Goal: Task Accomplishment & Management: Manage account settings

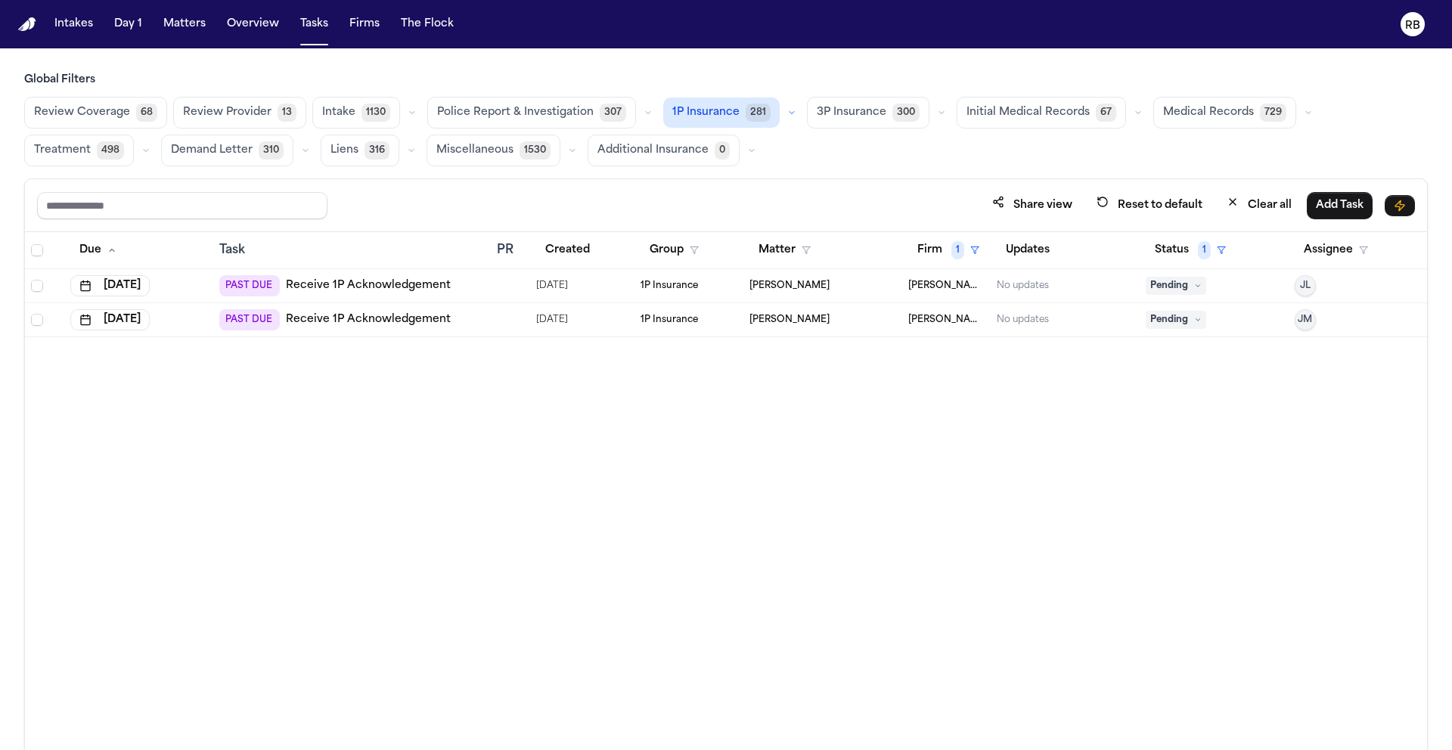
click at [650, 498] on div "Due Task PR Created Group Matter Firm 1 Updates Status 1 Assignee Aug 13, 2025 …" at bounding box center [726, 524] width 1402 height 584
drag, startPoint x: 924, startPoint y: 437, endPoint x: 537, endPoint y: 364, distance: 394.1
click at [923, 437] on div "Due Task PR Created Group Matter Firm 1 Updates Status 1 Assignee Aug 13, 2025 …" at bounding box center [726, 524] width 1402 height 584
click at [505, 287] on div at bounding box center [503, 286] width 12 height 12
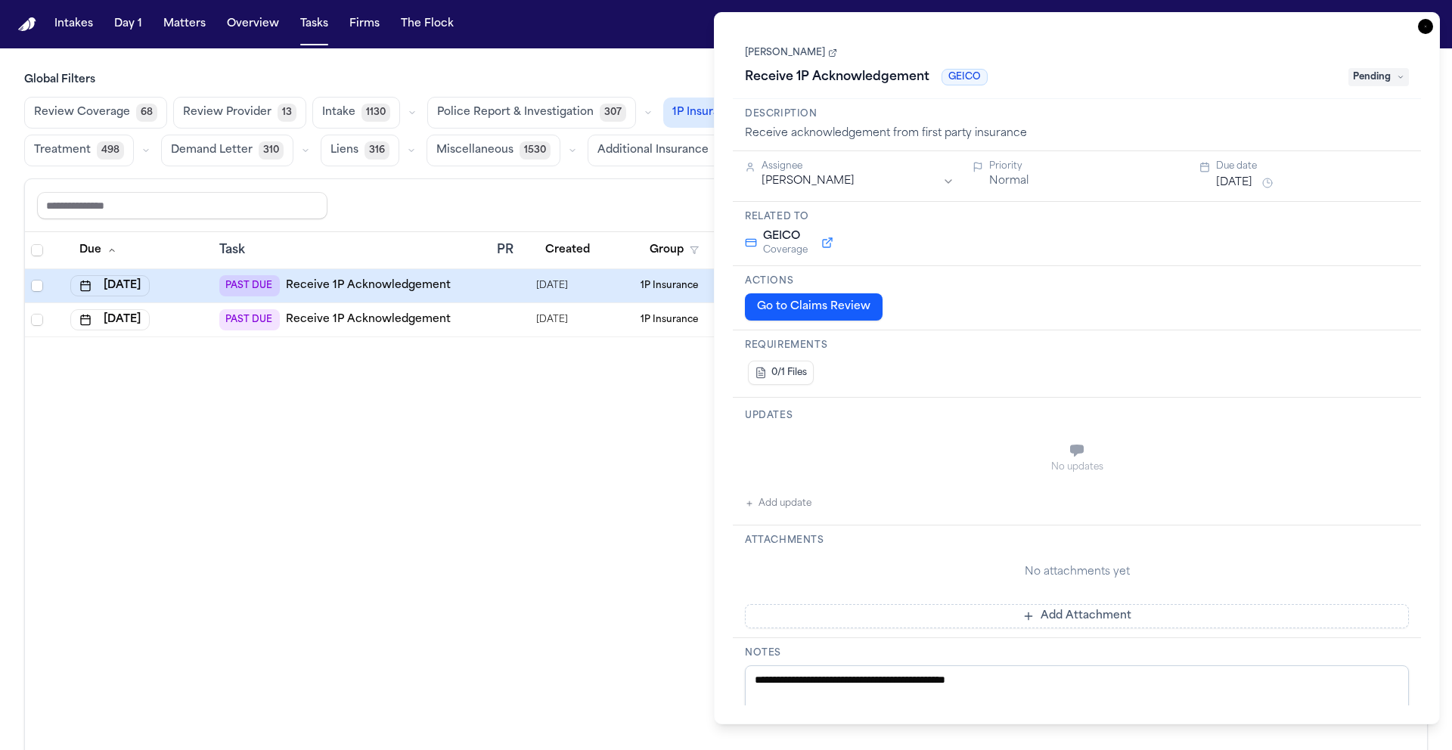
click at [805, 56] on link "Tonia Johnson" at bounding box center [791, 53] width 92 height 12
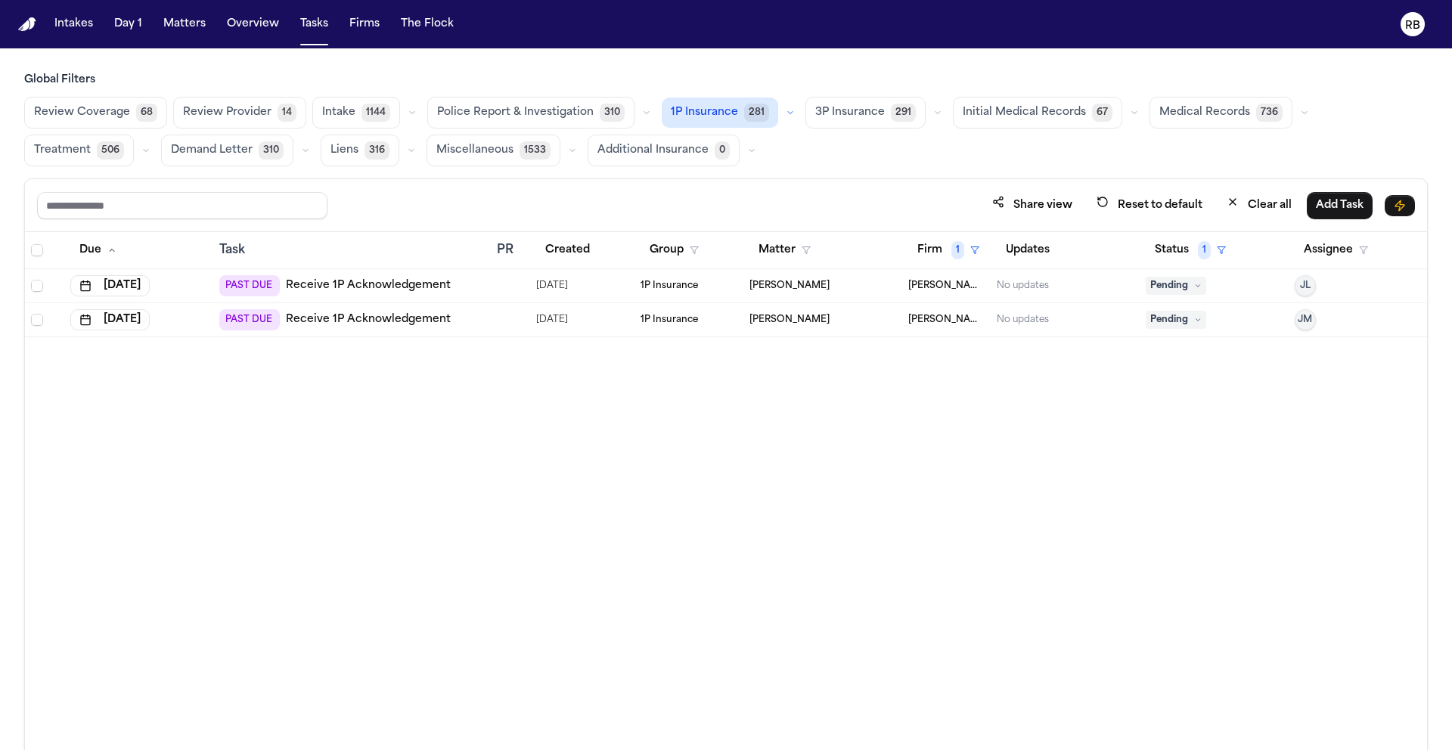
click at [605, 404] on div "Due Task PR Created Group Matter Firm 1 Updates Status 1 Assignee Aug 13, 2025 …" at bounding box center [726, 524] width 1402 height 584
drag, startPoint x: 712, startPoint y: 427, endPoint x: 641, endPoint y: 398, distance: 76.7
click at [712, 427] on div "Due Task PR Created Group Matter Firm 1 Updates Status 1 Assignee Aug 13, 2025 …" at bounding box center [726, 524] width 1402 height 584
click at [478, 284] on div "PAST DUE Receive 1P Acknowledgement" at bounding box center [351, 285] width 265 height 21
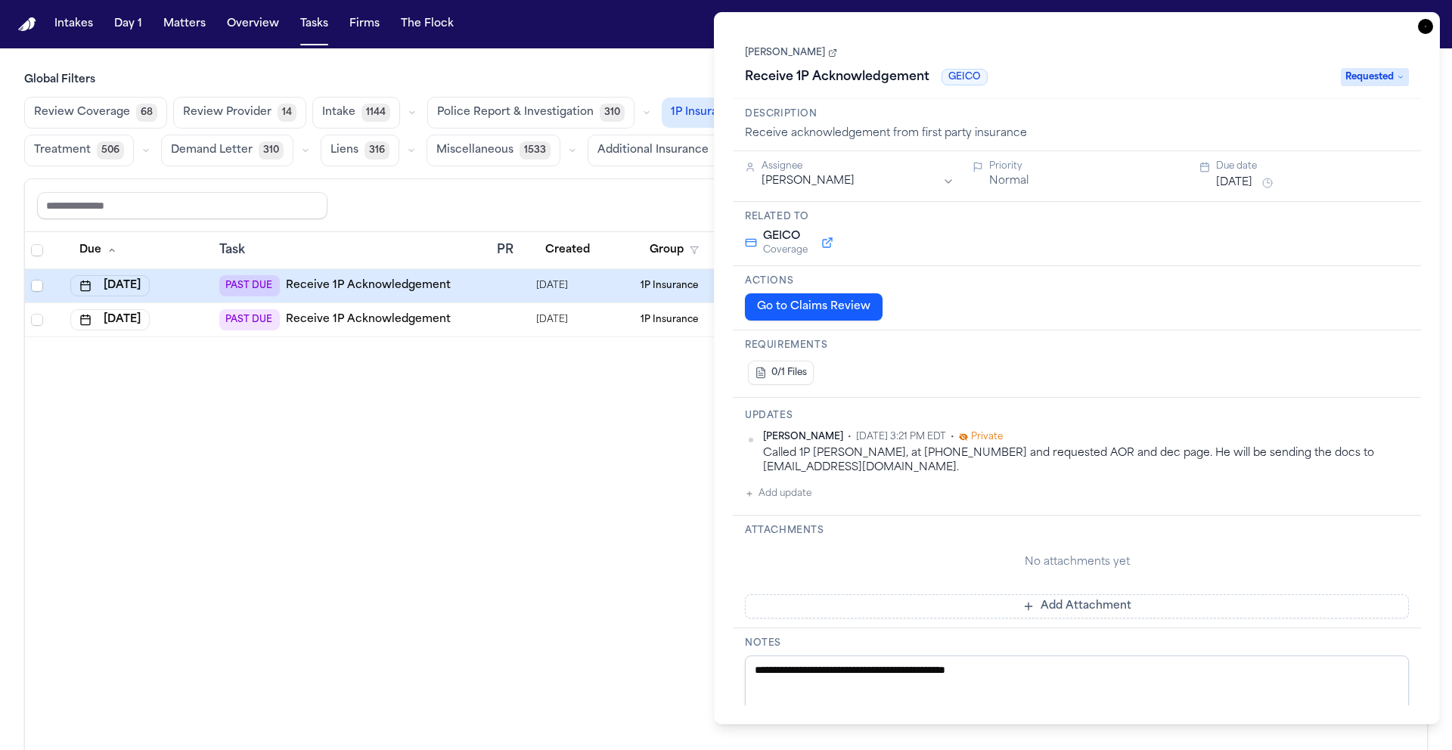
click at [1223, 346] on h3 "Requirements" at bounding box center [1077, 346] width 664 height 12
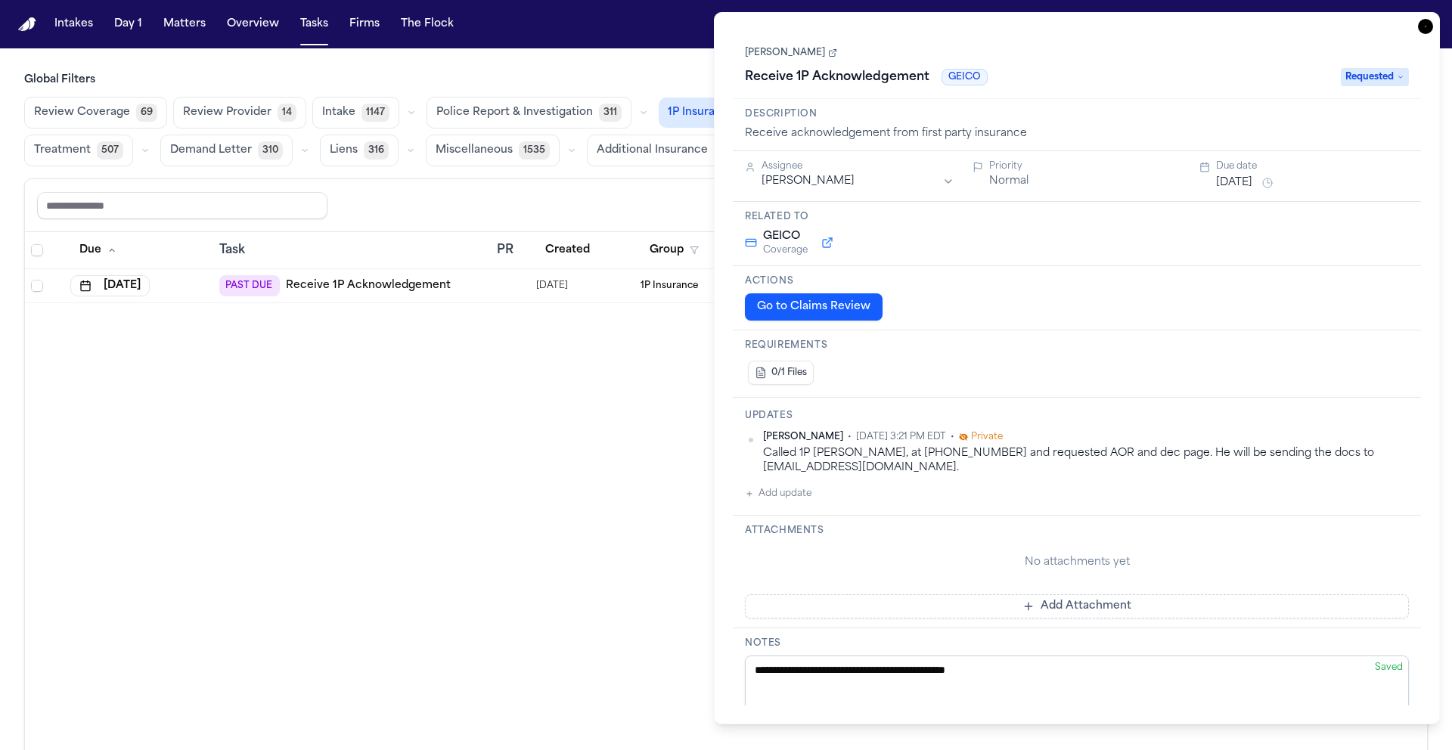
click at [1426, 26] on icon "button" at bounding box center [1425, 26] width 15 height 15
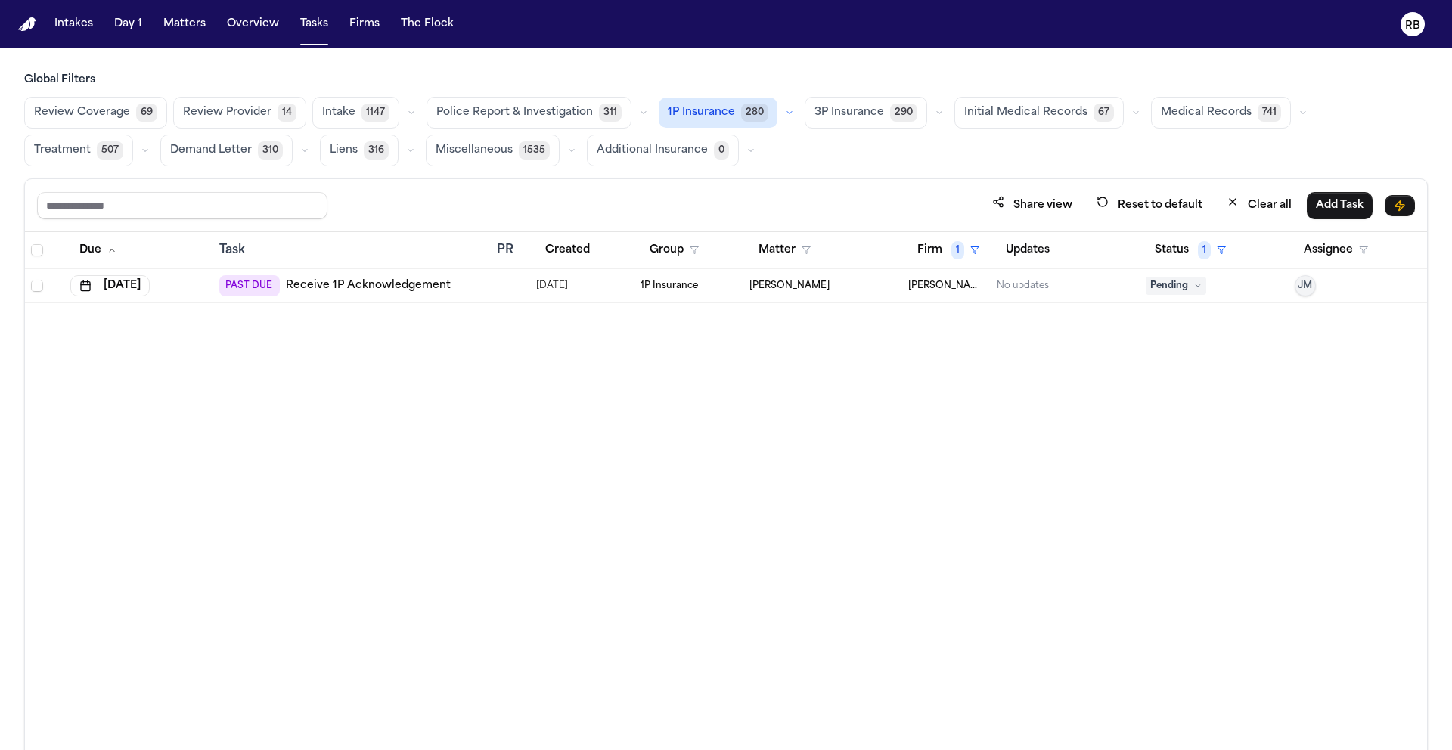
click at [753, 434] on div "Due Task PR Created Group Matter Firm 1 Updates Status 1 Assignee Aug 22, 2025 …" at bounding box center [726, 524] width 1402 height 584
click at [1037, 504] on div "Due Task PR Created Group Matter Firm 1 Updates Status 1 Assignee Aug 22, 2025 …" at bounding box center [726, 524] width 1402 height 584
click at [1062, 514] on div "Due Task PR Created Group Matter Firm 1 Updates Status 1 Assignee Aug 22, 2025 …" at bounding box center [726, 524] width 1402 height 584
click at [458, 290] on div "PAST DUE Receive 1P Acknowledgement" at bounding box center [351, 285] width 265 height 21
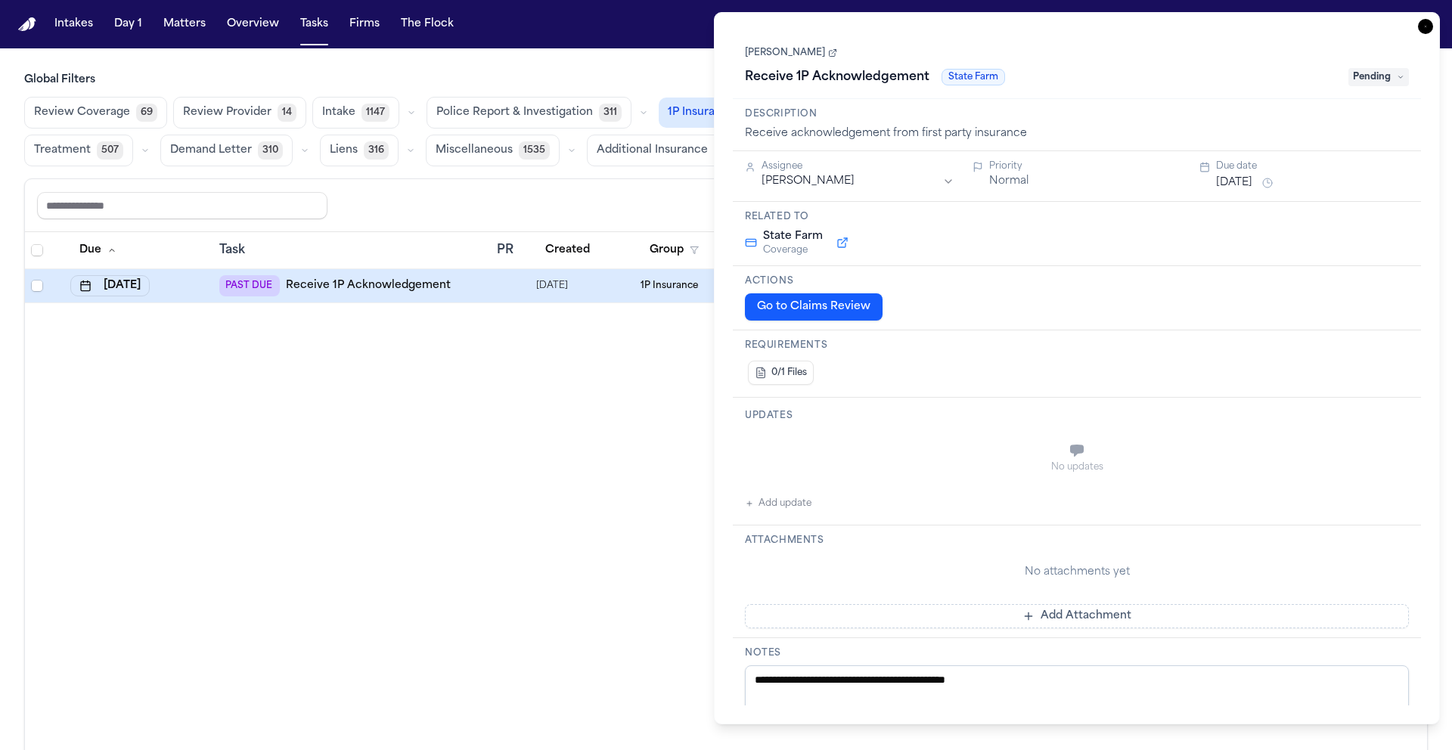
click at [783, 57] on link "[PERSON_NAME]" at bounding box center [791, 53] width 92 height 12
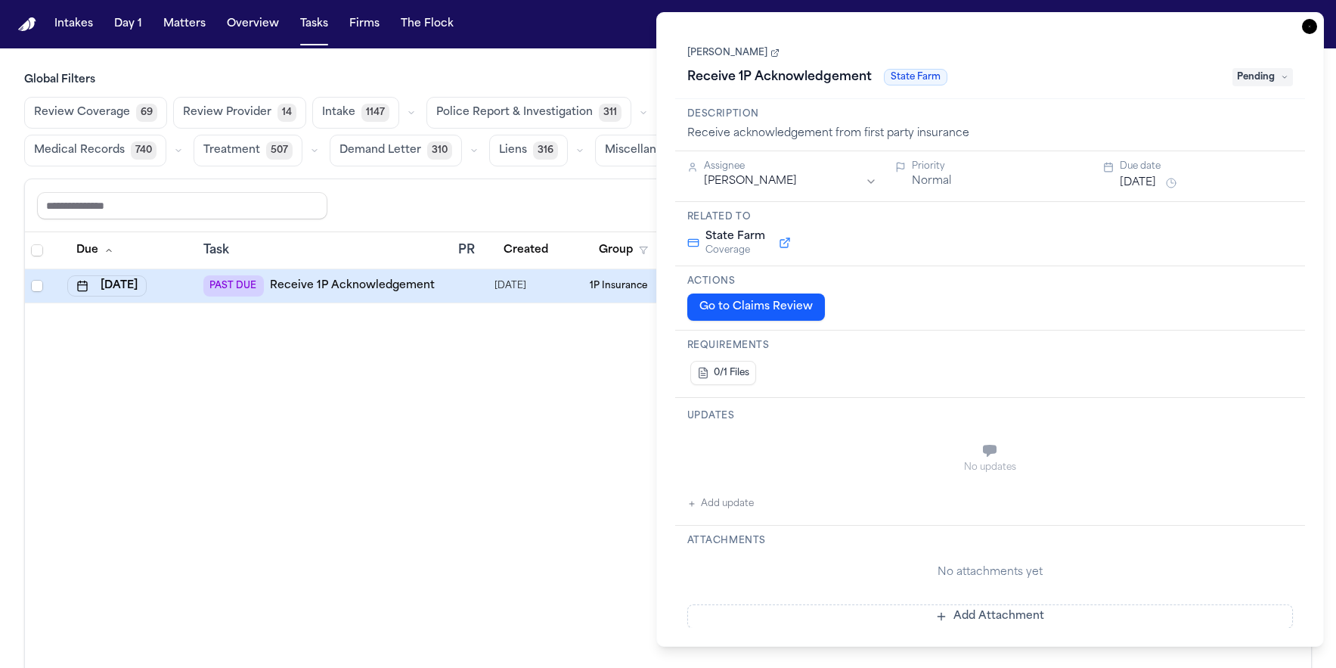
click at [981, 455] on div "No updates" at bounding box center [990, 458] width 607 height 54
click at [1308, 31] on icon "button" at bounding box center [1309, 26] width 15 height 15
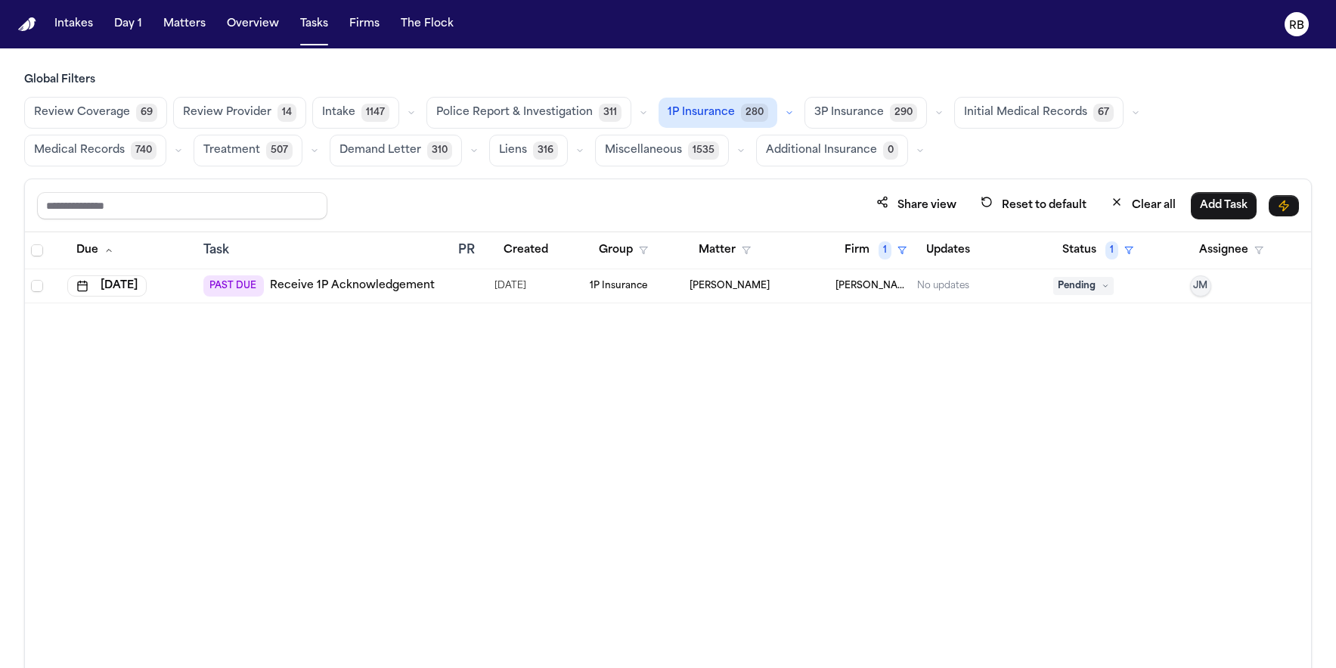
drag, startPoint x: 548, startPoint y: 453, endPoint x: 550, endPoint y: 442, distance: 11.4
click at [548, 453] on div "Due Task PR Created Group Matter Firm 1 Updates Status 1 Assignee Aug 22, 2025 …" at bounding box center [668, 482] width 1286 height 501
click at [472, 287] on div at bounding box center [470, 286] width 24 height 12
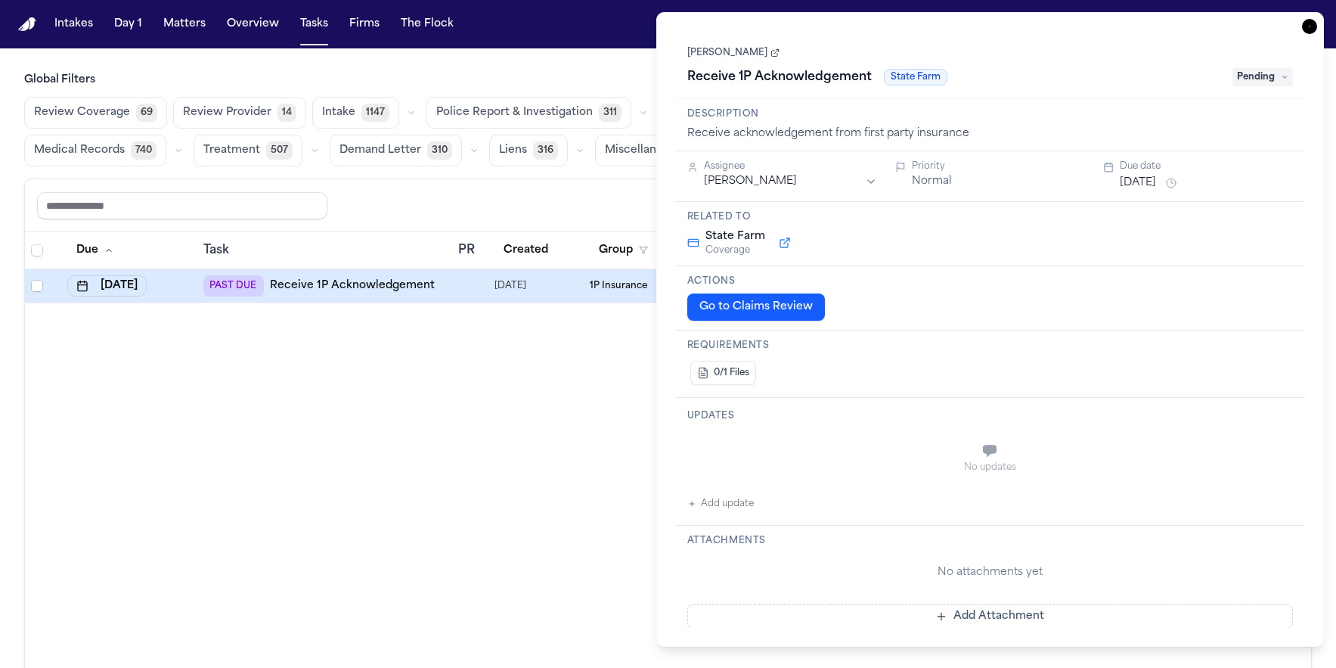
click at [1254, 84] on span "Pending" at bounding box center [1263, 77] width 61 height 18
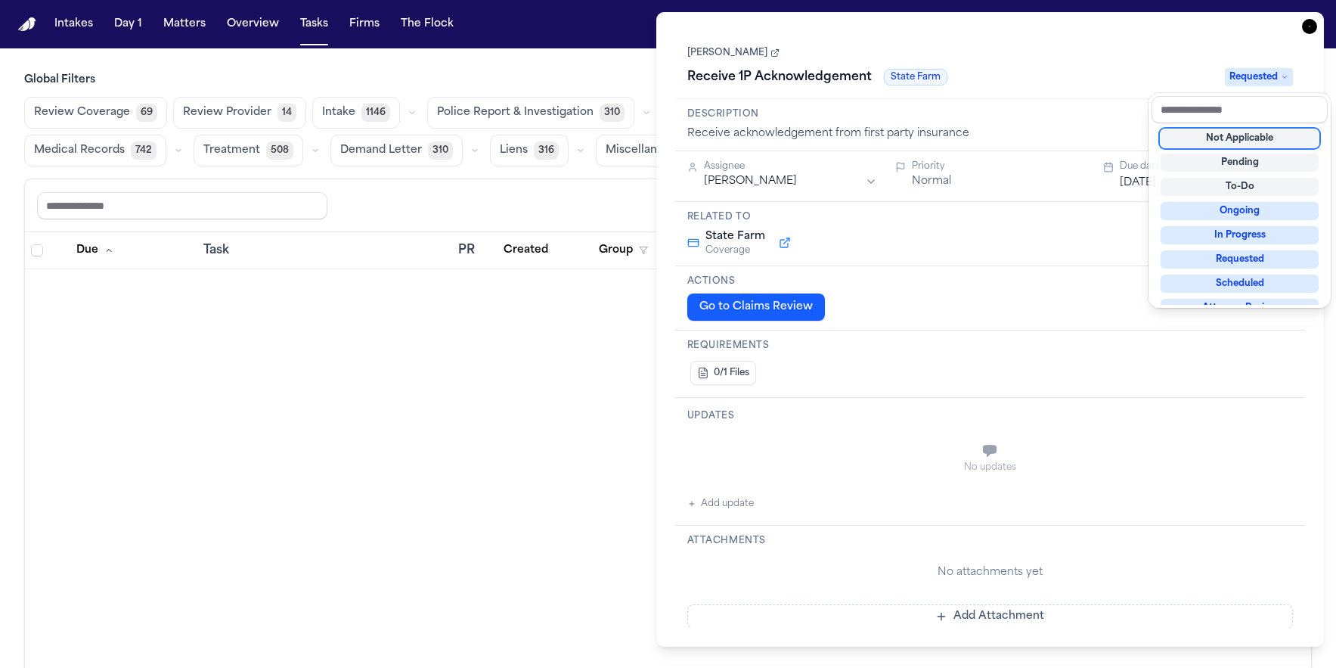
drag, startPoint x: 1150, startPoint y: 68, endPoint x: 1182, endPoint y: 59, distance: 33.8
click at [1150, 68] on div "Receive 1P Acknowledgement State Farm Requested" at bounding box center [990, 77] width 607 height 24
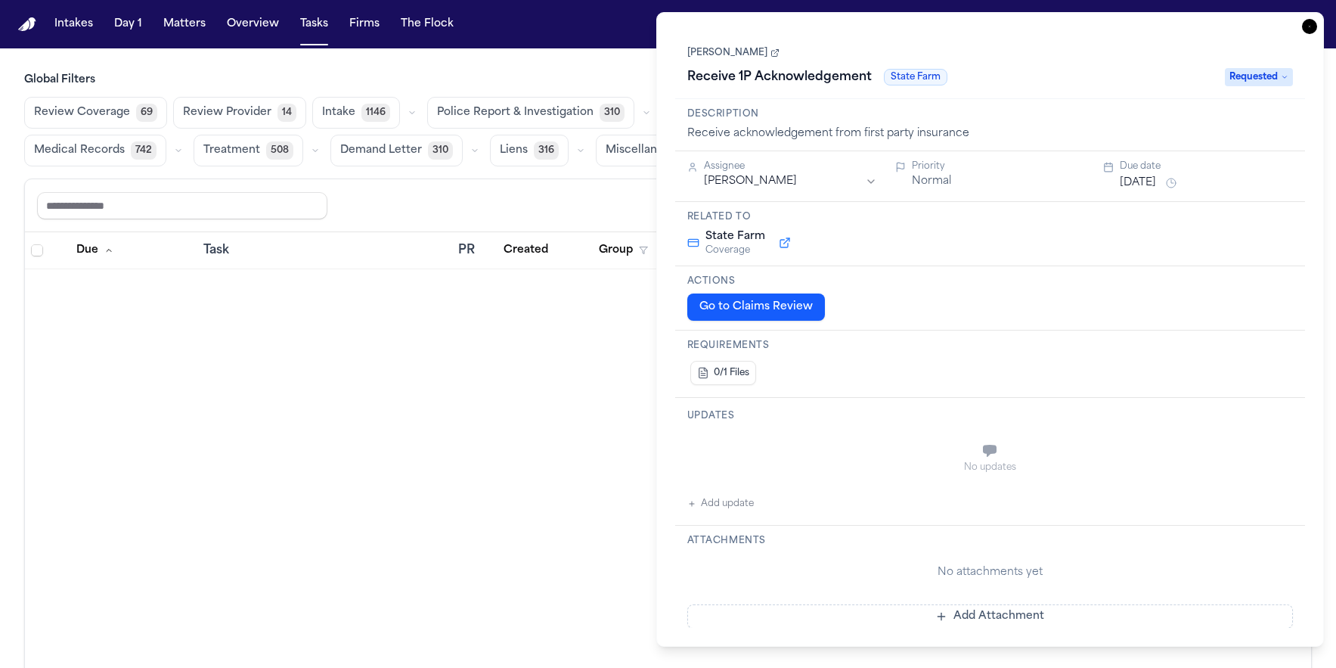
click at [1319, 20] on div "**********" at bounding box center [990, 329] width 669 height 635
click at [1314, 23] on icon "button" at bounding box center [1309, 26] width 15 height 15
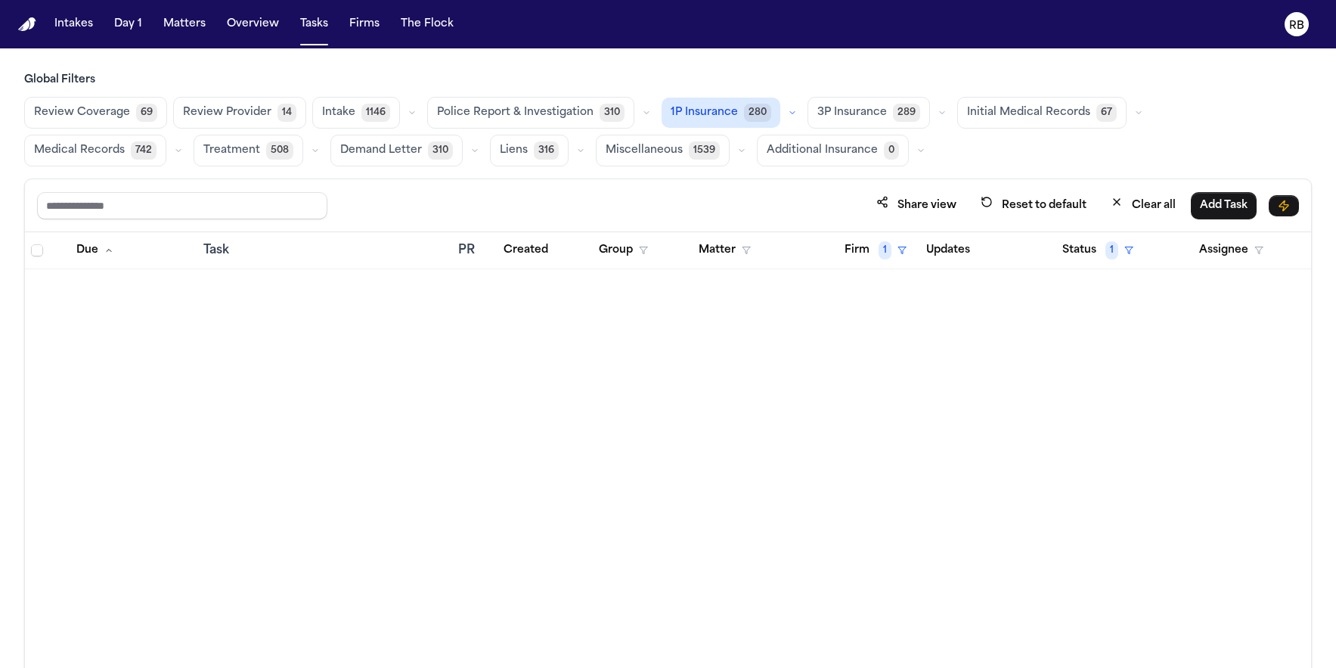
click at [483, 450] on div "Due Task PR Created Group Matter Firm 1 Updates Status 1 Assignee" at bounding box center [668, 482] width 1286 height 501
click at [551, 436] on div "Due Task PR Created Group Matter Firm 1 Updates Status 1 Assignee" at bounding box center [668, 482] width 1286 height 501
click at [493, 418] on div "Due Task PR Created Group Matter Firm 1 Updates Status 1 Assignee" at bounding box center [668, 482] width 1286 height 501
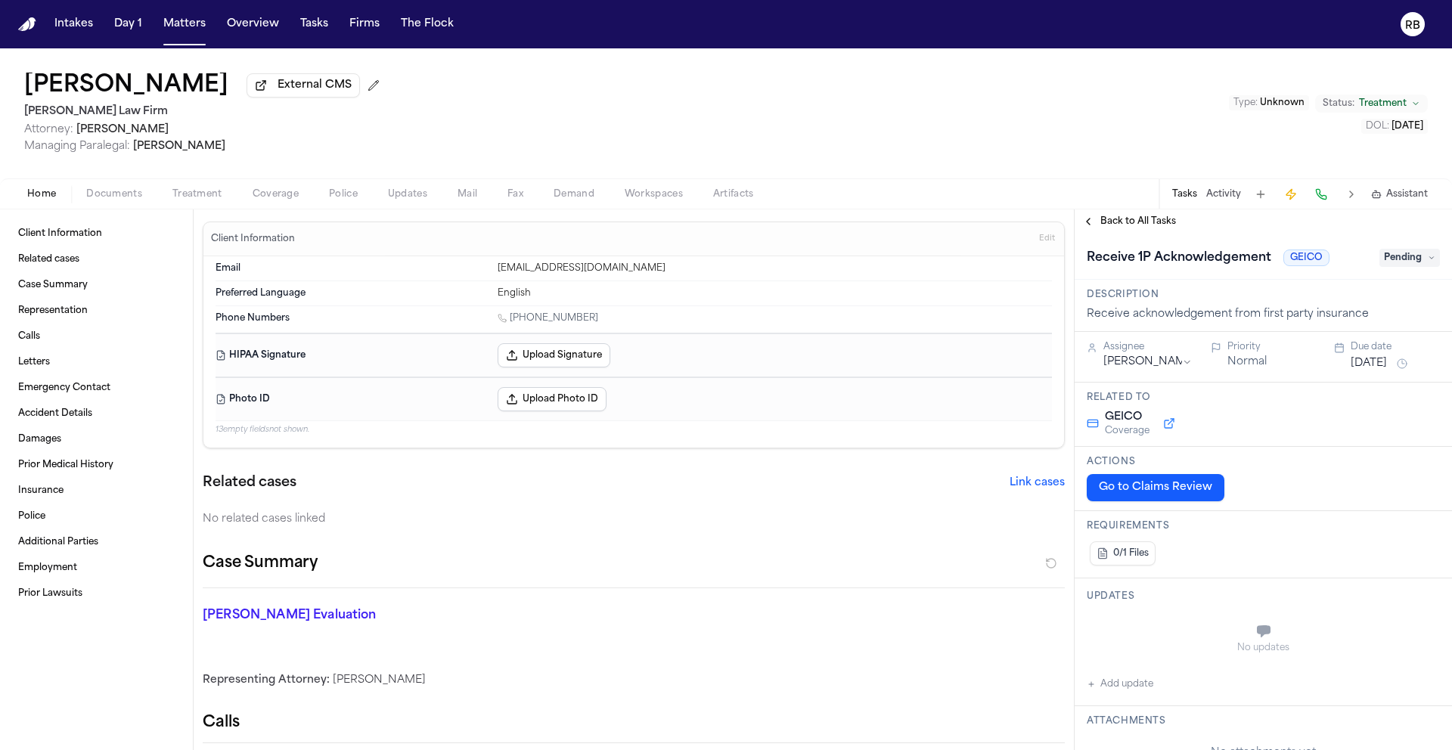
click at [793, 120] on div "Tonia Johnson External CMS Hecht Law Firm Attorney: Ryan Hecht Managing Paraleg…" at bounding box center [726, 113] width 1452 height 130
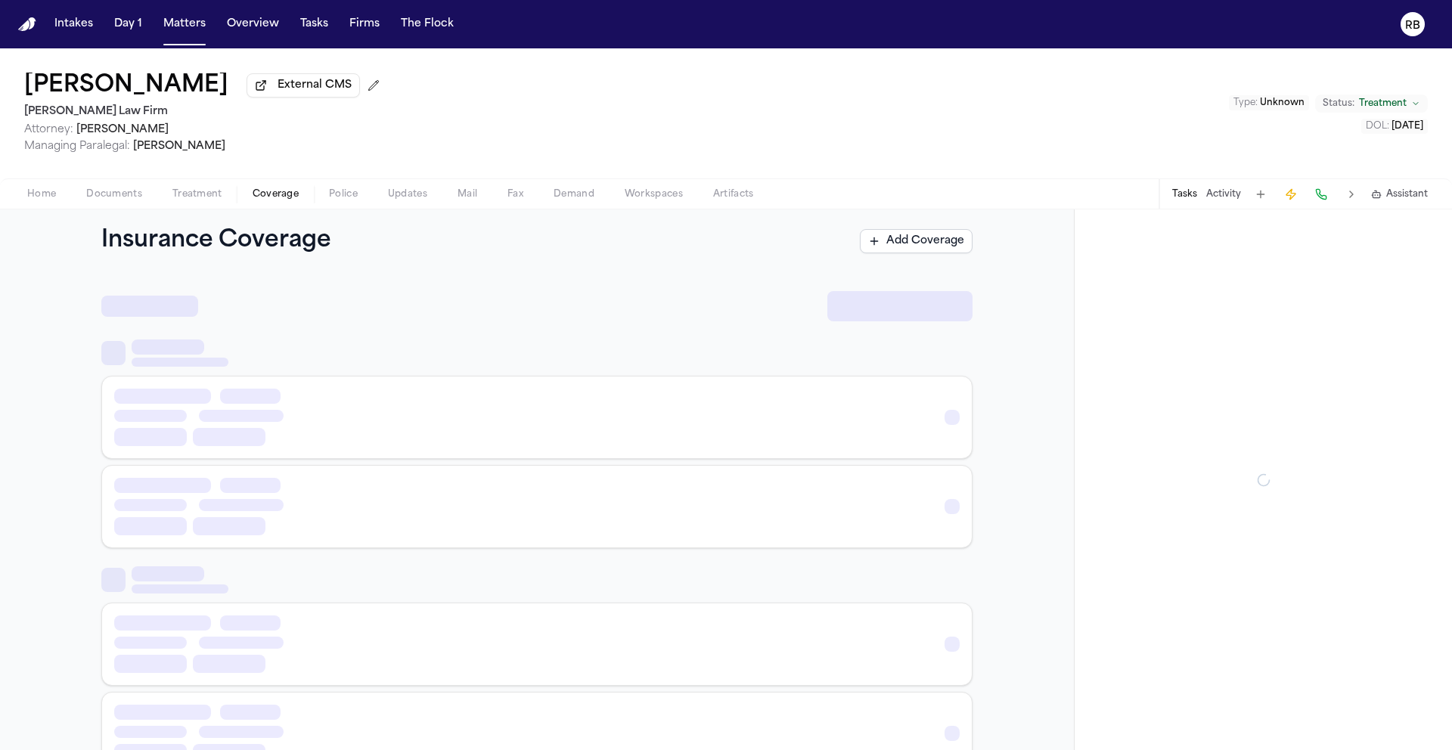
click at [271, 200] on span "Coverage" at bounding box center [276, 194] width 46 height 12
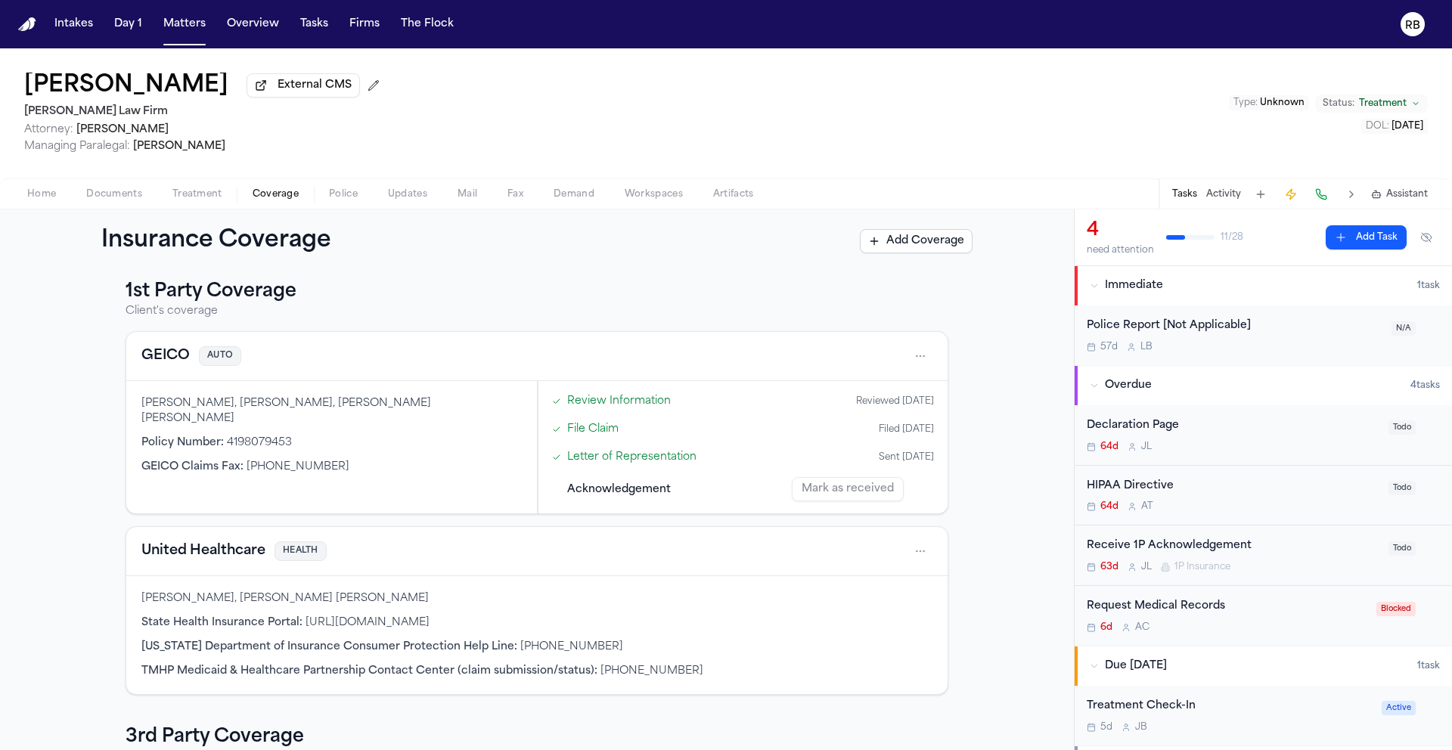
scroll to position [12, 0]
click at [465, 442] on div "Tonia Johnson, James Johnson, Tanya Jackson Johnson Policy Number : 4198079453 …" at bounding box center [331, 446] width 411 height 132
click at [717, 355] on div "GEICO AUTO" at bounding box center [536, 355] width 791 height 24
click at [914, 354] on html "Intakes Day 1 Matters Overview Tasks Firms The Flock RB Tonia Johnson External …" at bounding box center [726, 375] width 1452 height 750
click at [898, 392] on div "View coverage details" at bounding box center [866, 396] width 113 height 39
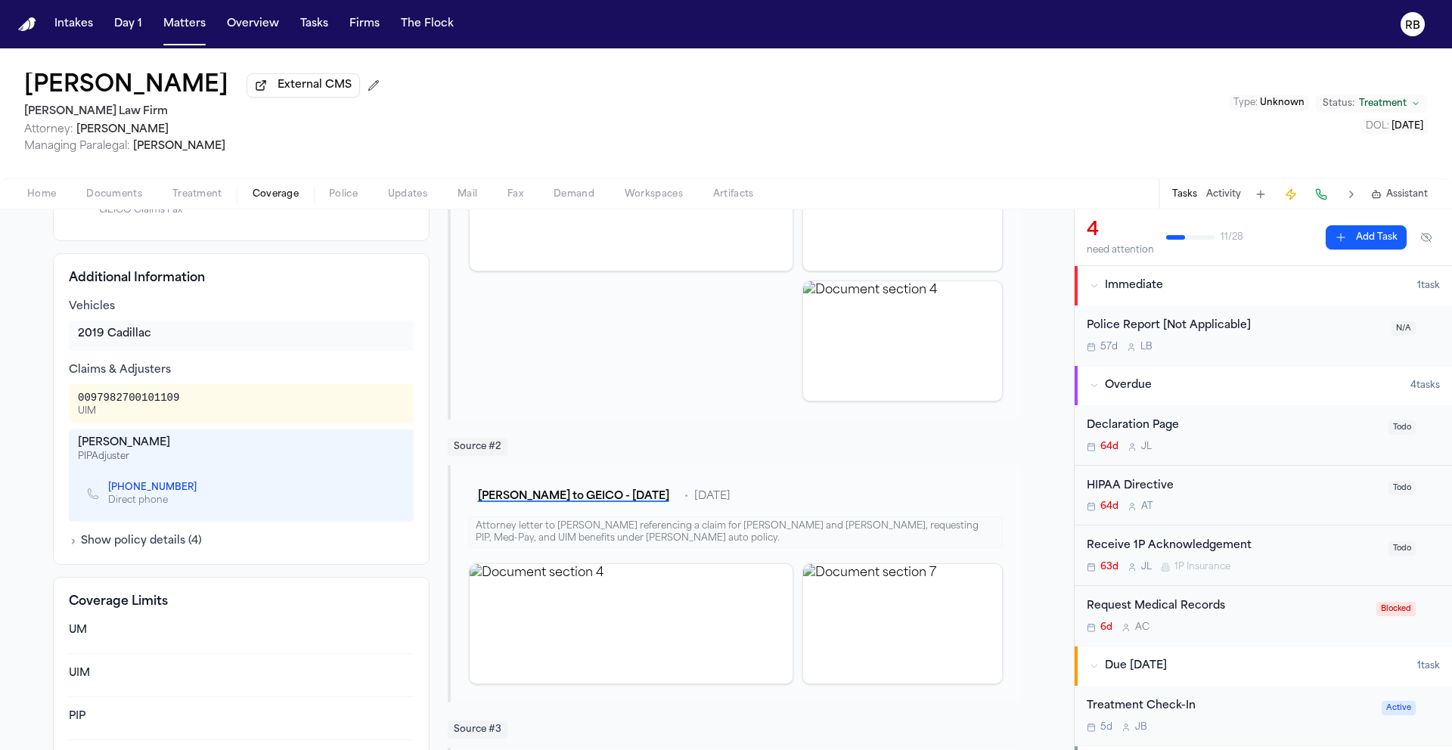
scroll to position [279, 0]
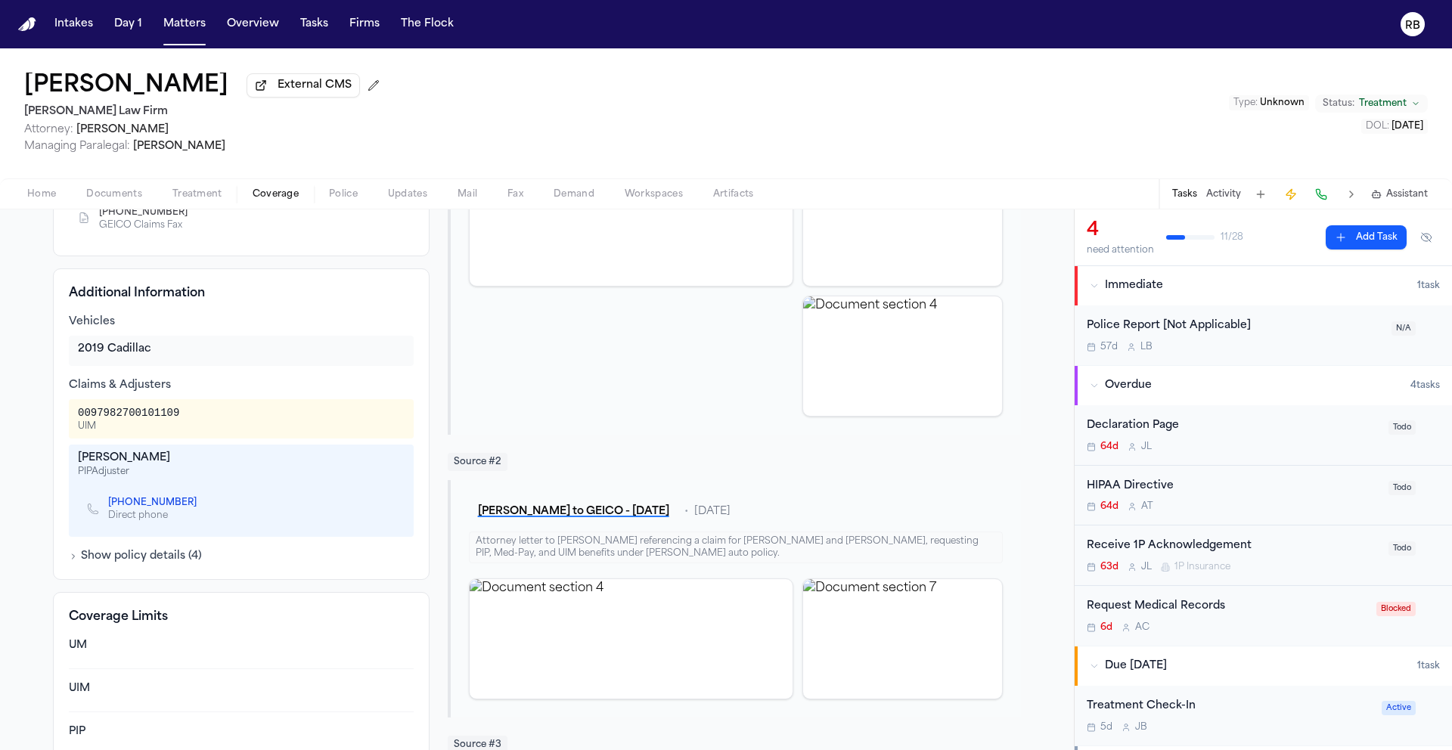
click at [119, 200] on span "Documents" at bounding box center [114, 194] width 56 height 12
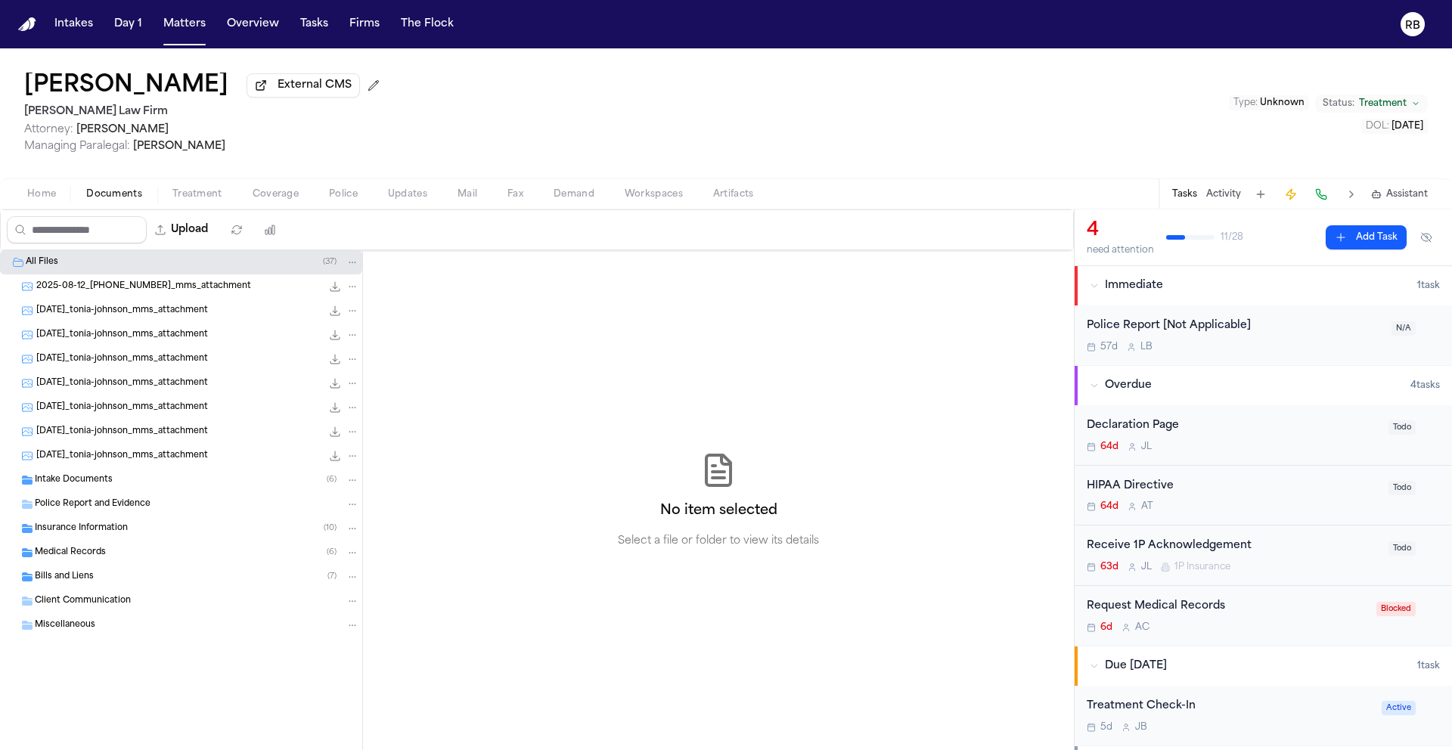
click at [115, 525] on span "Insurance Information" at bounding box center [81, 529] width 93 height 13
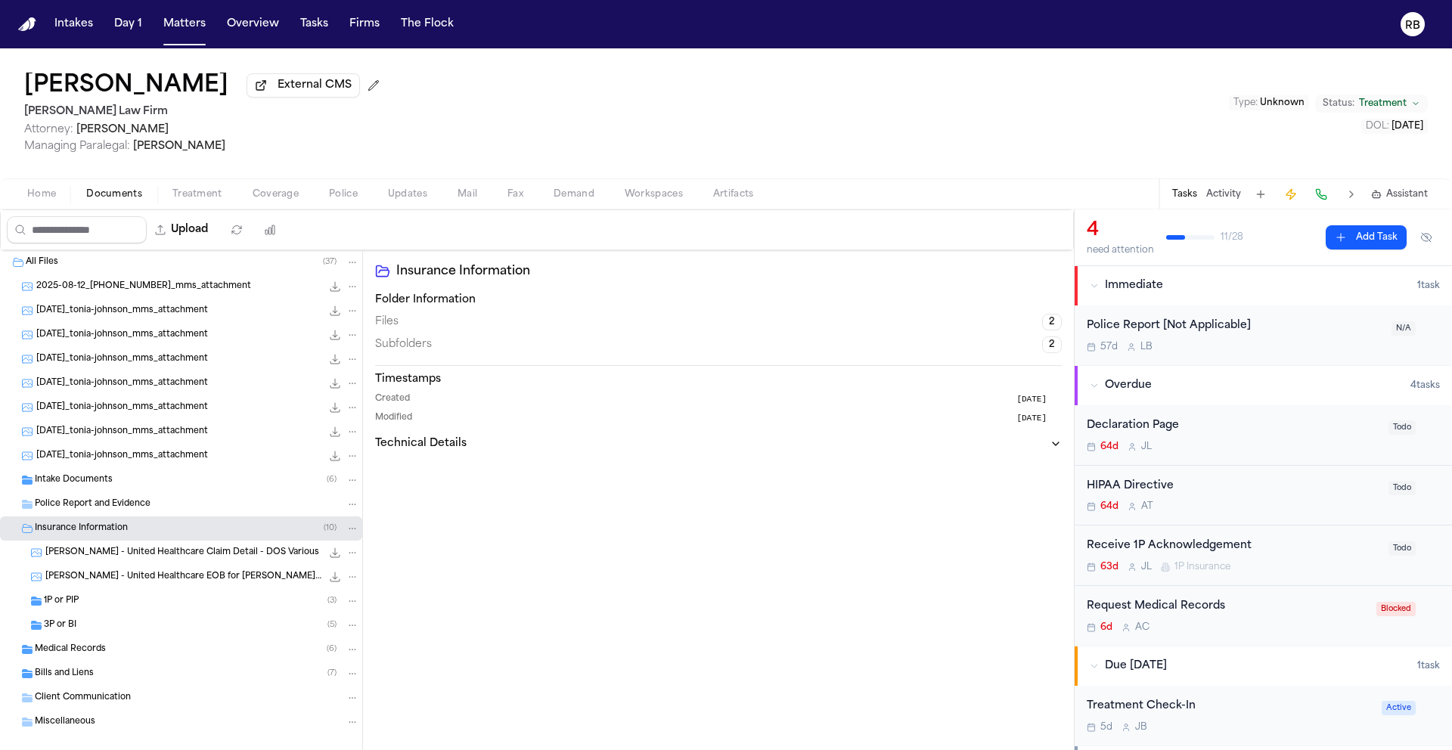
click at [73, 599] on span "1P or PIP" at bounding box center [61, 601] width 35 height 13
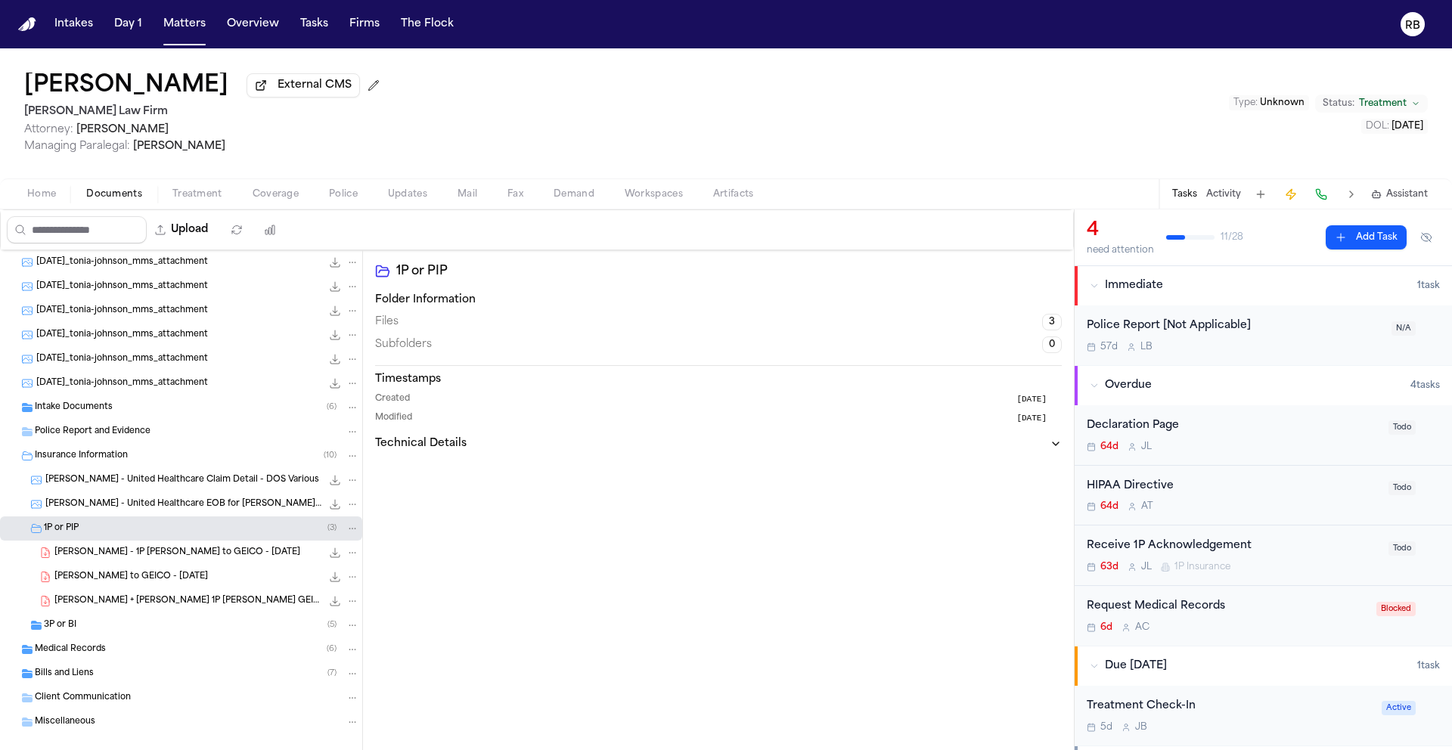
scroll to position [95, 0]
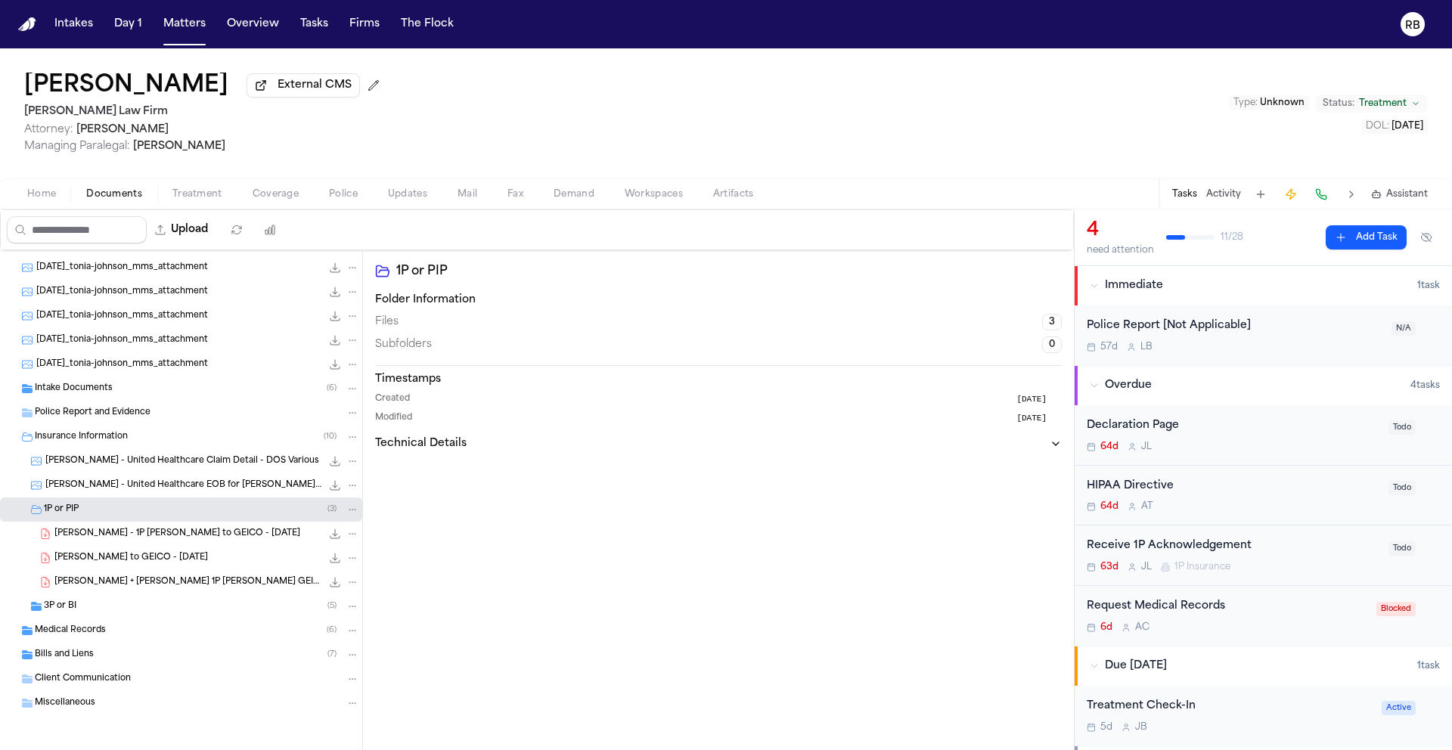
click at [179, 538] on span "T. Johnson - 1P LOR to GEICO - 8.12.25" at bounding box center [177, 534] width 246 height 13
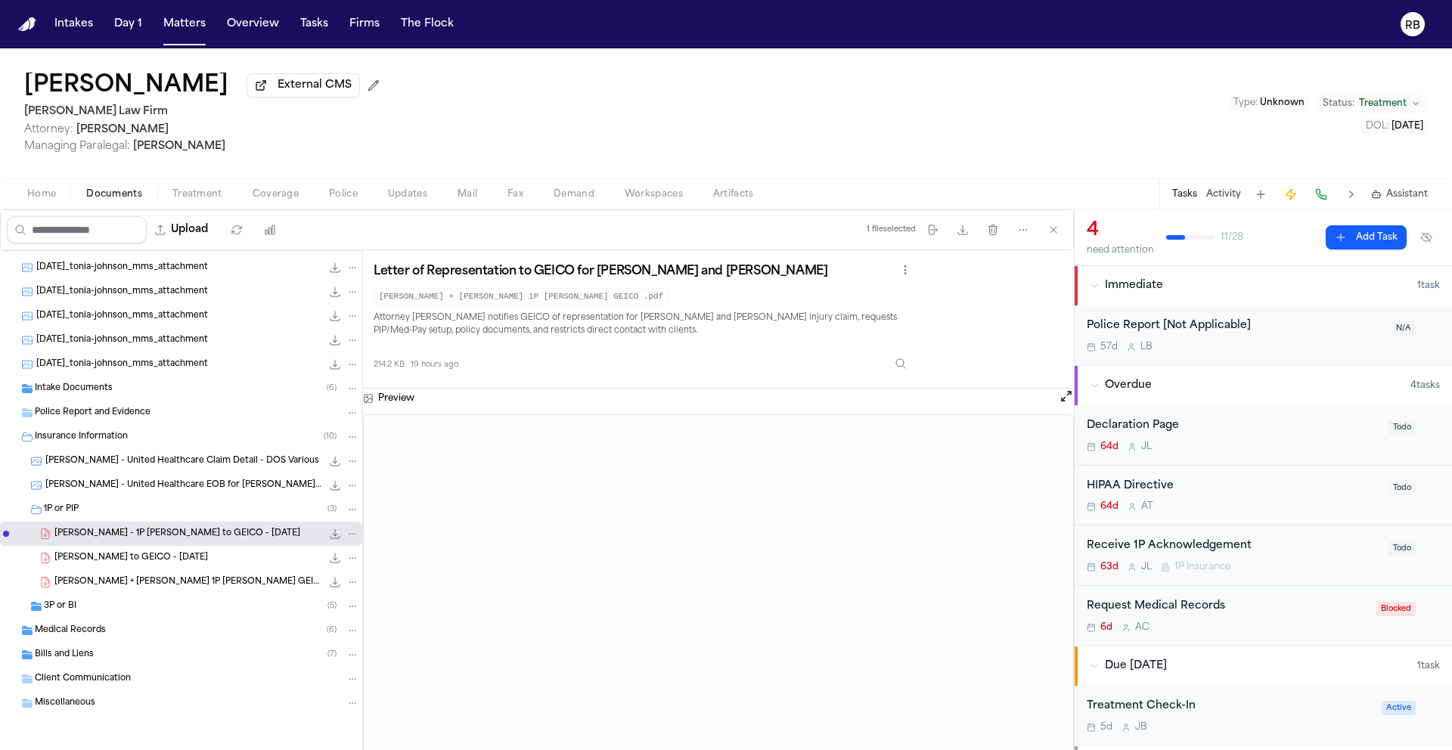
click at [144, 552] on span "T. Johnson - LOR to GEICO - 8.12.25" at bounding box center [131, 558] width 154 height 13
click at [145, 585] on span "Tonia + James Johnson 1P LOR GEICO .pdf" at bounding box center [187, 582] width 267 height 13
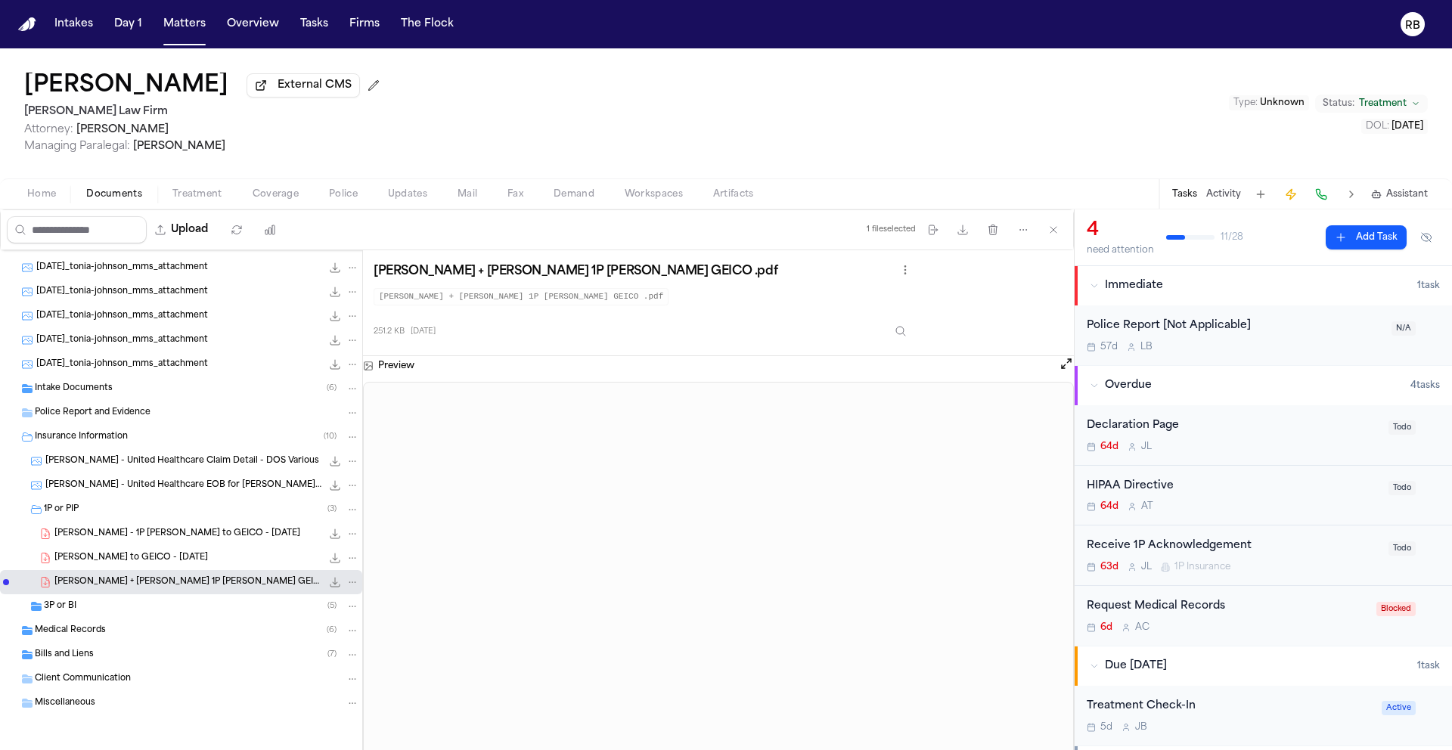
click at [149, 560] on span "T. Johnson - LOR to GEICO - 8.12.25" at bounding box center [131, 558] width 154 height 13
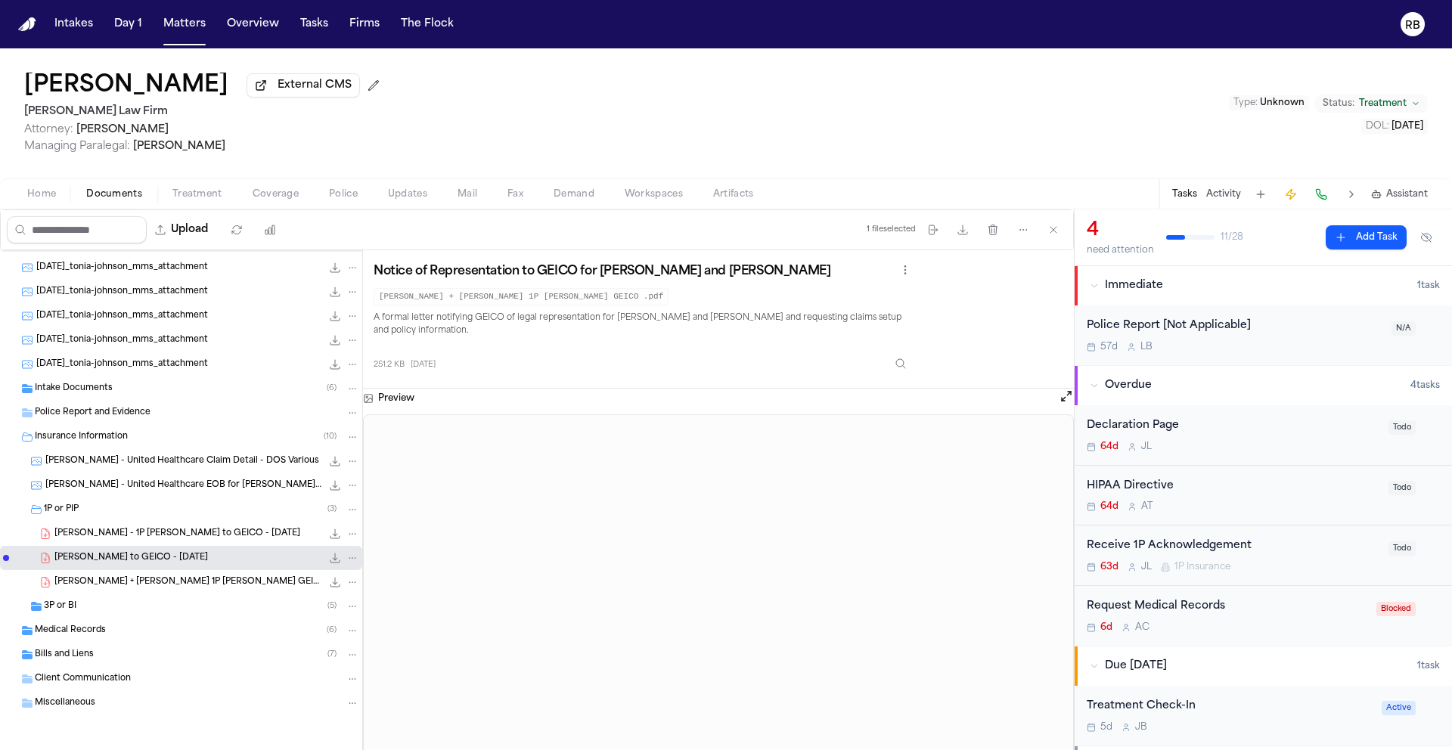
click at [157, 538] on span "T. Johnson - 1P LOR to GEICO - 8.12.25" at bounding box center [177, 534] width 246 height 13
click at [1077, 154] on div "Tonia Johnson External CMS Hecht Law Firm Attorney: Ryan Hecht Managing Paraleg…" at bounding box center [726, 113] width 1452 height 130
click at [71, 607] on span "3P or BI" at bounding box center [60, 606] width 33 height 13
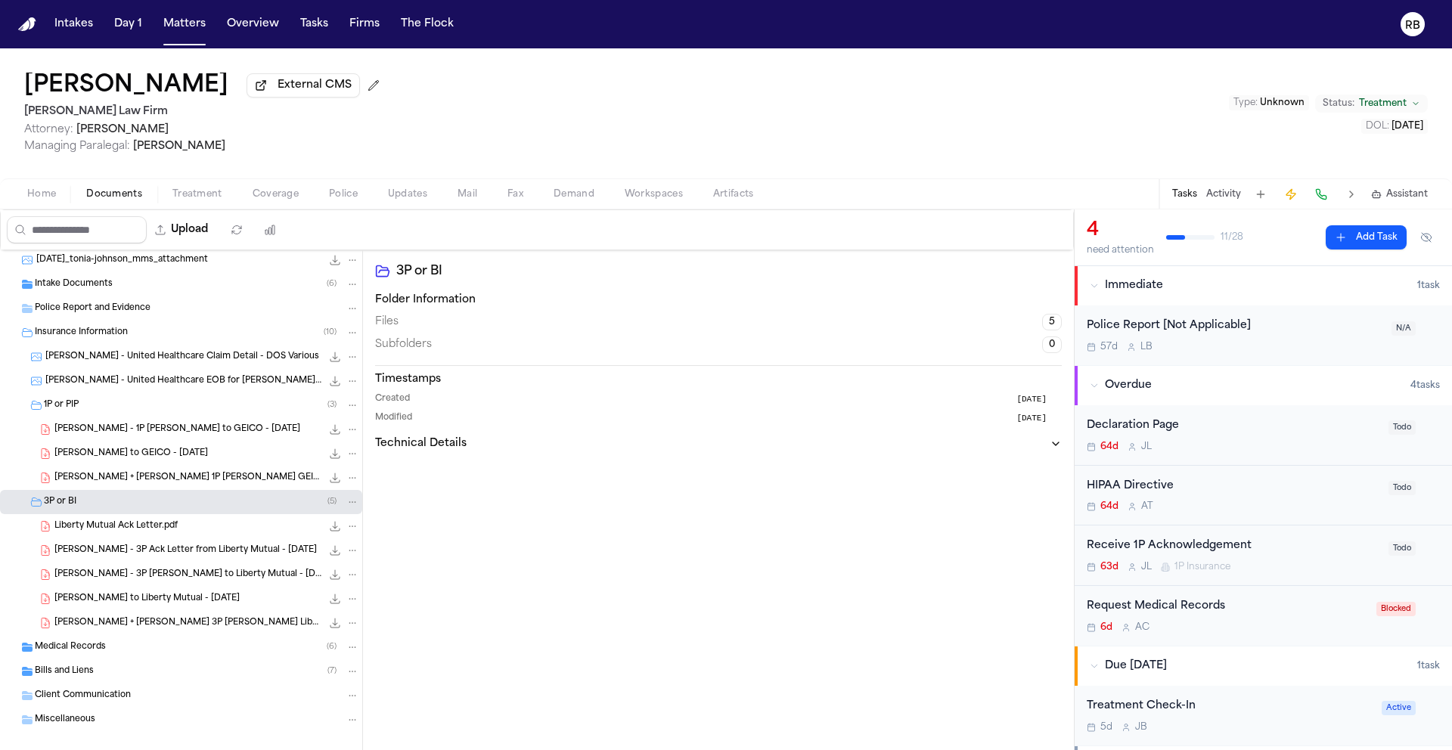
scroll to position [216, 0]
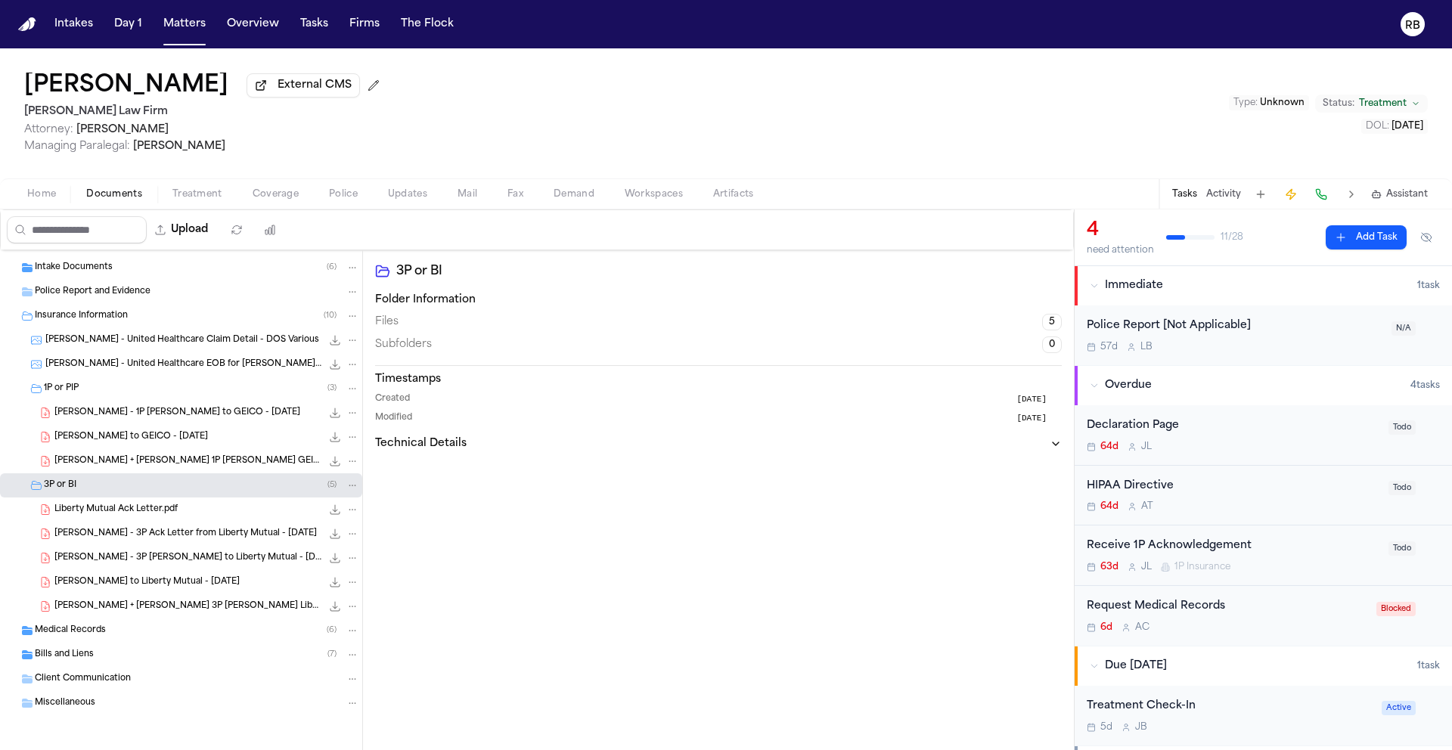
click at [895, 114] on div "Tonia Johnson External CMS Hecht Law Firm Attorney: Ryan Hecht Managing Paraleg…" at bounding box center [726, 113] width 1452 height 130
click at [826, 135] on div "Tonia Johnson External CMS Hecht Law Firm Attorney: Ryan Hecht Managing Paraleg…" at bounding box center [726, 113] width 1452 height 130
click at [892, 149] on div "Tonia Johnson External CMS Hecht Law Firm Attorney: Ryan Hecht Managing Paraleg…" at bounding box center [726, 113] width 1452 height 130
click at [677, 128] on div "Tonia Johnson External CMS Hecht Law Firm Attorney: Ryan Hecht Managing Paraleg…" at bounding box center [726, 113] width 1452 height 130
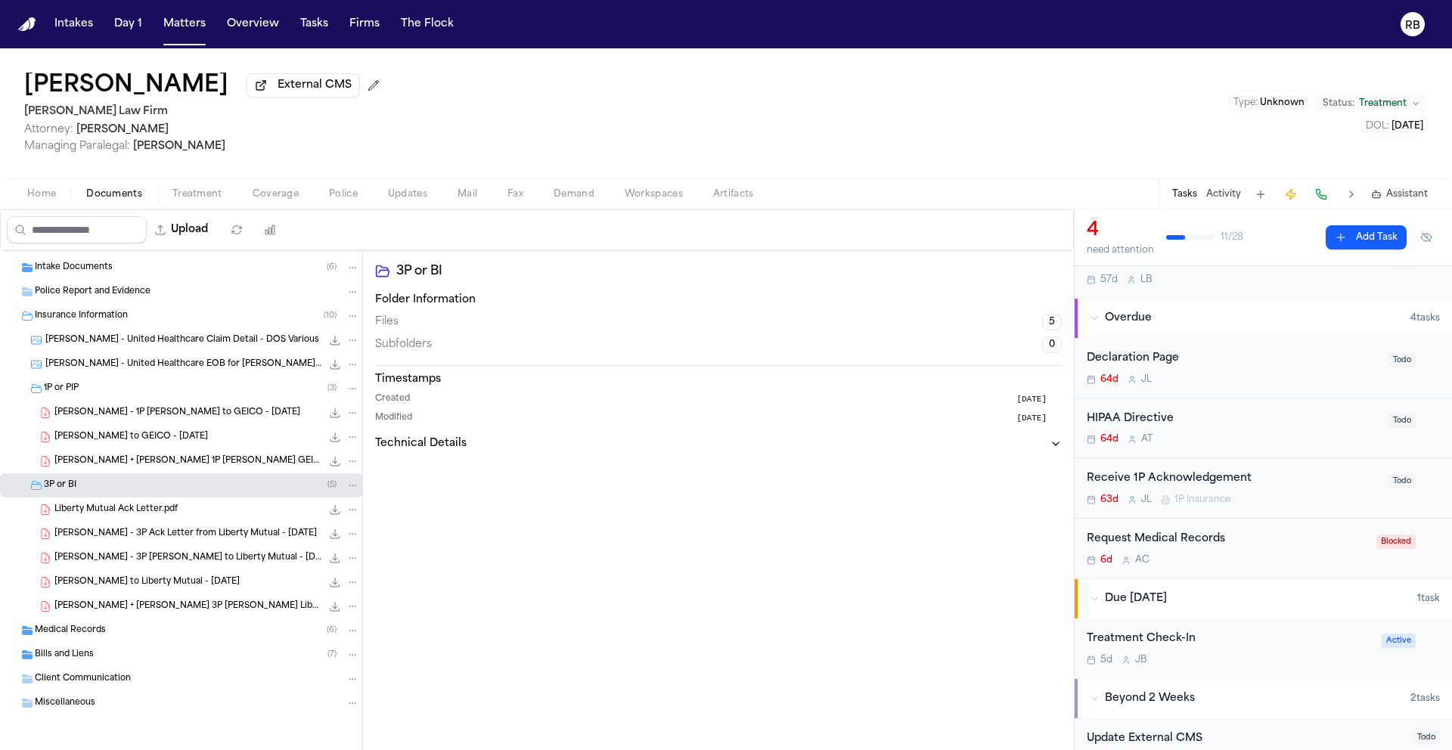
scroll to position [92, 0]
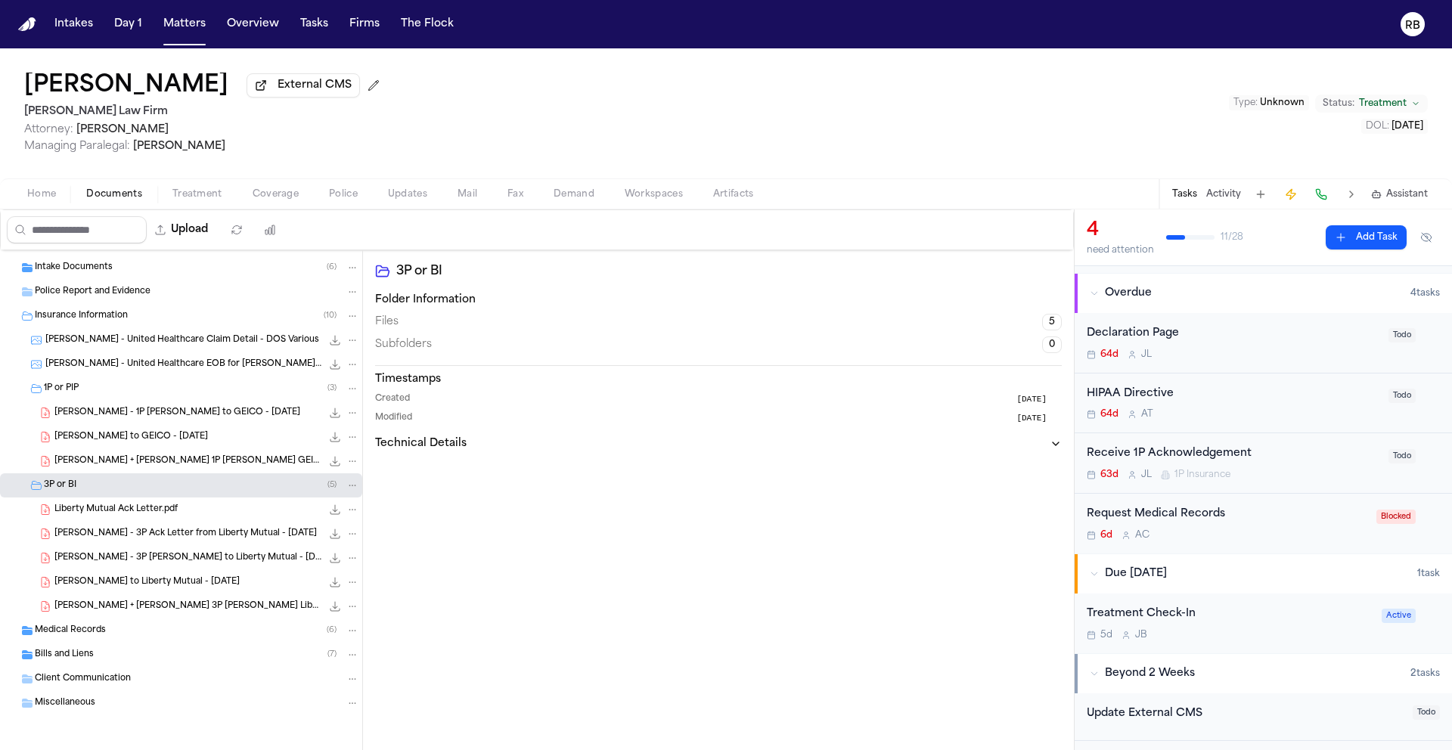
click at [1290, 361] on div "64d J L" at bounding box center [1233, 355] width 293 height 12
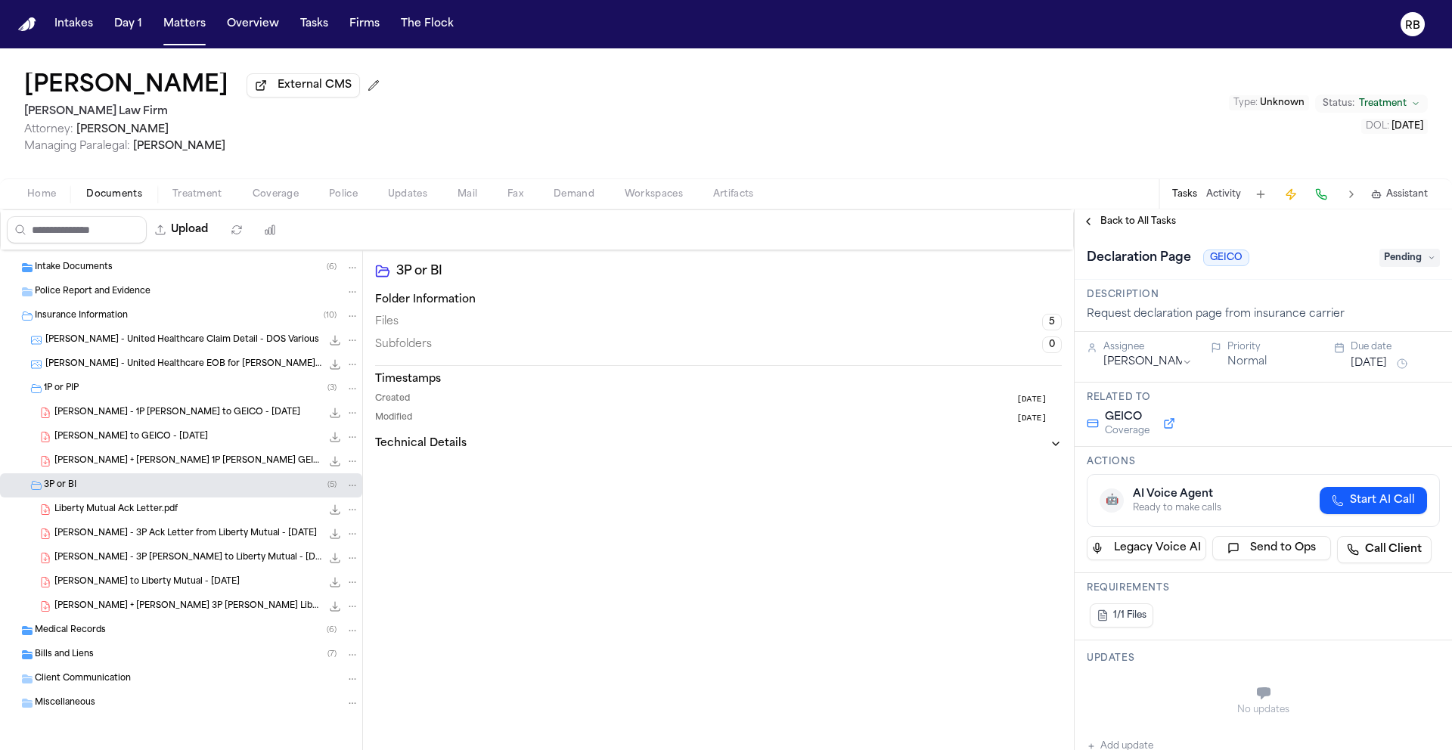
click at [1165, 228] on span "Back to All Tasks" at bounding box center [1138, 222] width 76 height 12
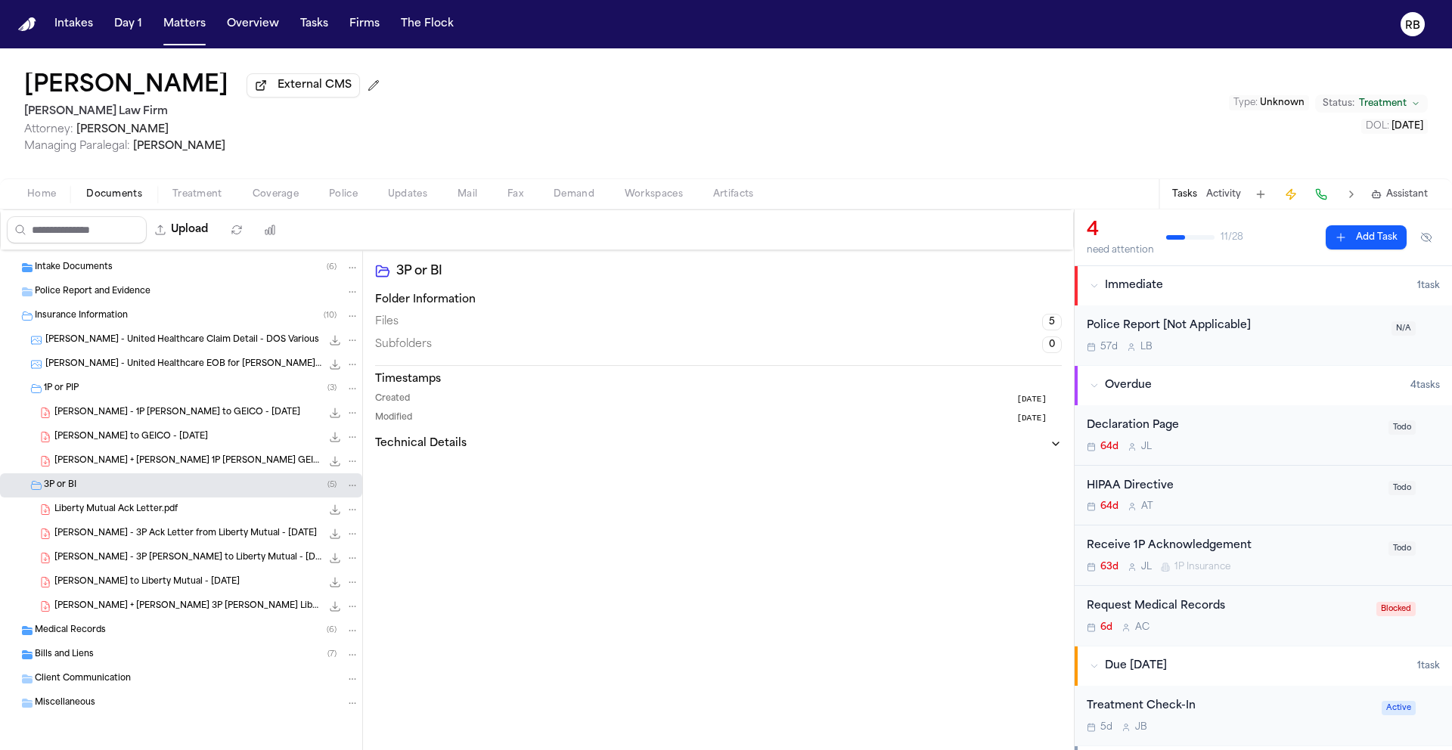
click at [1320, 571] on div "63d J L 1P Insurance" at bounding box center [1233, 567] width 293 height 12
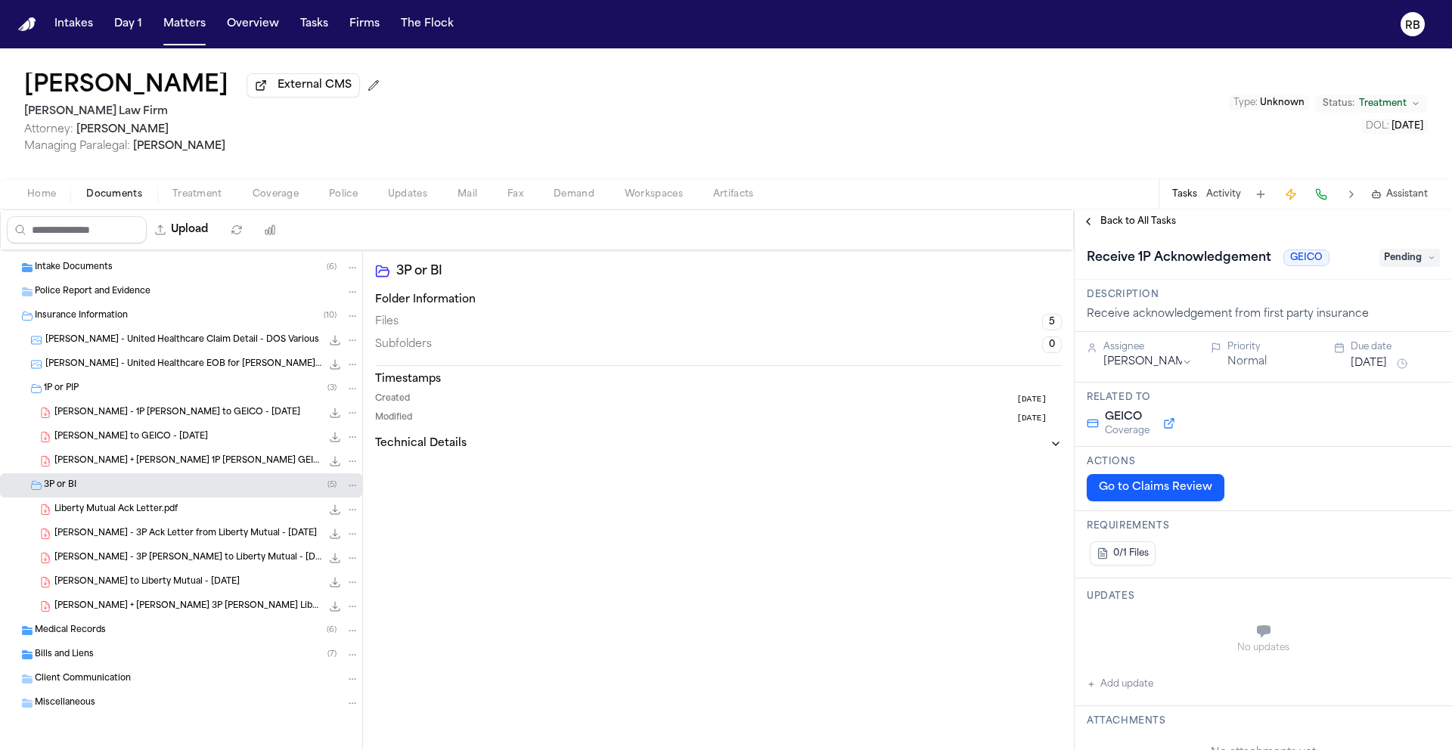
drag, startPoint x: 1231, startPoint y: 563, endPoint x: 1209, endPoint y: 603, distance: 46.4
click at [1231, 563] on div "0/1 Files" at bounding box center [1263, 553] width 353 height 30
click at [1143, 687] on button "Add update" at bounding box center [1120, 684] width 67 height 18
click at [1181, 631] on textarea "Add your update" at bounding box center [1272, 633] width 323 height 30
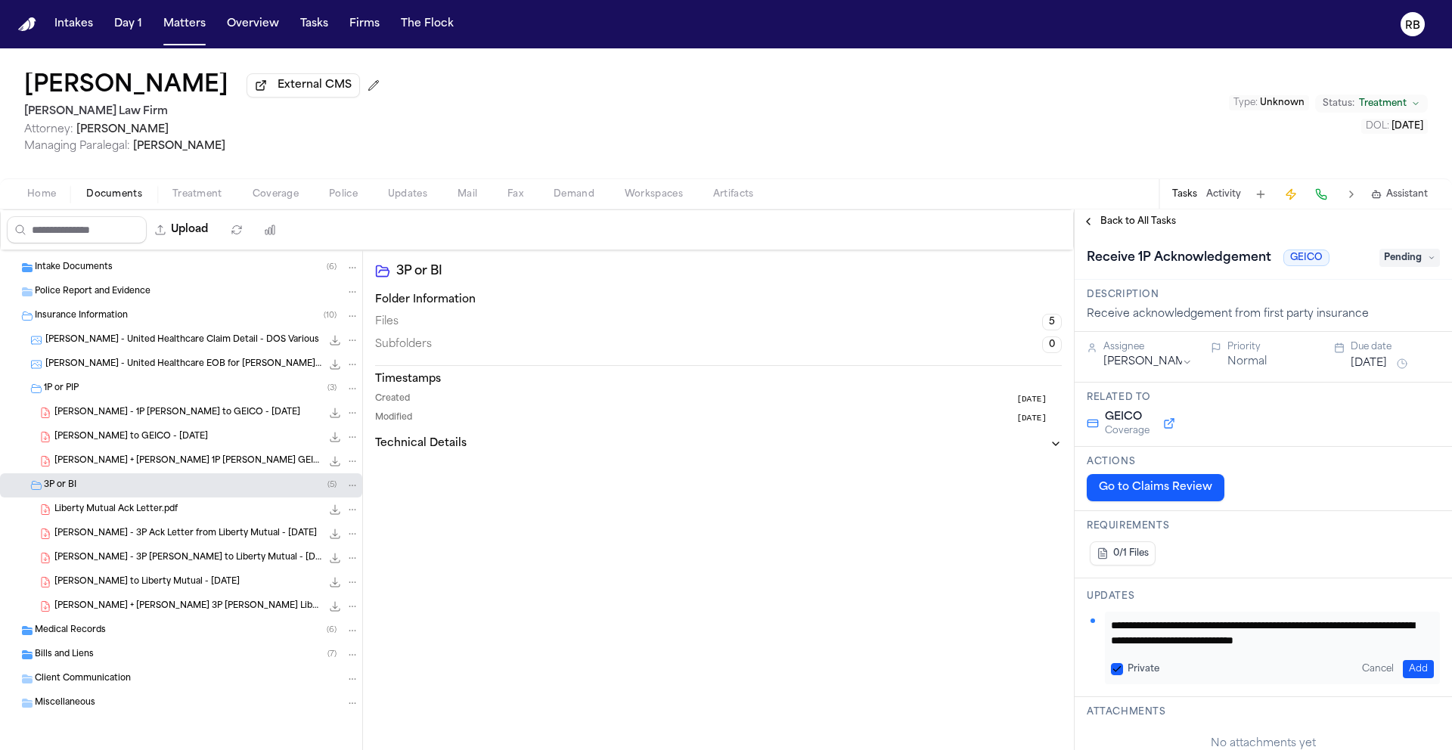
scroll to position [16, 0]
type textarea "**********"
click at [1409, 670] on button "Add" at bounding box center [1418, 669] width 31 height 18
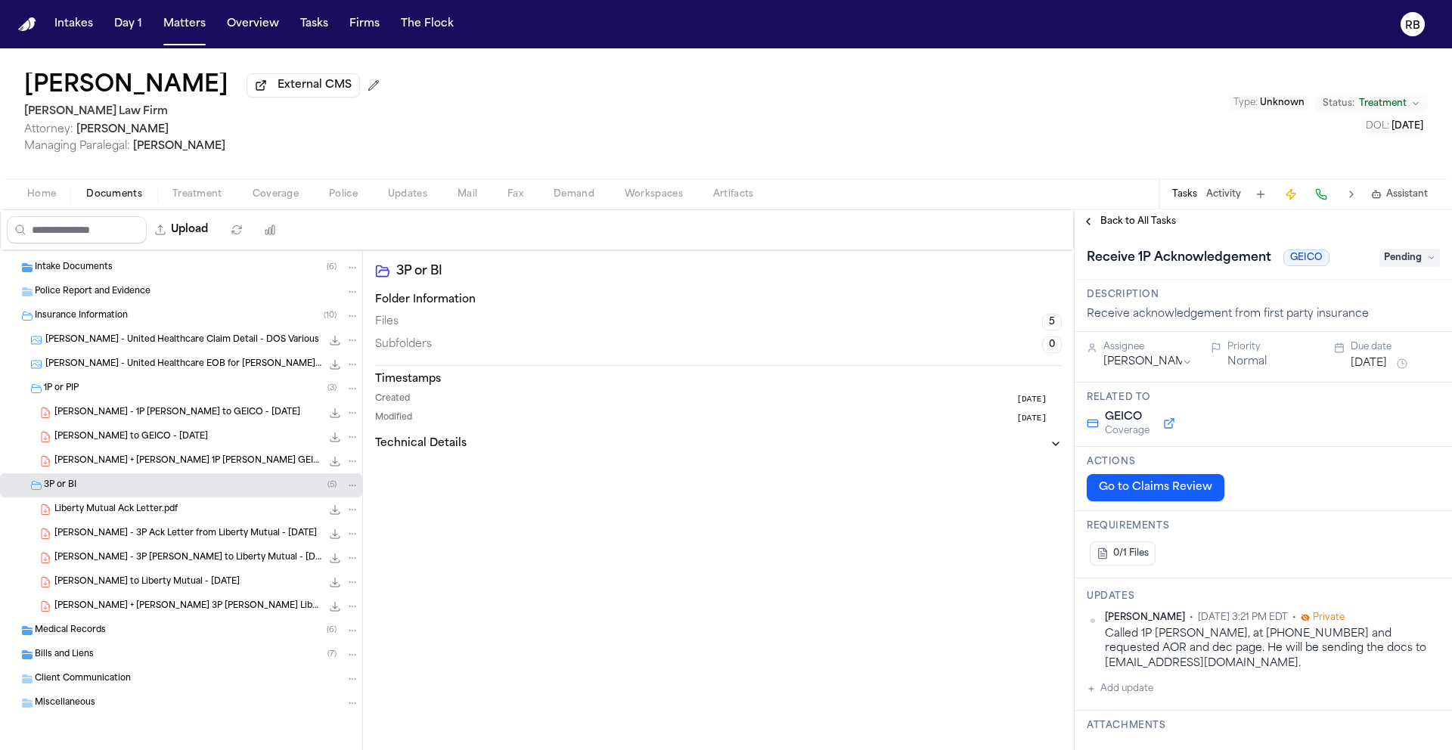
scroll to position [3, 0]
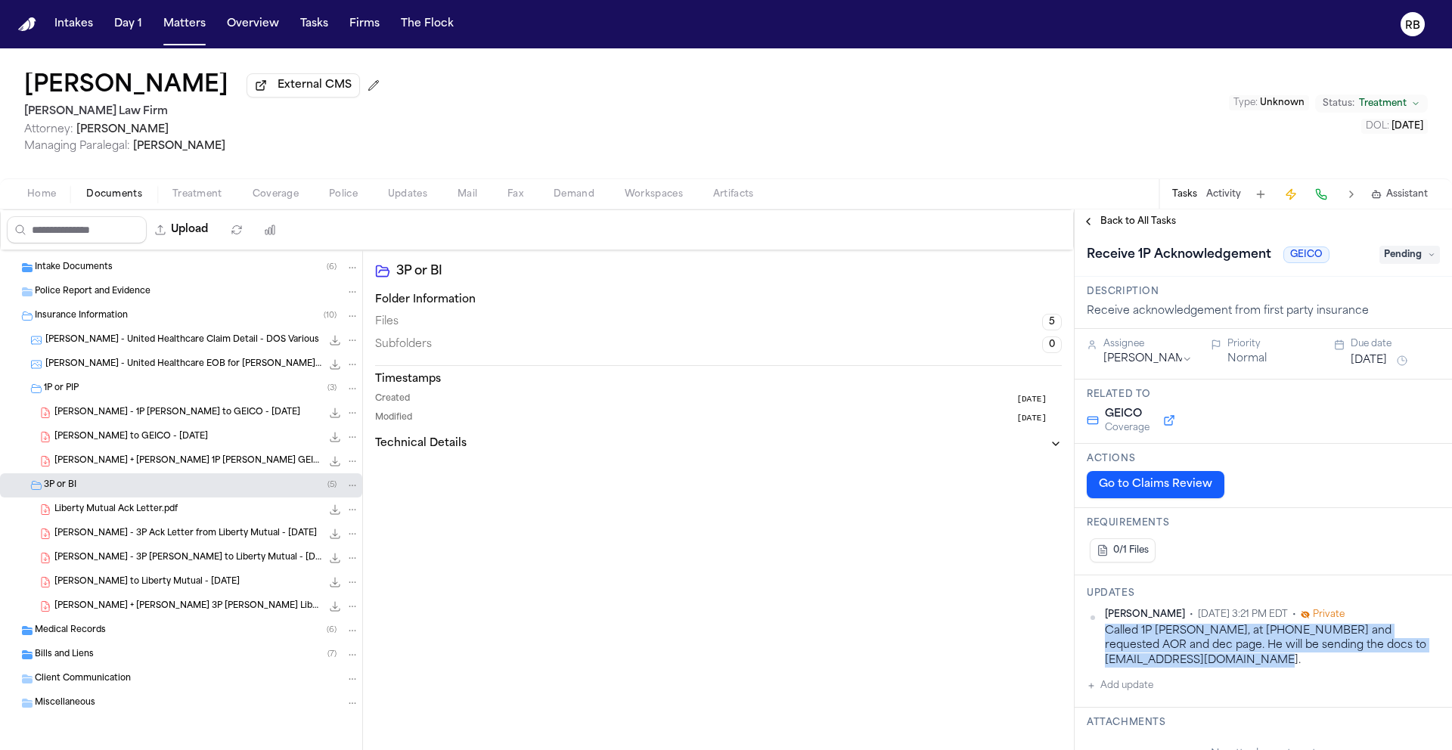
drag, startPoint x: 1308, startPoint y: 666, endPoint x: 1106, endPoint y: 638, distance: 203.9
click at [1106, 638] on div "Called 1P Adjuster, Greg, at 972-701-1743 and requested AOR and dec page. He wi…" at bounding box center [1272, 646] width 335 height 44
copy div "Called 1P Adjuster, Greg, at 972-701-1743 and requested AOR and dec page. He wi…"
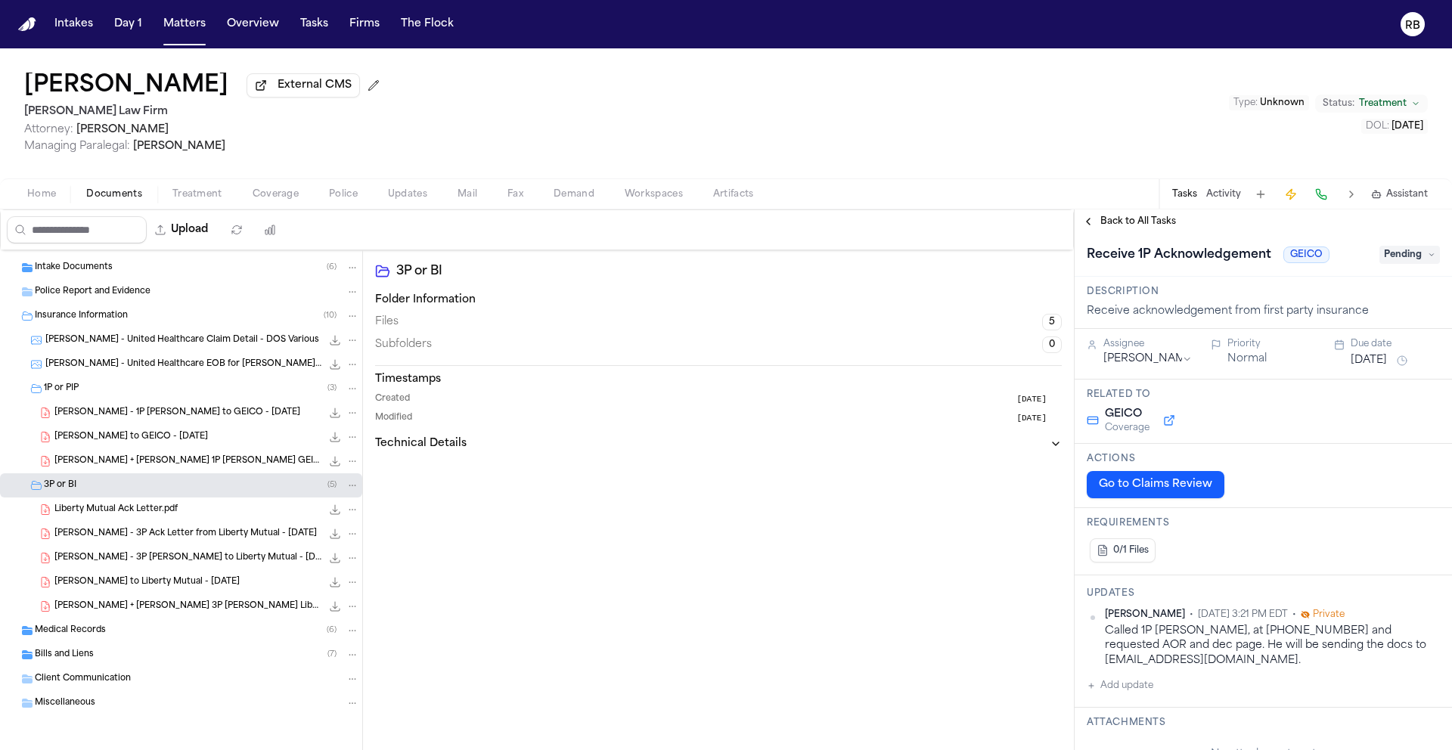
click at [1386, 256] on span "Pending" at bounding box center [1409, 255] width 61 height 18
type input "***"
click at [1366, 318] on div "Requested" at bounding box center [1373, 318] width 127 height 18
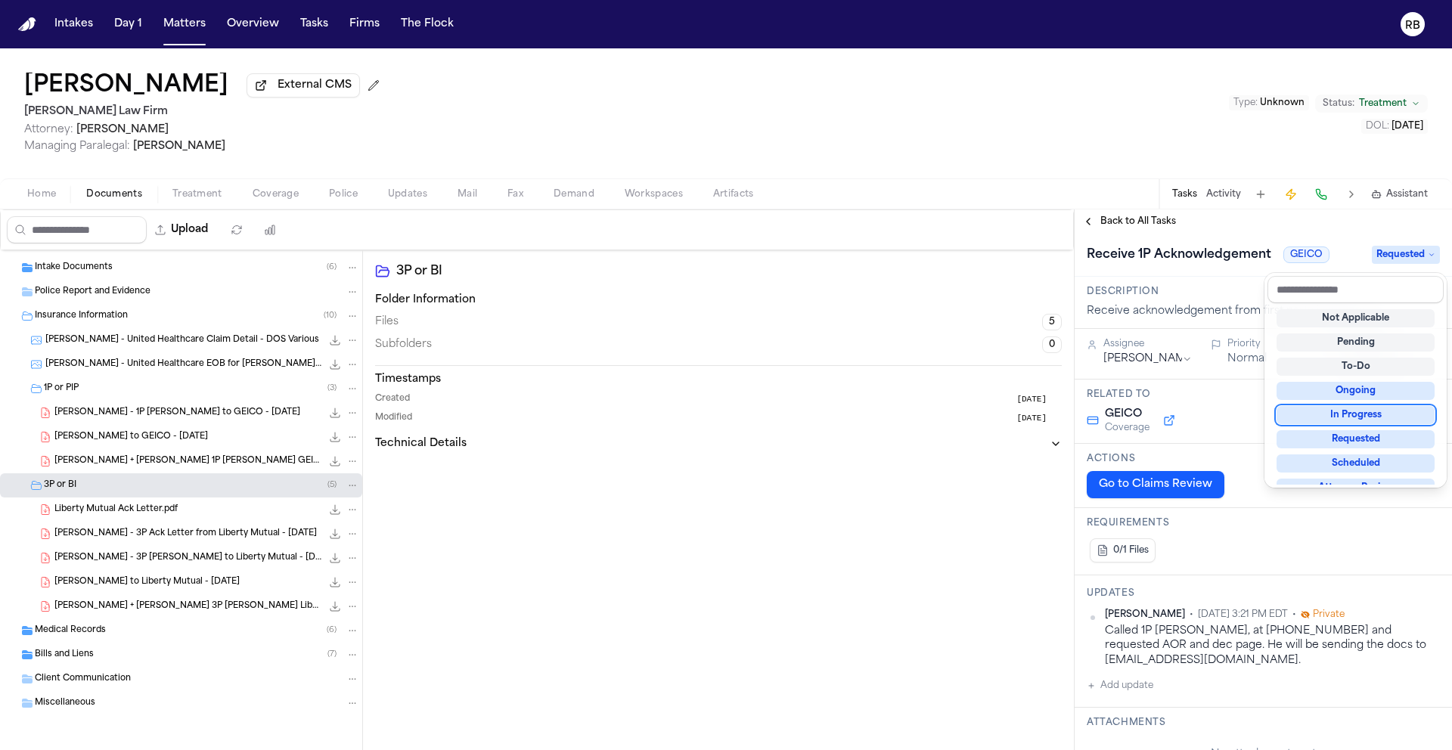
click at [1249, 406] on div "**********" at bounding box center [1263, 756] width 377 height 1050
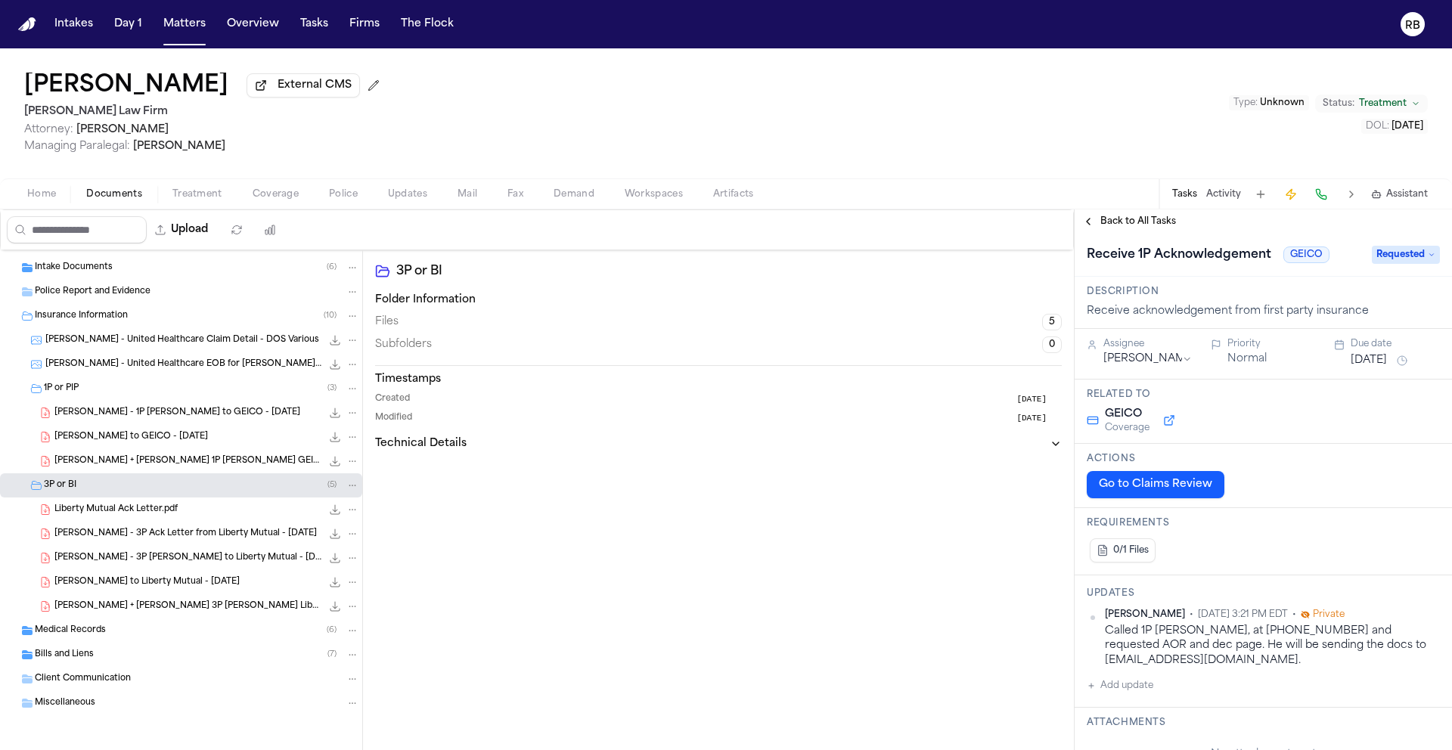
click at [1380, 358] on button "Aug 13, 2025" at bounding box center [1369, 360] width 36 height 15
click at [1384, 513] on button "16" at bounding box center [1382, 513] width 24 height 24
click at [1236, 418] on div "GEICO Coverage" at bounding box center [1263, 420] width 353 height 27
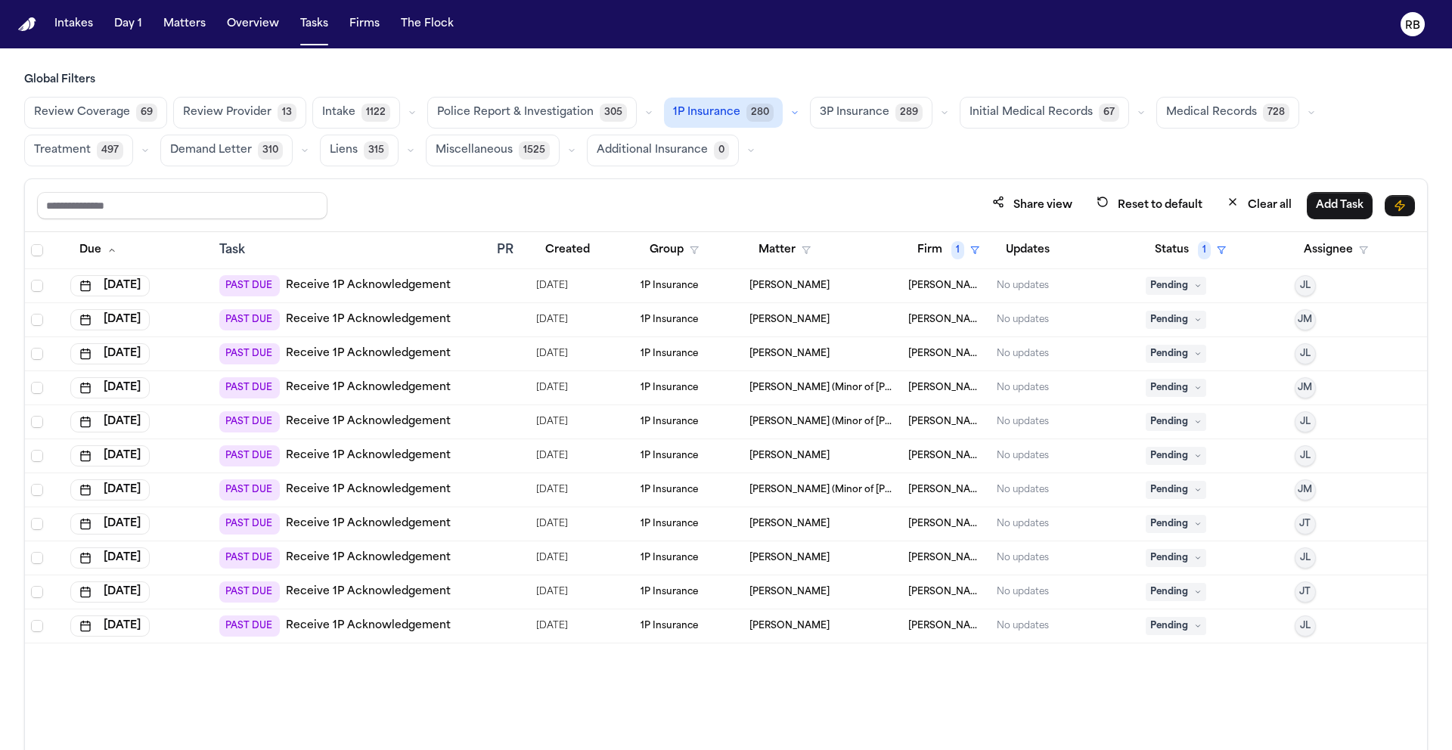
click at [574, 197] on div "Share view Reset to default Clear all Add Task" at bounding box center [726, 205] width 1378 height 28
click at [591, 204] on div "Share view Reset to default Clear all Add Task" at bounding box center [726, 205] width 1378 height 28
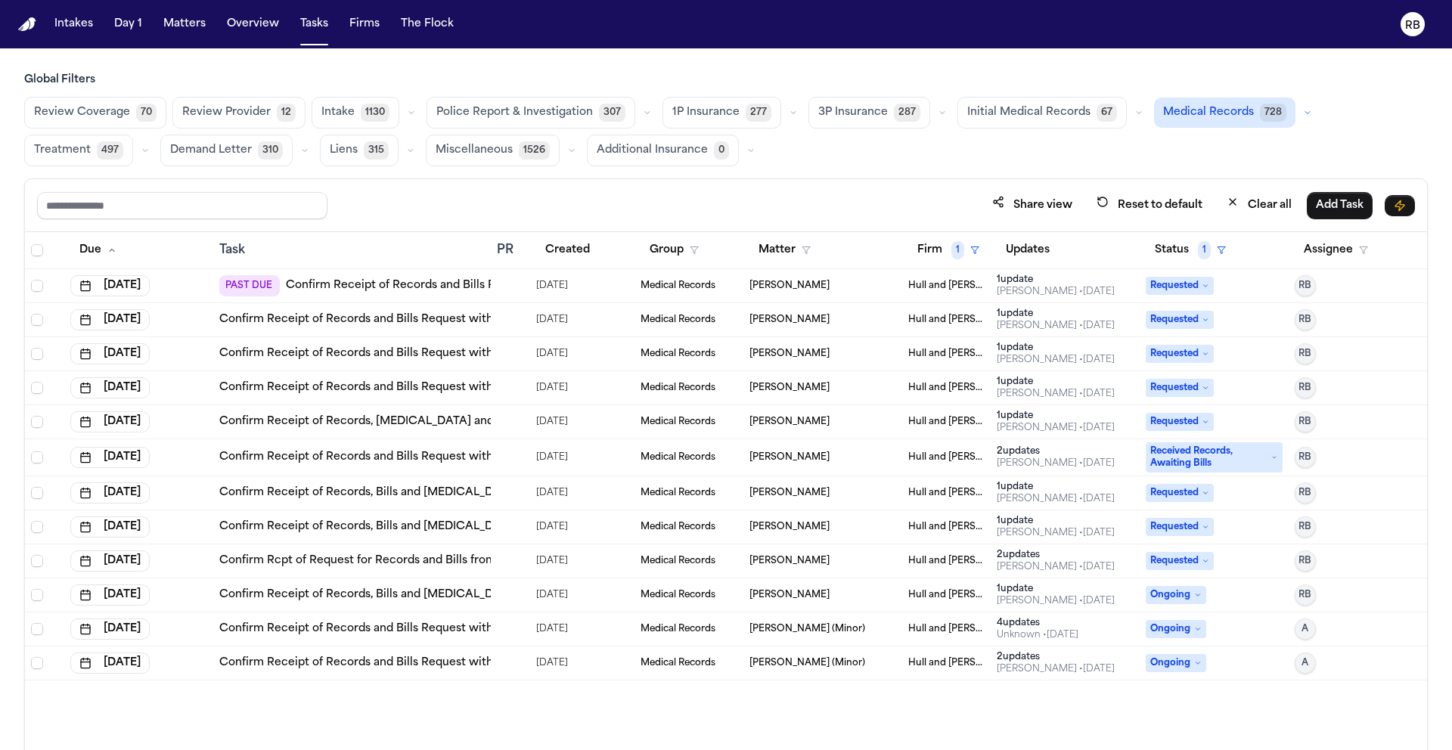
scroll to position [70, 0]
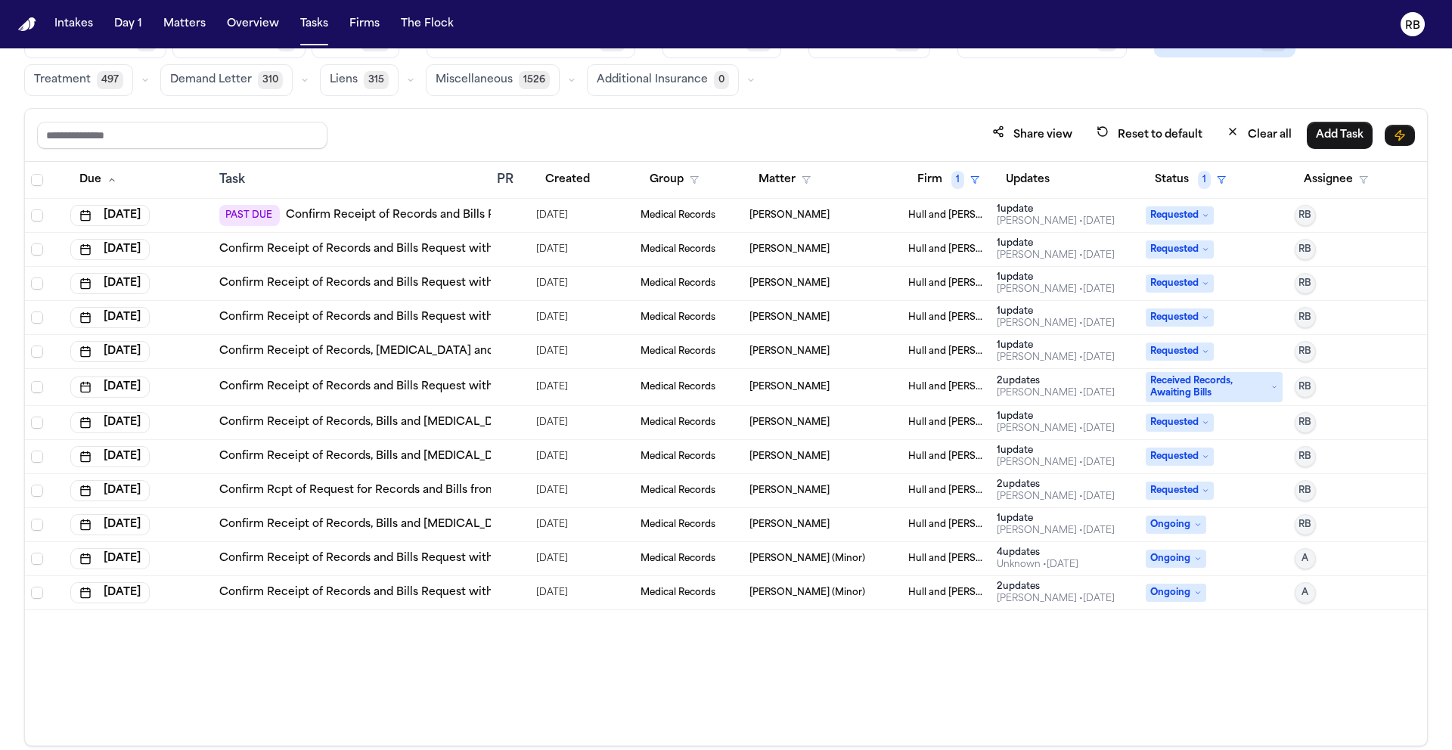
click at [633, 662] on div "Due Task PR Created Group Matter Firm 1 Updates Status 1 Assignee [DATE] PAST D…" at bounding box center [726, 454] width 1402 height 584
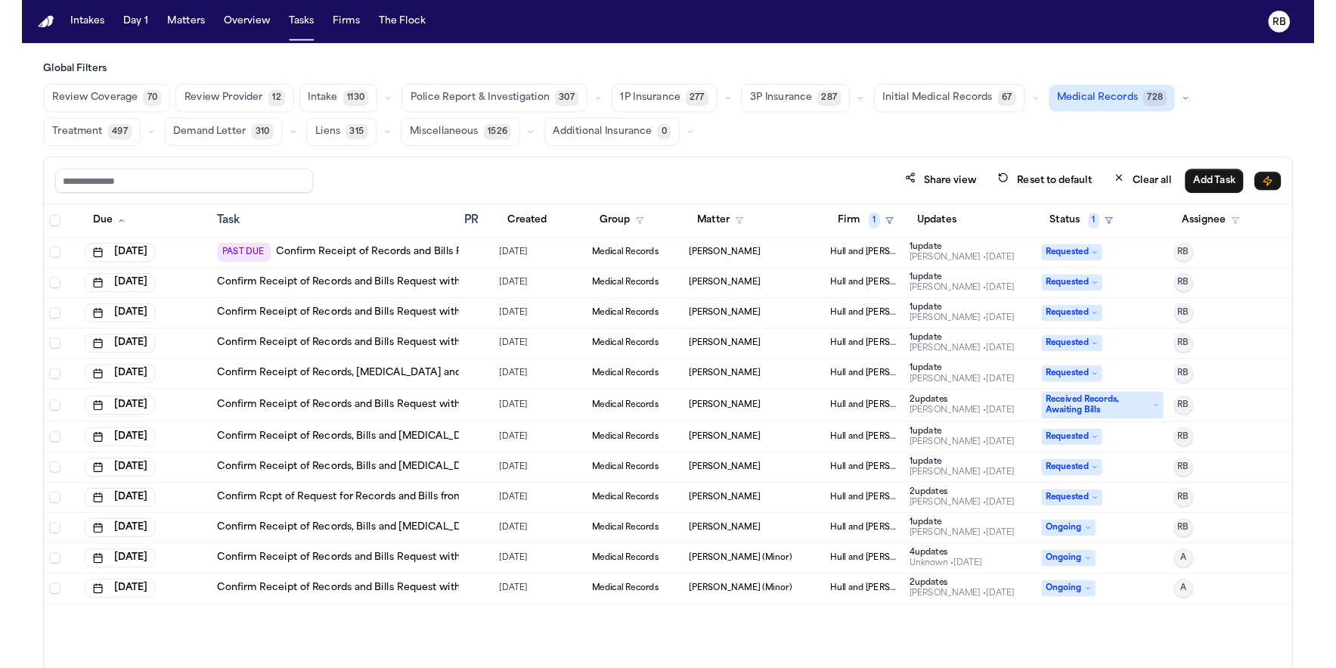
scroll to position [0, 0]
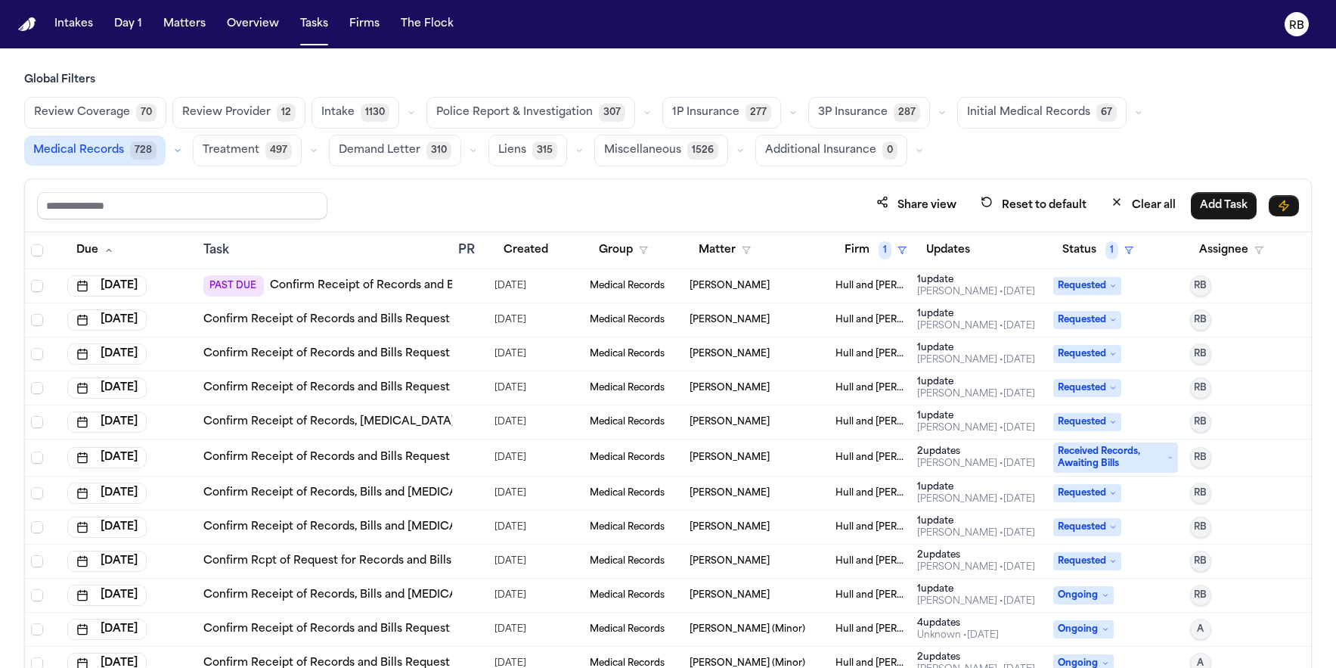
click at [949, 145] on div "Review Coverage 70 Review Provider 12 Intake 1130 Police Report & Investigation…" at bounding box center [668, 132] width 1288 height 70
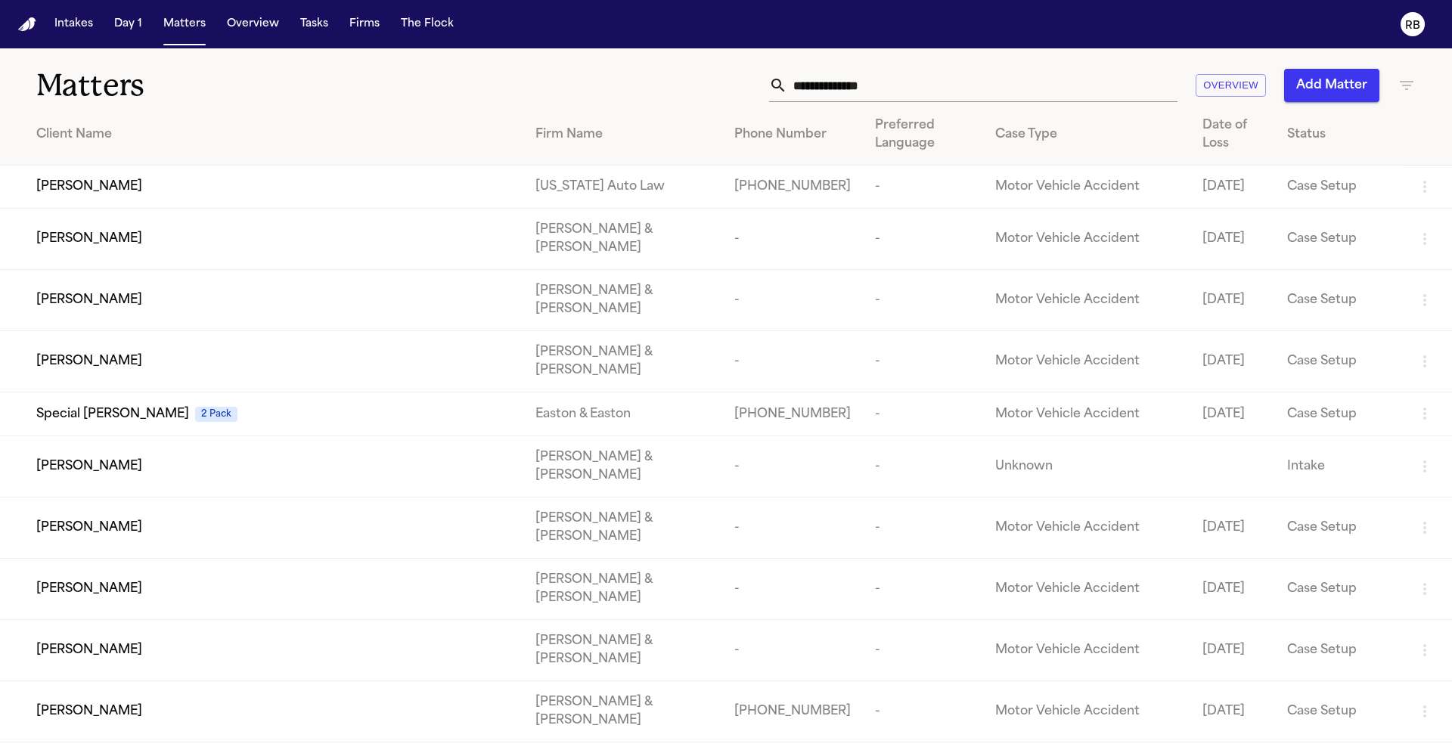
click at [867, 88] on input "text" at bounding box center [982, 85] width 390 height 33
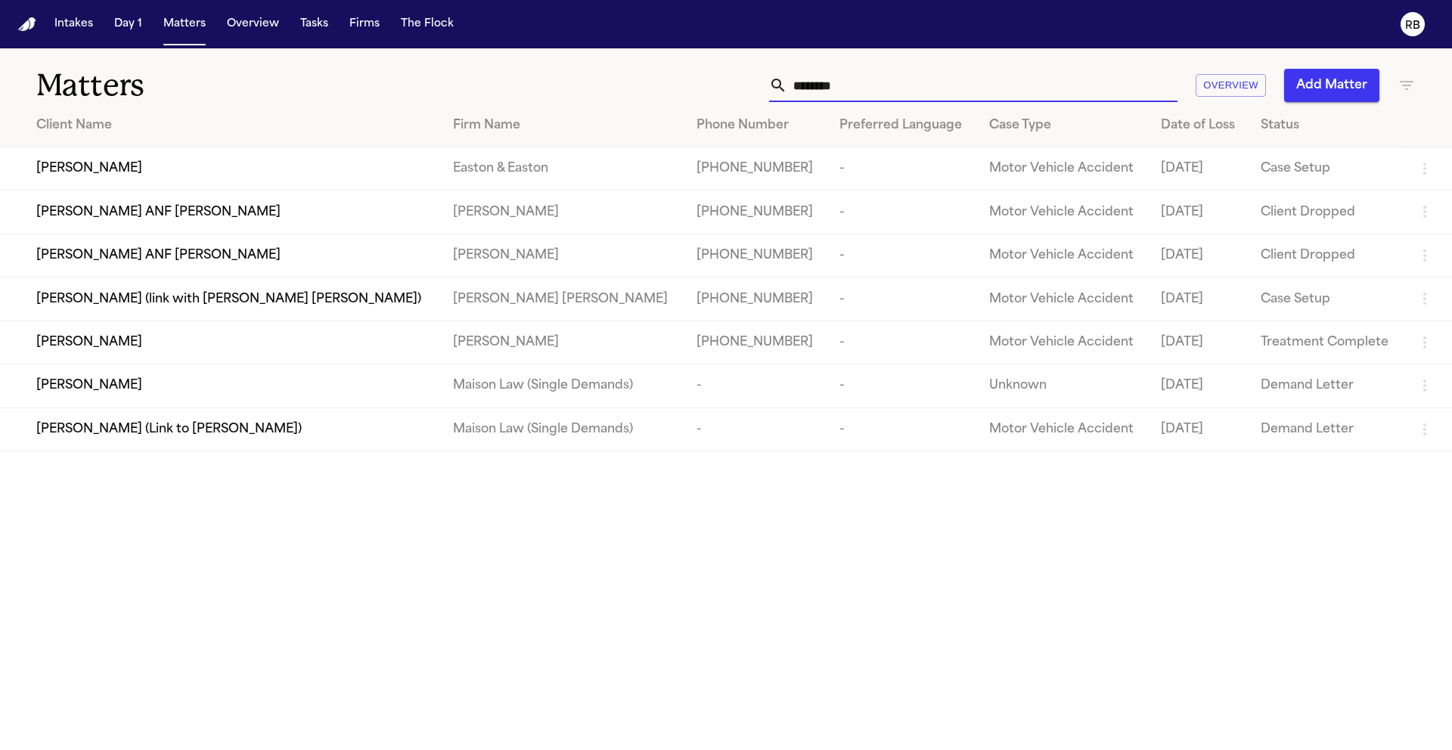
type input "********"
click at [130, 180] on td "Andre Gainer" at bounding box center [220, 168] width 441 height 43
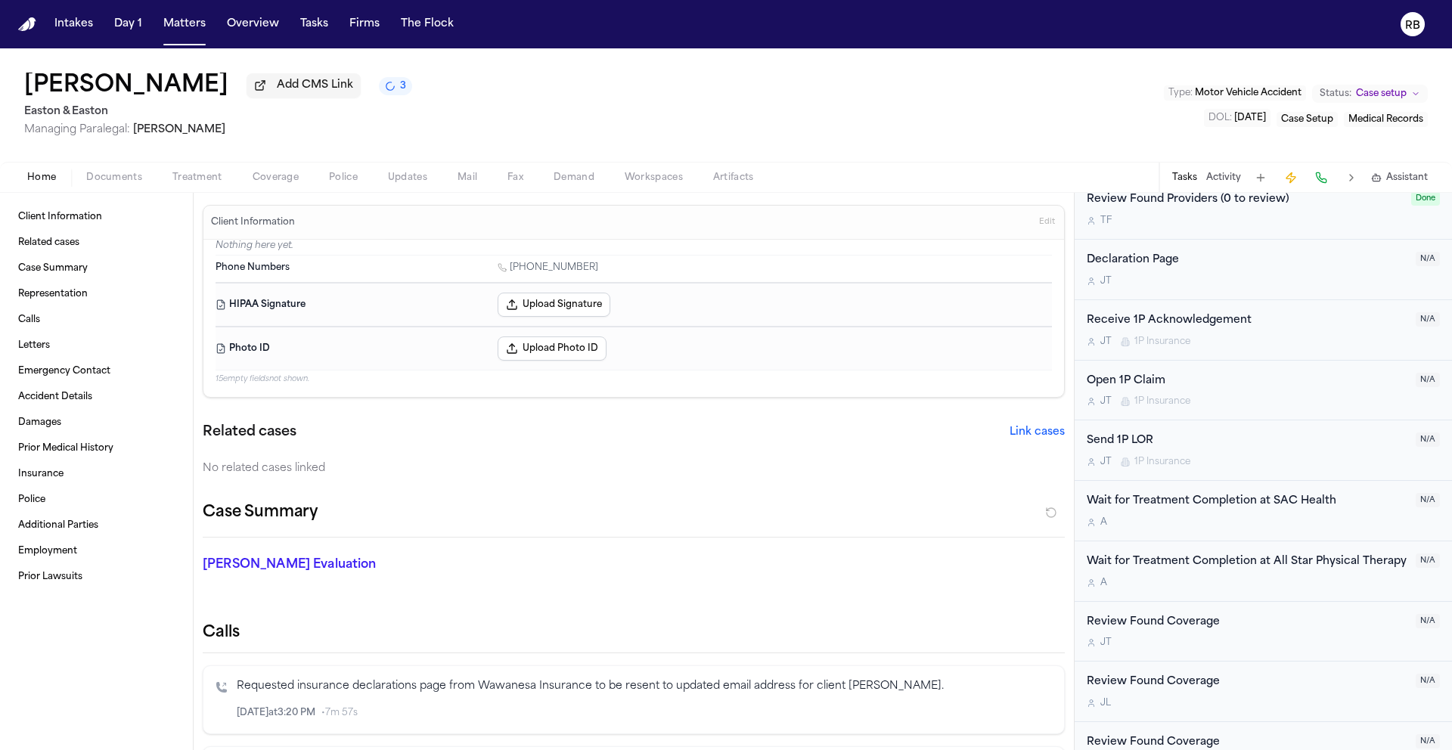
scroll to position [641, 0]
click at [1292, 327] on div "Receive 1P Acknowledgement" at bounding box center [1247, 317] width 320 height 17
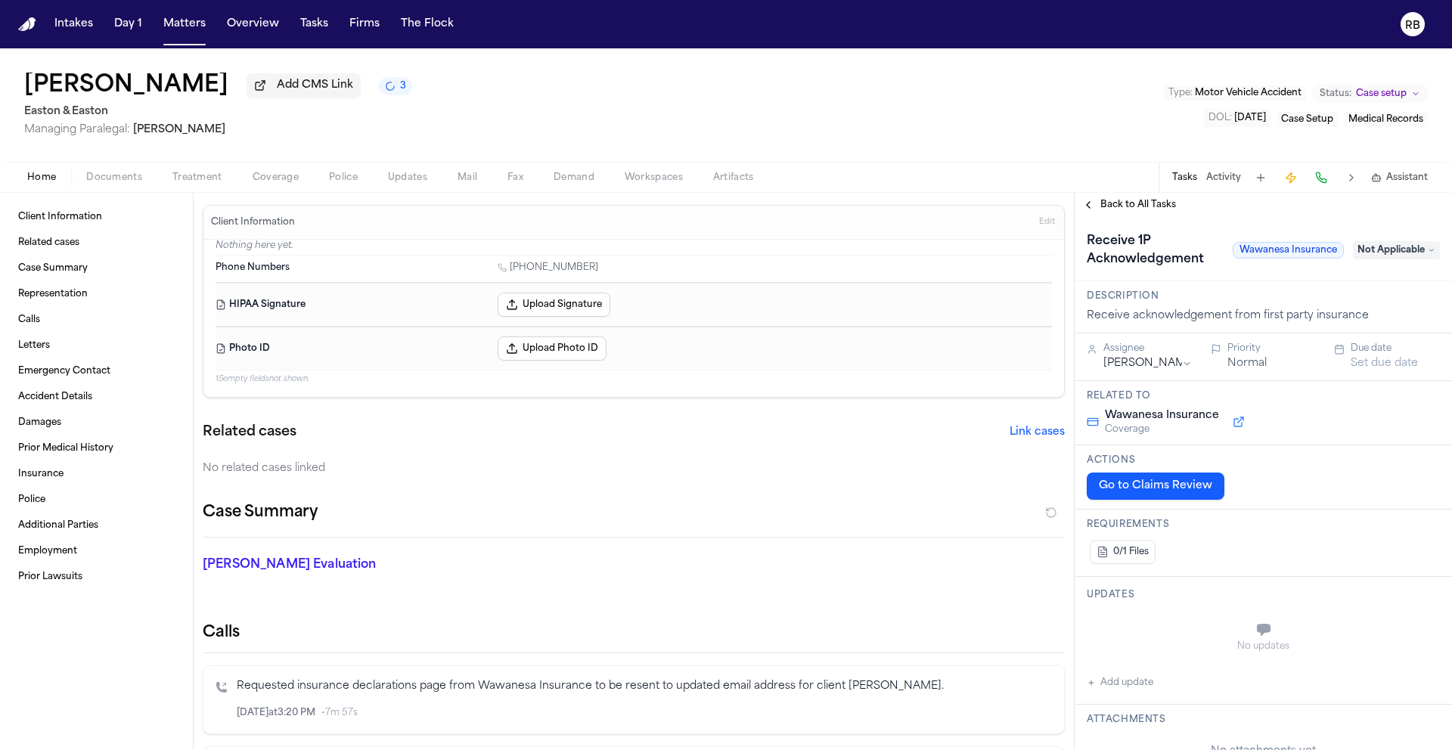
click at [1137, 209] on span "Back to All Tasks" at bounding box center [1138, 205] width 76 height 12
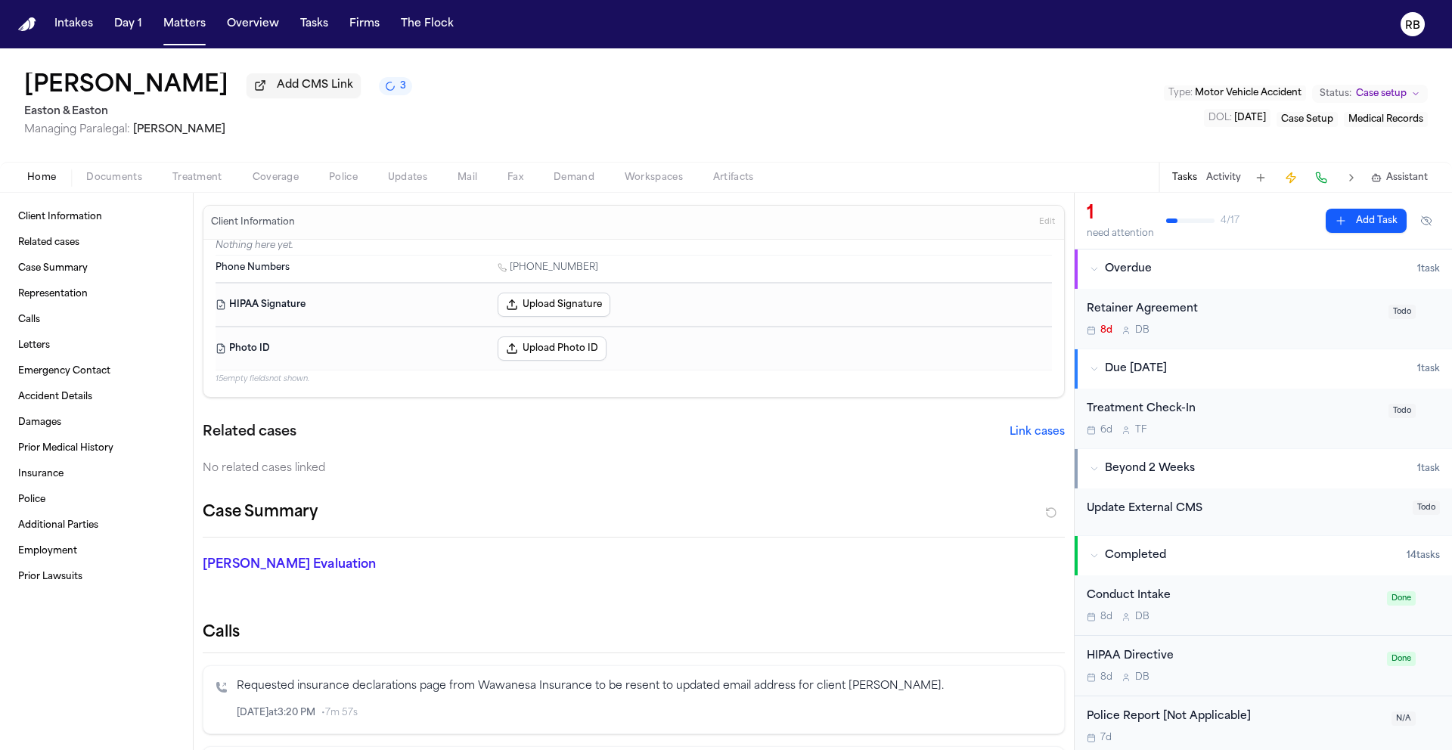
click at [1053, 161] on div "Andre Gainer Add CMS Link 3 Easton & Easton Managing Paralegal: Thea Feeney Typ…" at bounding box center [726, 104] width 1452 height 113
drag, startPoint x: 1013, startPoint y: 118, endPoint x: 980, endPoint y: 107, distance: 34.4
click at [1010, 117] on div "Andre Gainer Add CMS Link 3 Easton & Easton Managing Paralegal: Thea Feeney Typ…" at bounding box center [726, 104] width 1452 height 113
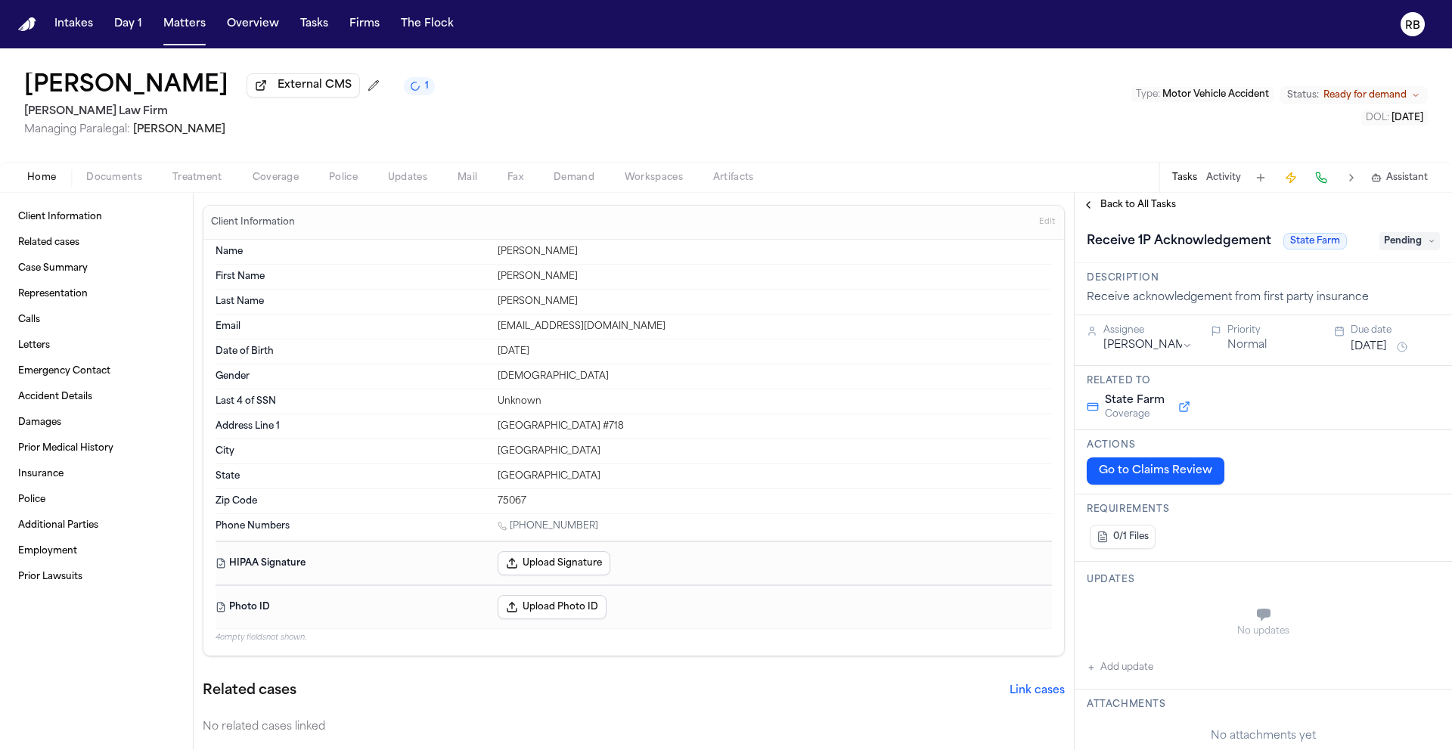
click at [135, 180] on span "Documents" at bounding box center [114, 178] width 56 height 12
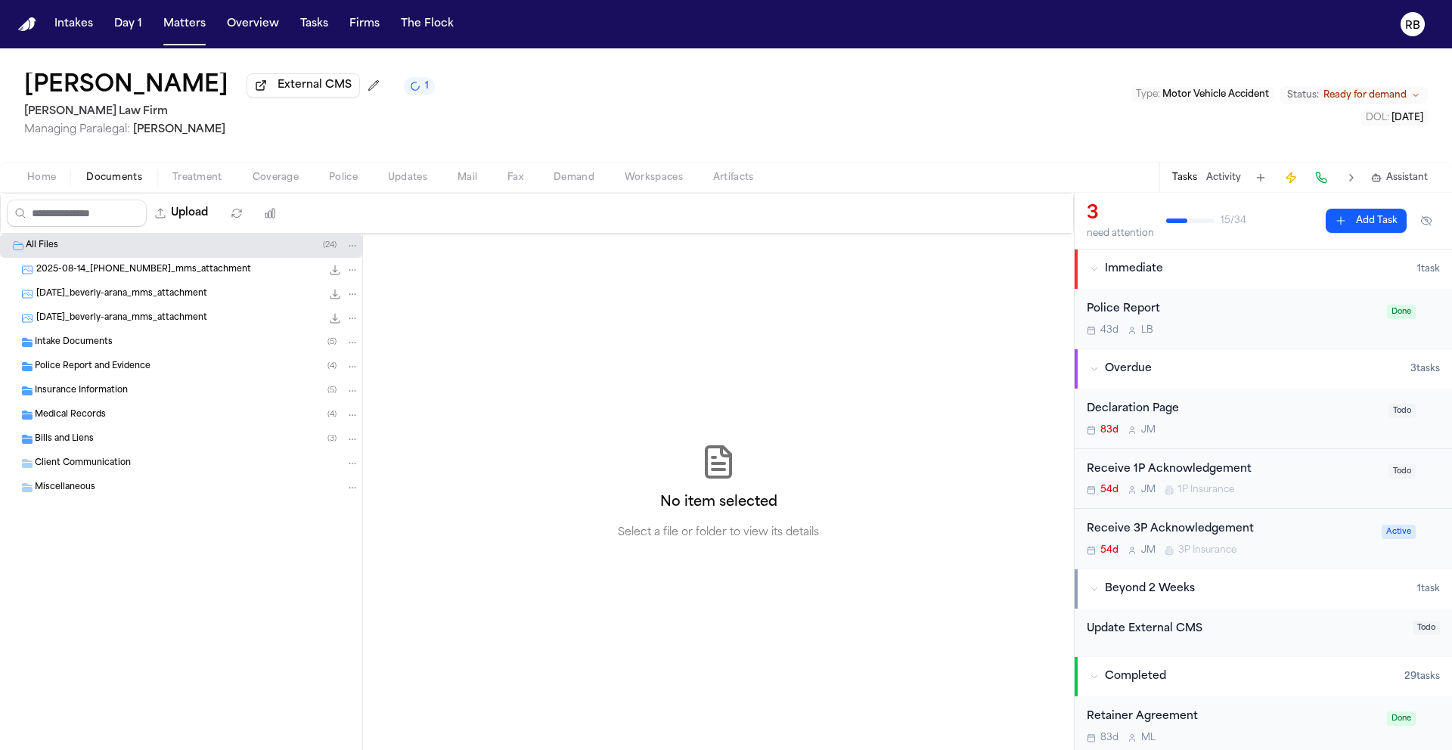
click at [123, 396] on span "Insurance Information" at bounding box center [81, 391] width 93 height 13
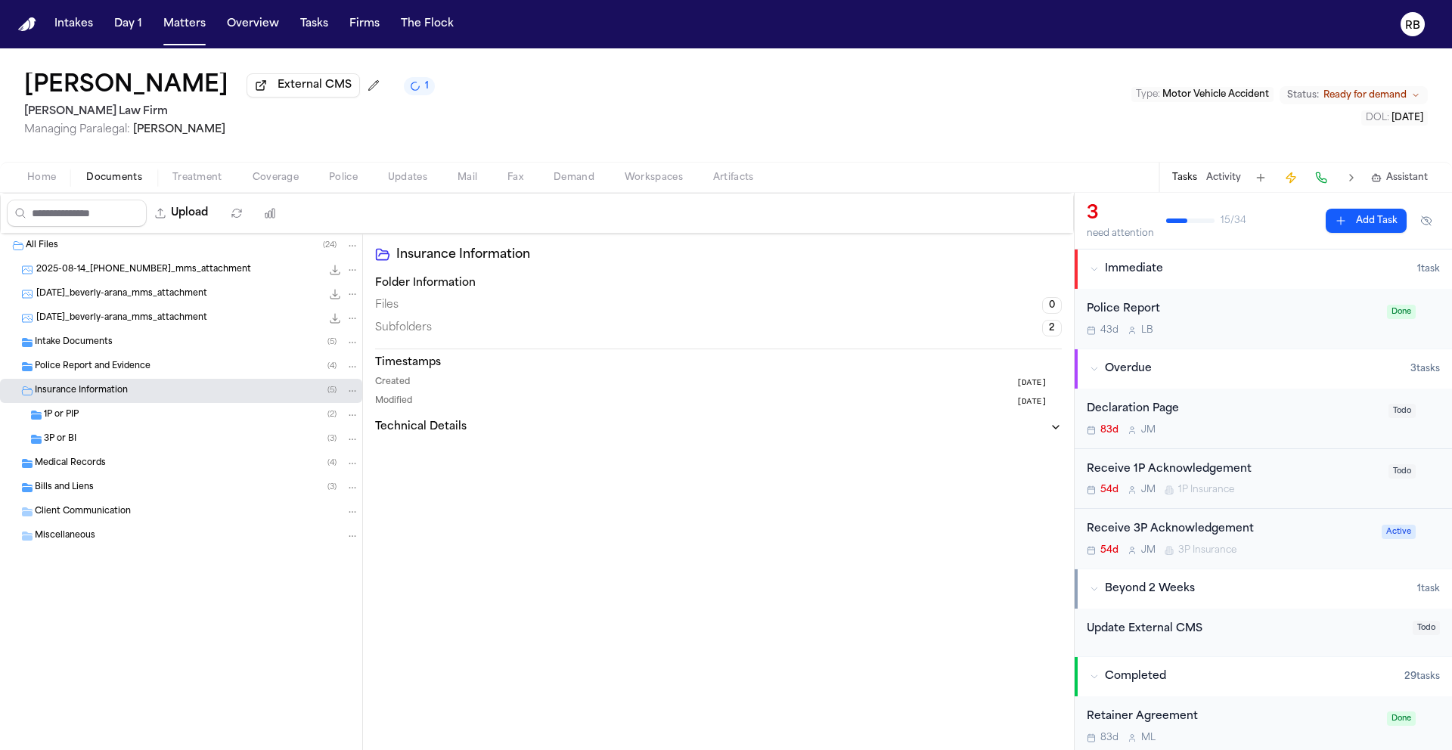
click at [104, 411] on div "1P or PIP ( 2 )" at bounding box center [201, 415] width 315 height 14
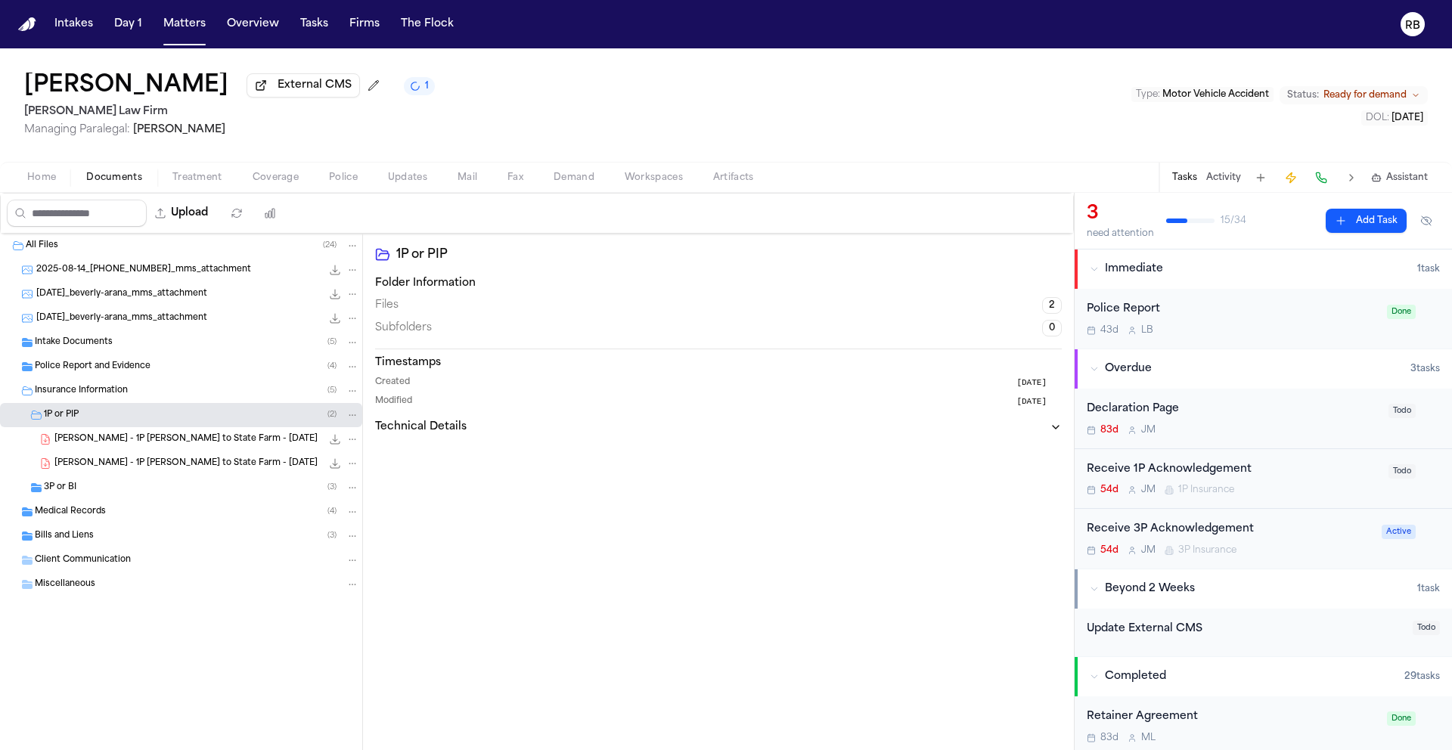
click at [162, 442] on span "B. Arana - 1P LOR to State Farm - 8.6.25" at bounding box center [185, 439] width 263 height 13
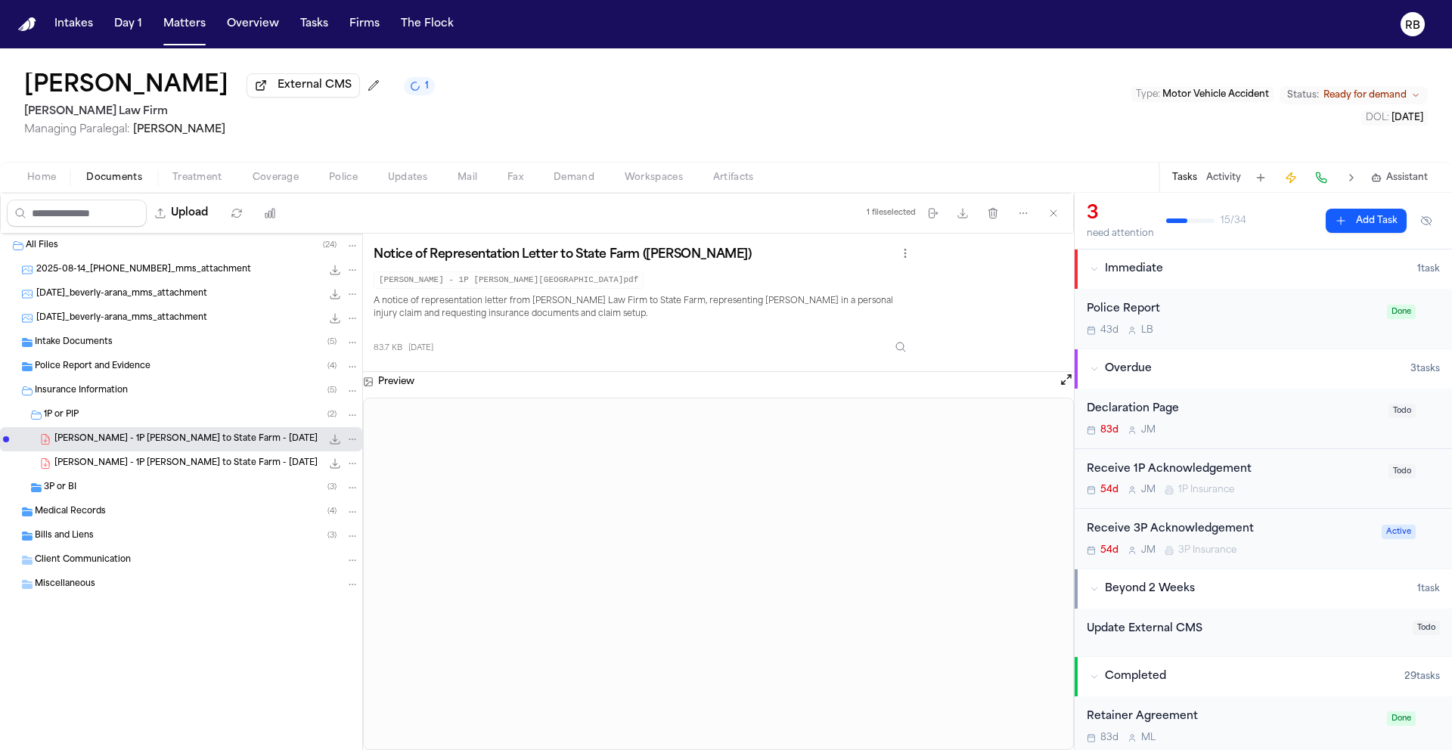
click at [164, 459] on div "B. Arana - 1P LOR to State Farm - 8.6.25 86.9 KB • PDF" at bounding box center [206, 463] width 305 height 15
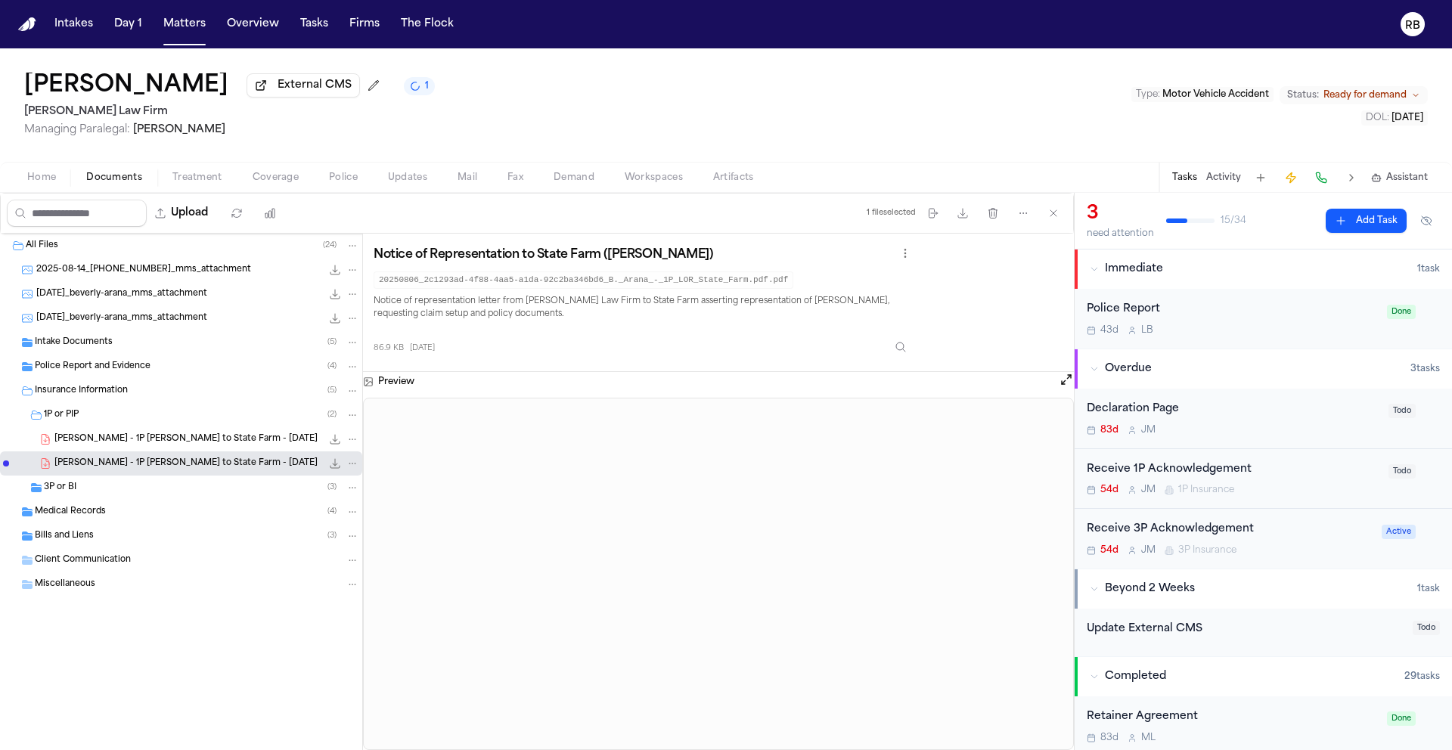
click at [147, 446] on span "B. Arana - 1P LOR to State Farm - 8.6.25" at bounding box center [185, 439] width 263 height 13
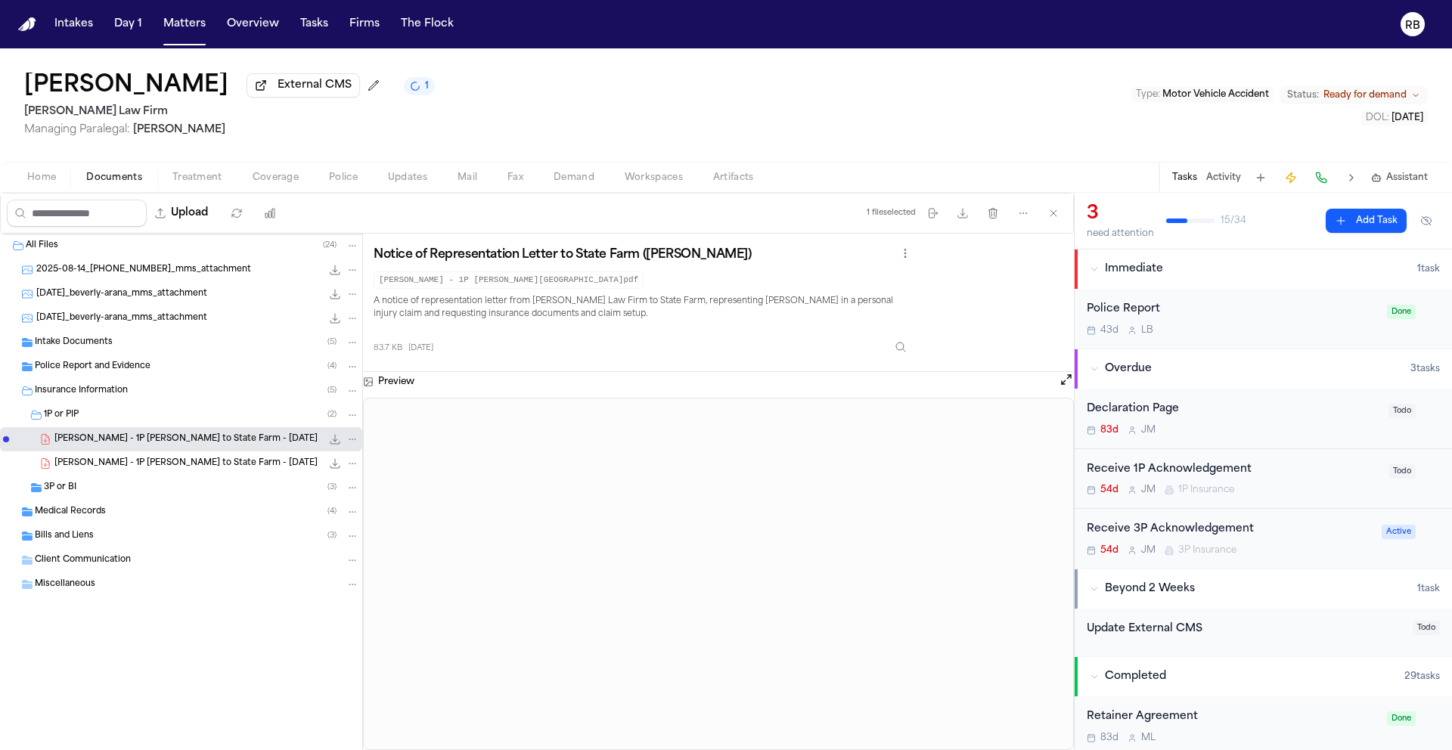
click at [159, 438] on span "B. Arana - 1P LOR to State Farm - 8.6.25" at bounding box center [185, 439] width 263 height 13
click at [169, 440] on span "B. Arana - 1P LOR to State Farm - 8.6.25" at bounding box center [185, 439] width 263 height 13
click at [169, 439] on span "B. Arana - 1P LOR to State Farm - 8.6.25" at bounding box center [185, 439] width 263 height 13
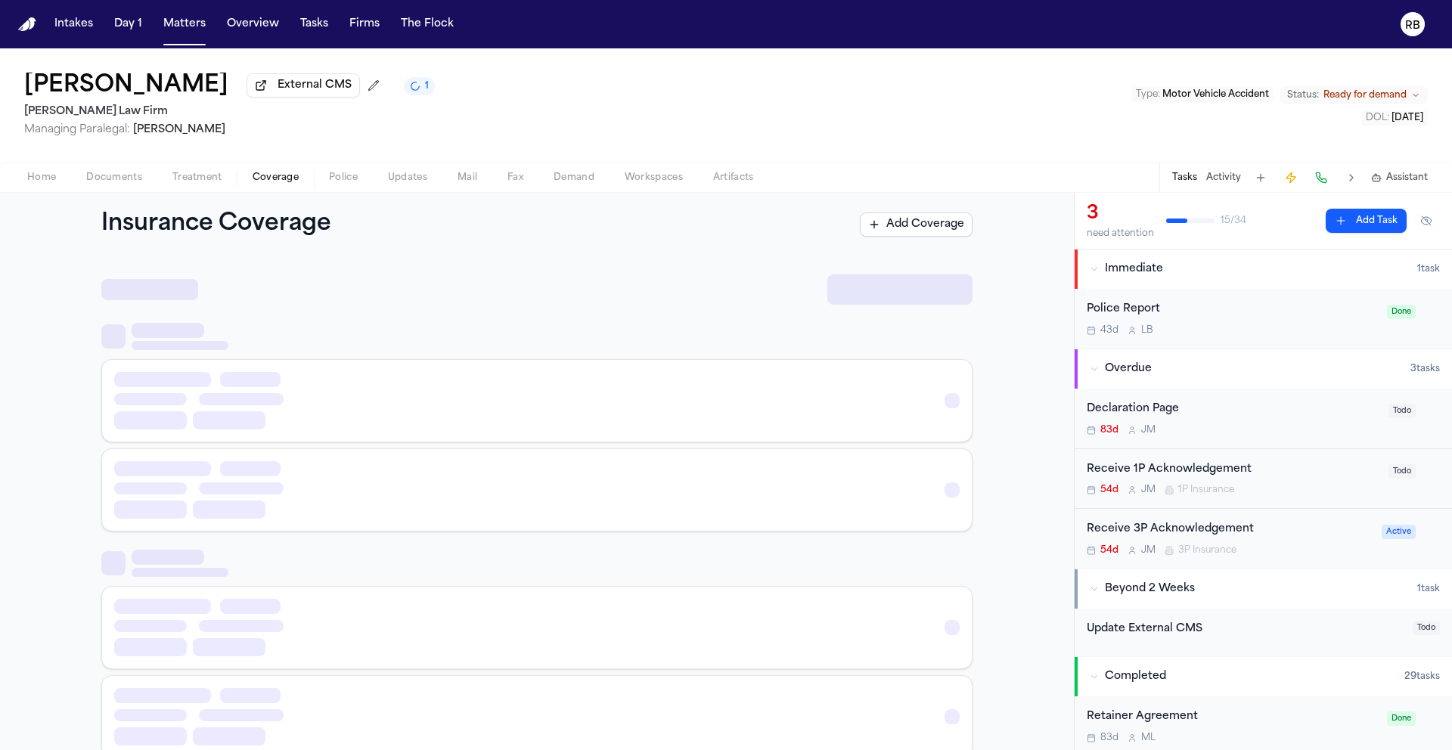
click at [275, 180] on span "Coverage" at bounding box center [276, 178] width 46 height 12
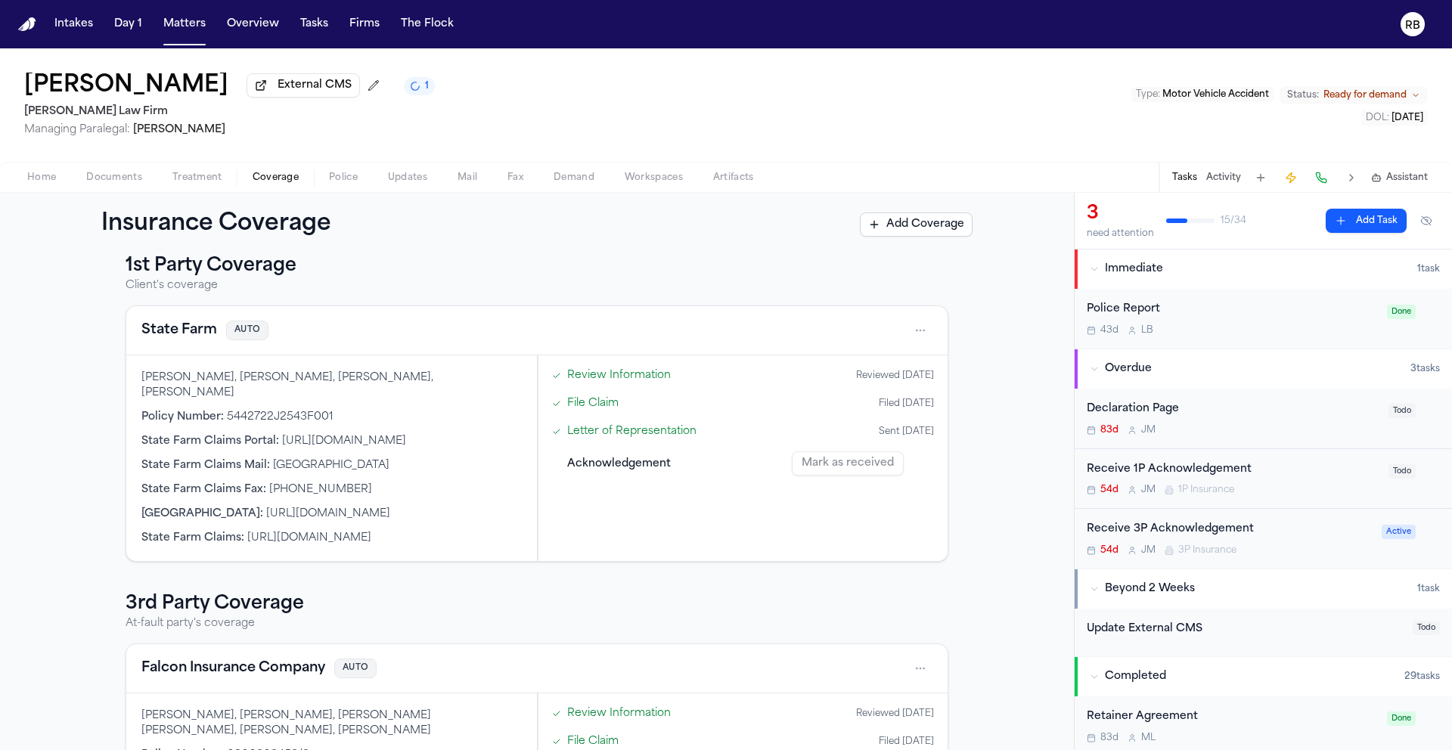
scroll to position [23, 0]
click at [523, 559] on div "1st Party Coverage Client's coverage State Farm AUTO Beverly Arana, ARANA, BEVE…" at bounding box center [537, 537] width 823 height 573
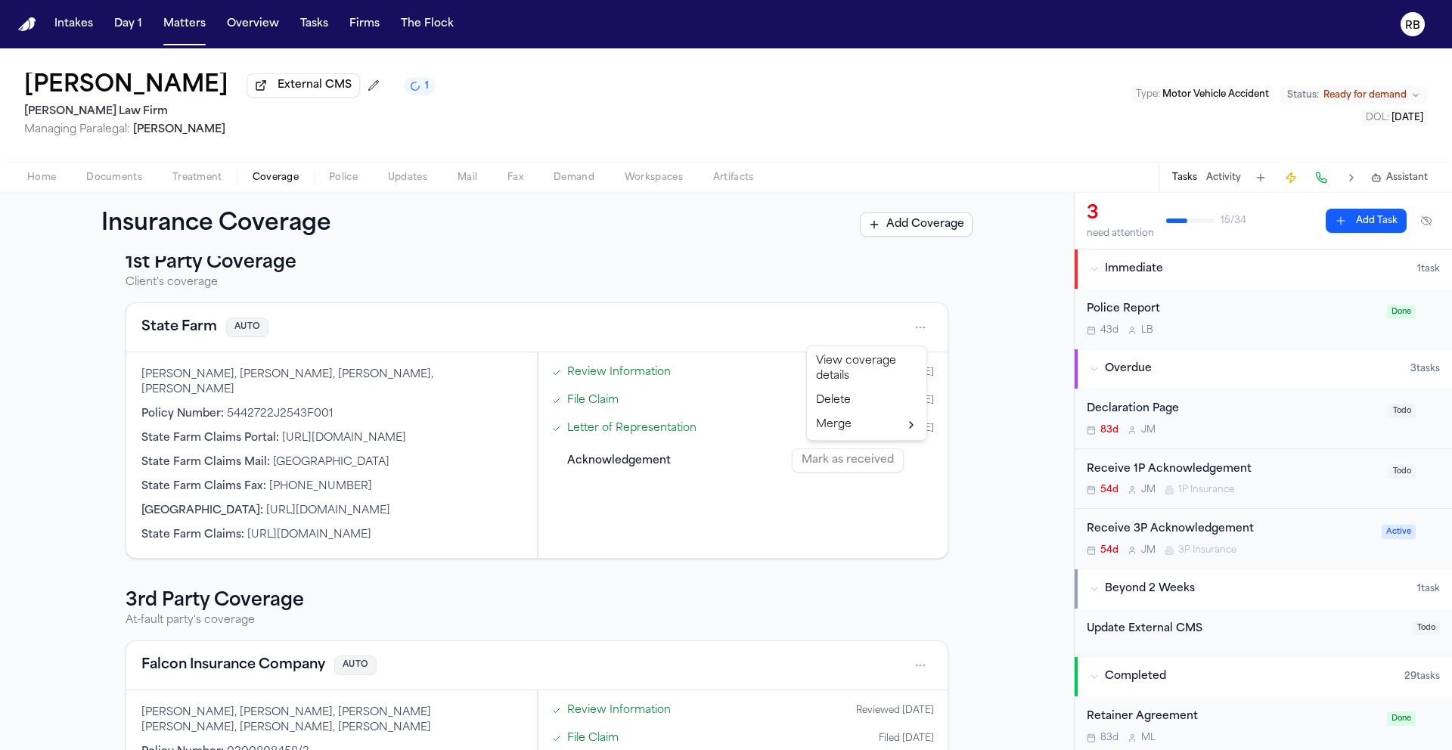
click at [908, 329] on html "Intakes Day 1 Matters Overview Tasks Firms The Flock RB Beverly Arana External …" at bounding box center [726, 375] width 1452 height 750
click at [887, 356] on div "View coverage details" at bounding box center [866, 368] width 113 height 39
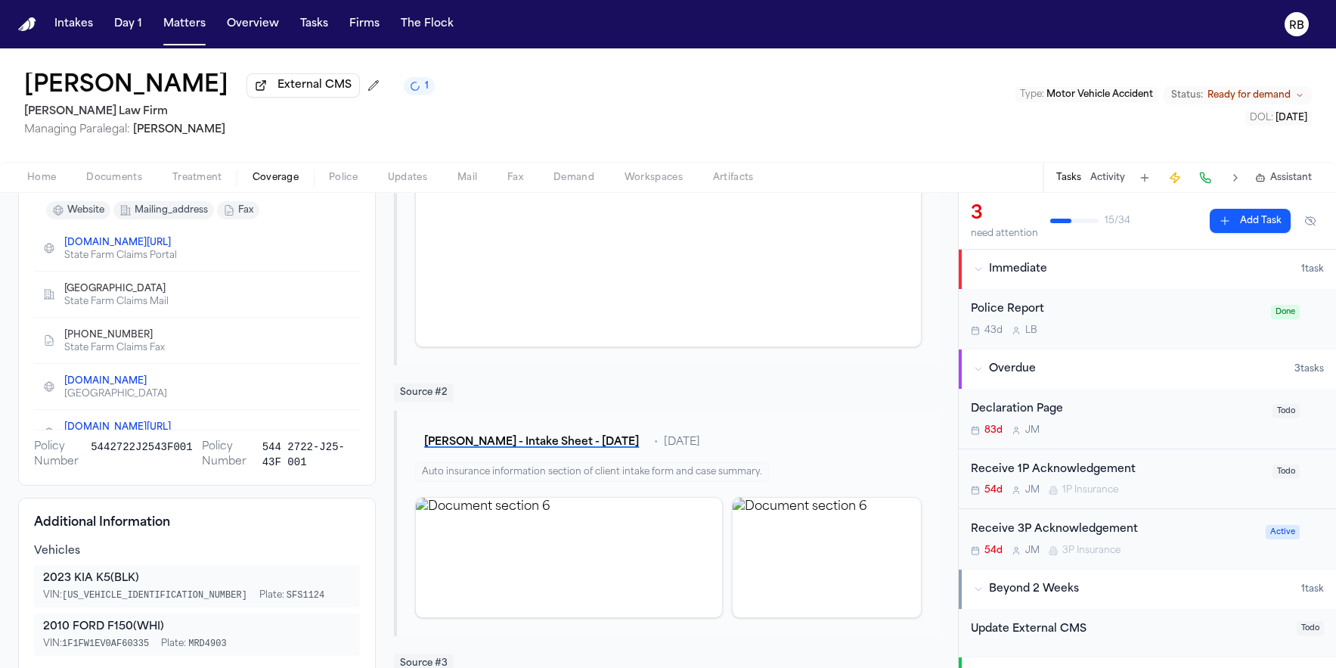
scroll to position [262, 0]
click at [980, 114] on div "Beverly Arana External CMS 1 Hecht Law Firm Managing Paralegal: Jessica Barrett…" at bounding box center [668, 104] width 1336 height 113
click at [1179, 479] on div "Receive 1P Acknowledgement" at bounding box center [1117, 469] width 293 height 17
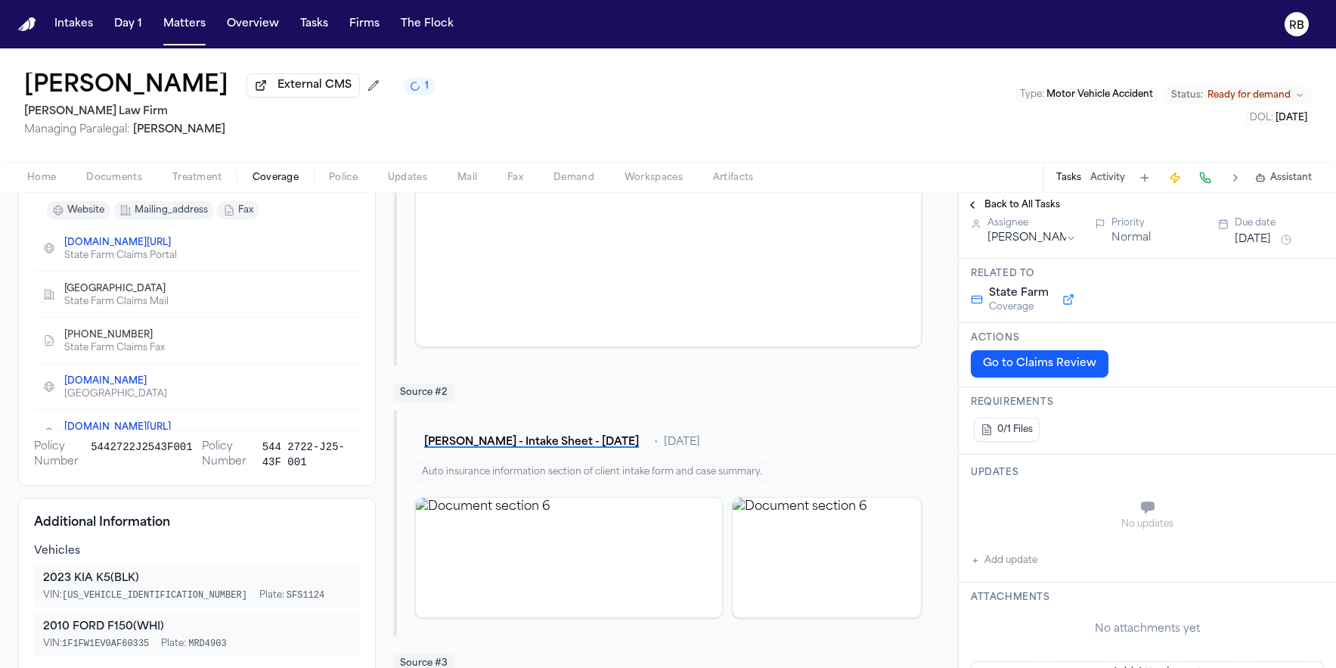
scroll to position [120, 0]
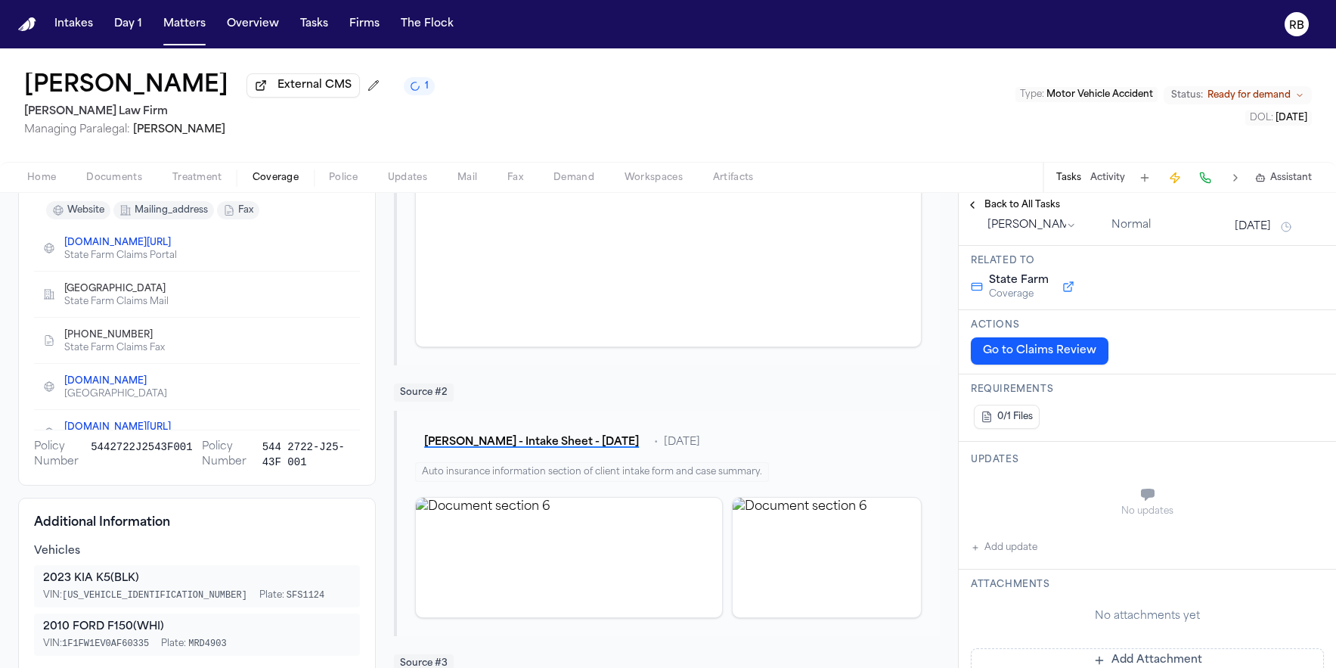
click at [1021, 549] on button "Add update" at bounding box center [1004, 547] width 67 height 18
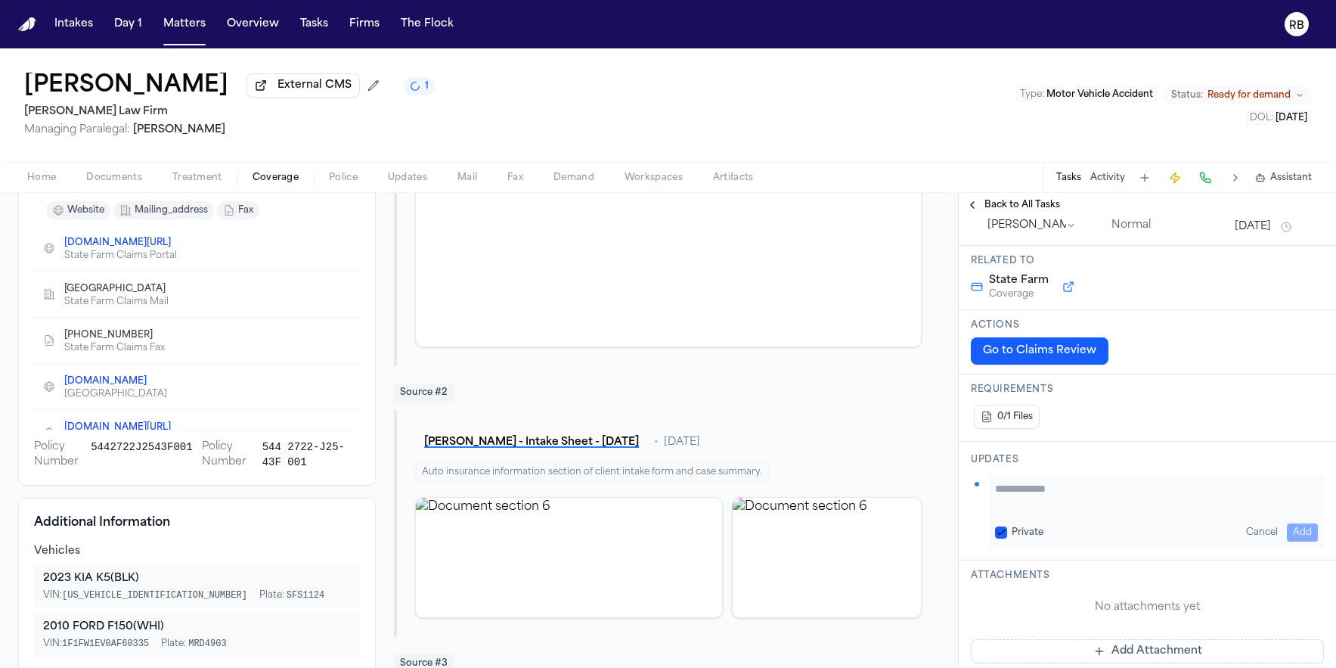
click at [1095, 498] on textarea "Add your update" at bounding box center [1156, 496] width 323 height 30
click at [1143, 505] on textarea "**********" at bounding box center [1151, 496] width 312 height 30
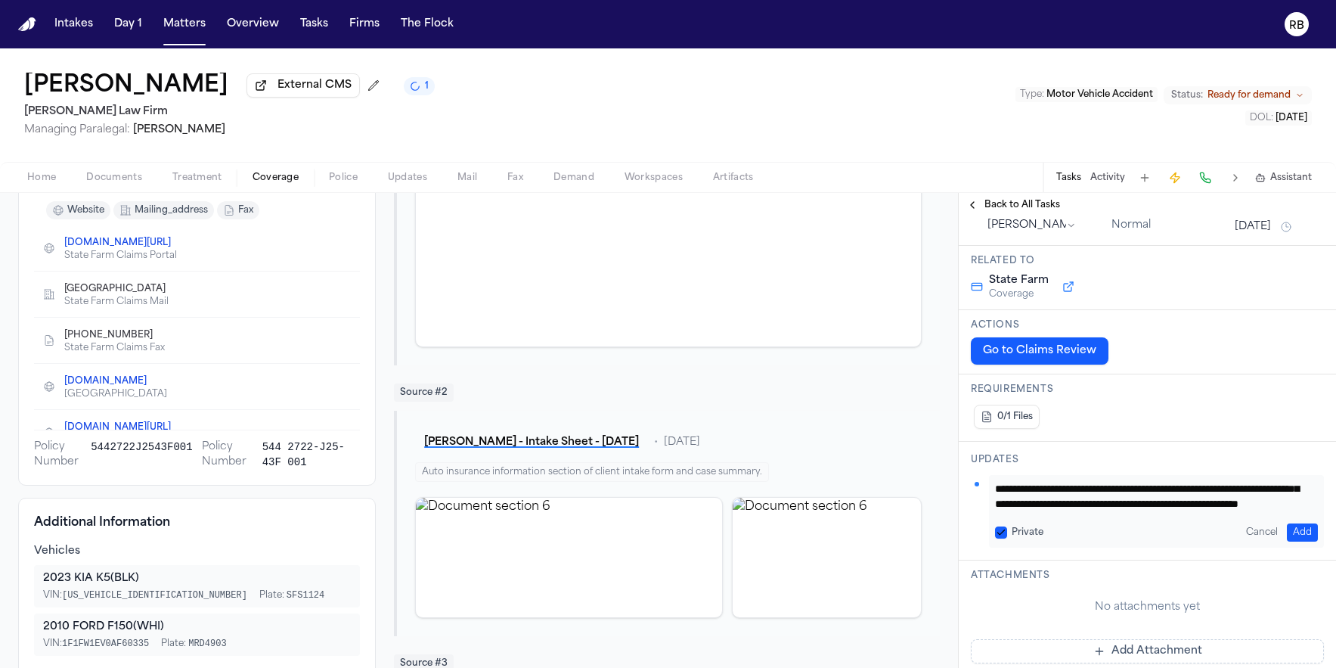
scroll to position [46, 0]
type textarea "**********"
click at [1271, 225] on button "[DATE]" at bounding box center [1253, 226] width 36 height 15
click at [1196, 410] on button "20" at bounding box center [1193, 411] width 24 height 24
click at [1117, 411] on div "0/1 Files" at bounding box center [1147, 417] width 353 height 30
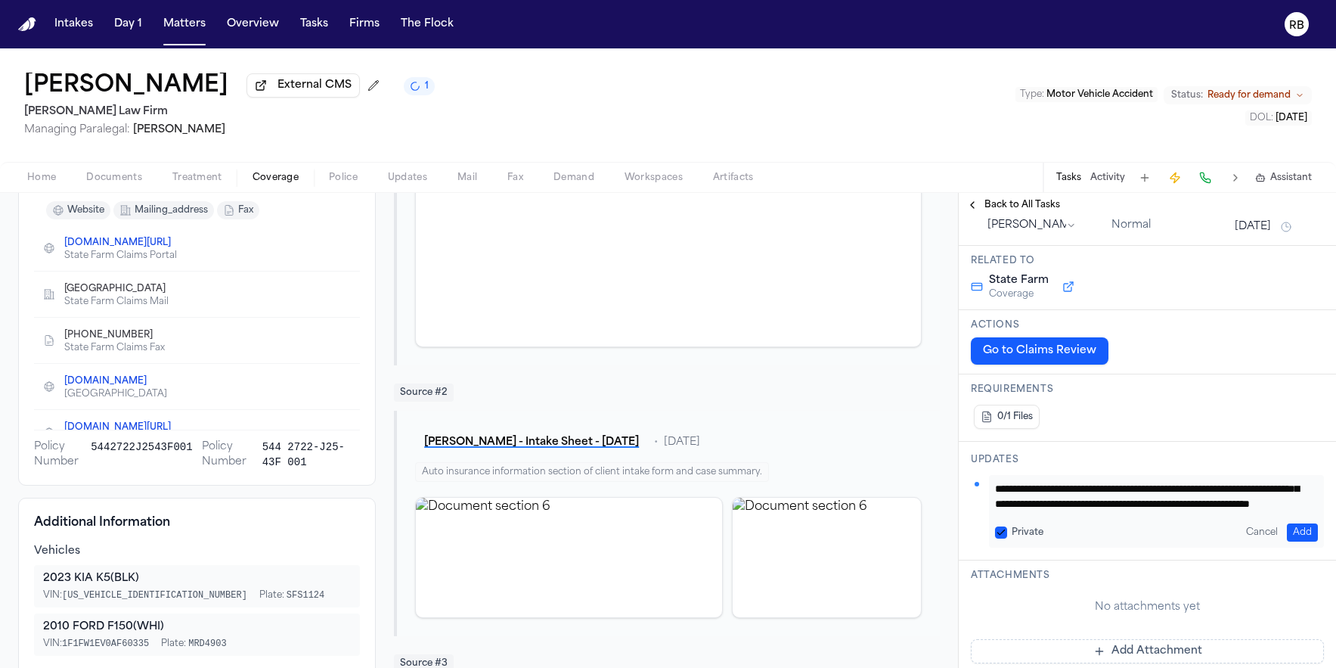
click at [1288, 533] on button "Add" at bounding box center [1302, 532] width 31 height 18
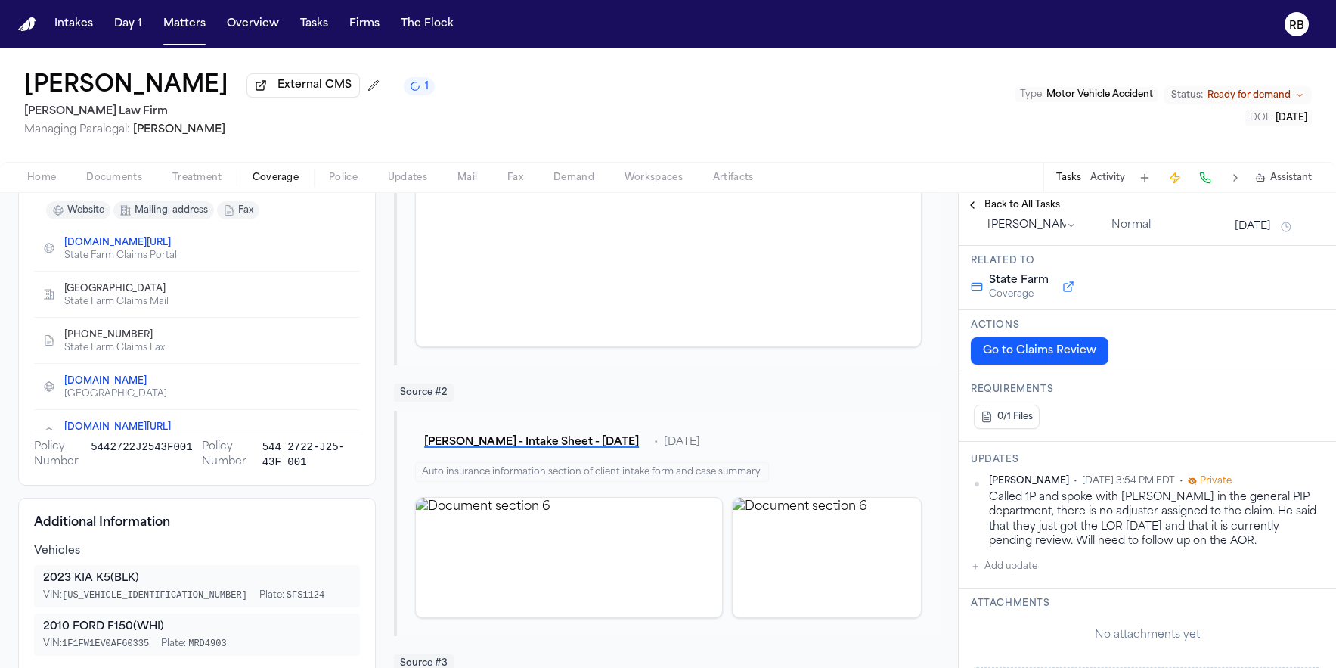
click at [1222, 546] on div "Called 1P and spoke with Chris in the general PIP department, there is no adjus…" at bounding box center [1156, 519] width 335 height 58
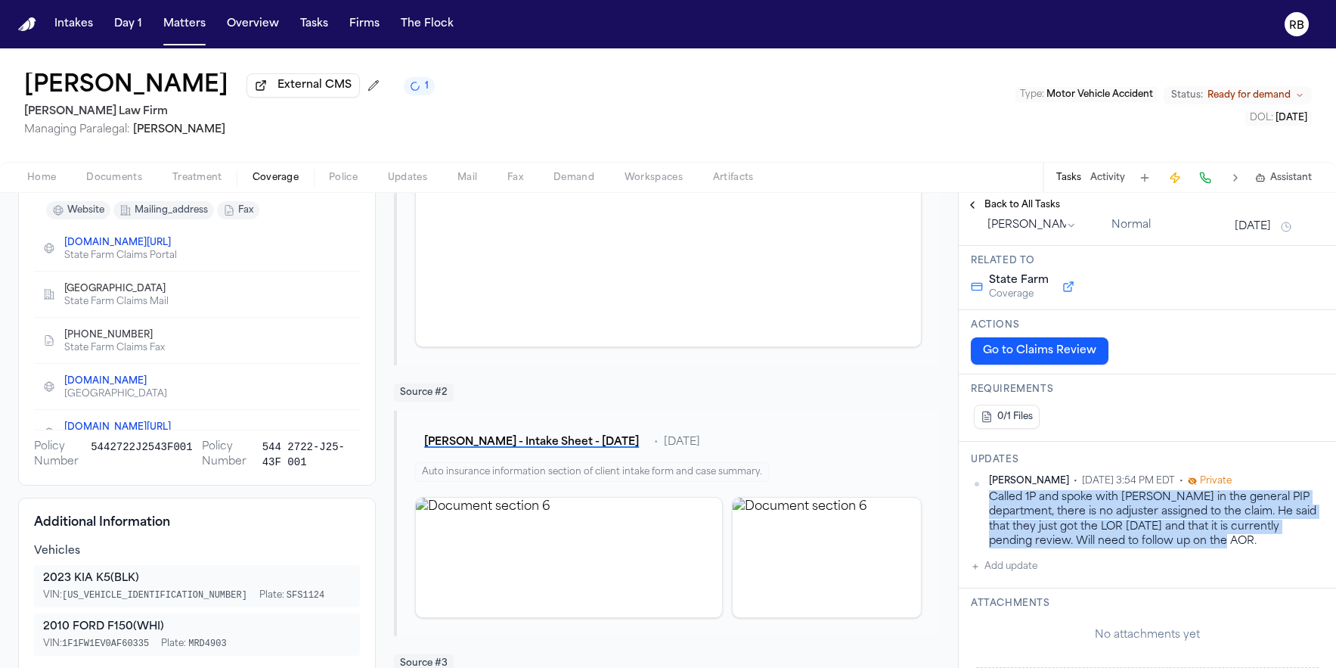
drag, startPoint x: 1220, startPoint y: 545, endPoint x: 1029, endPoint y: 504, distance: 195.6
click at [983, 504] on div "Richelle Bauman • Oct 15, 2025 3:54 PM EDT • Private Called 1P and spoke with C…" at bounding box center [1147, 511] width 353 height 73
copy div "Called 1P and spoke with Chris in the general PIP department, there is no adjus…"
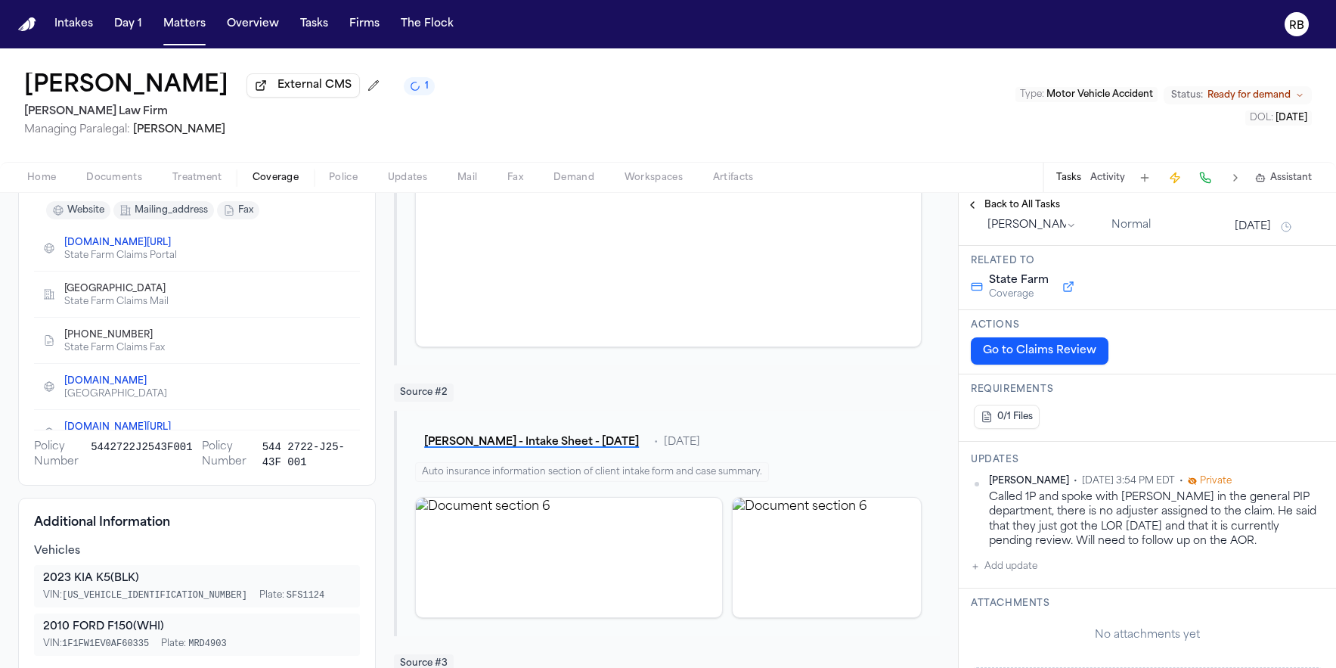
click at [819, 77] on div "Beverly Arana External CMS 1 Hecht Law Firm Managing Paralegal: Jessica Barrett…" at bounding box center [668, 104] width 1336 height 113
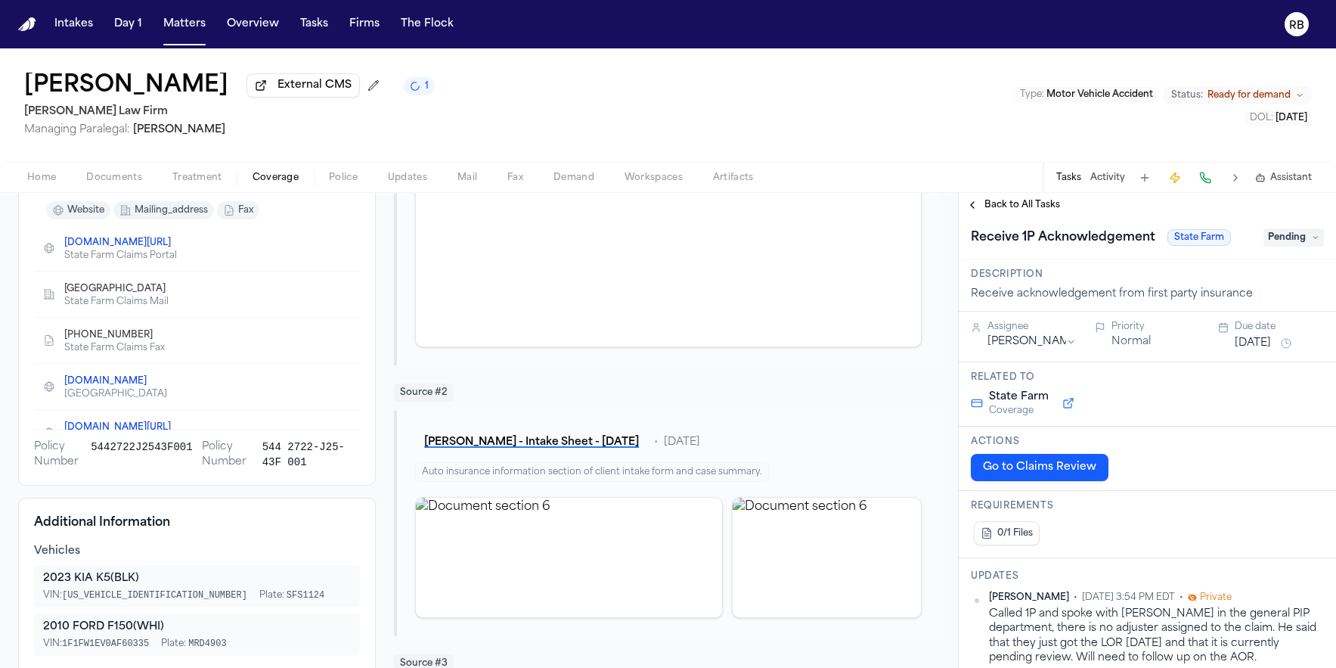
scroll to position [0, 0]
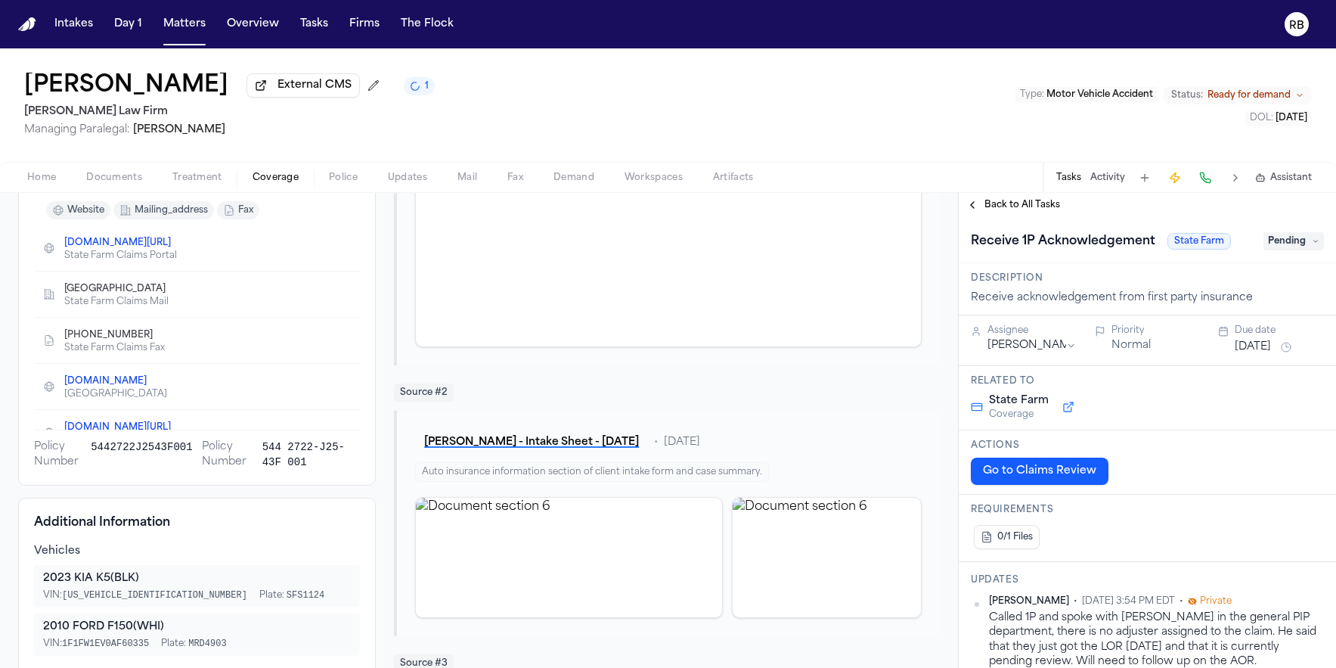
click at [1284, 243] on span "Pending" at bounding box center [1294, 241] width 61 height 18
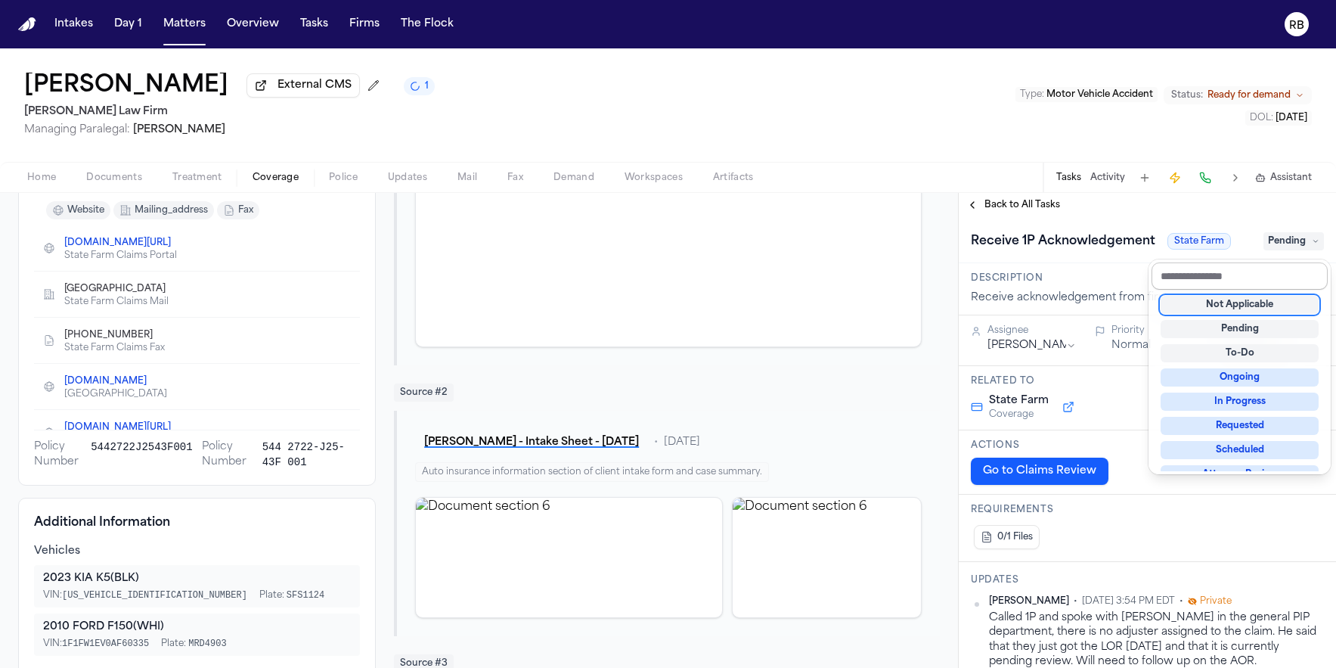
click at [1255, 276] on input "text" at bounding box center [1240, 275] width 176 height 27
click at [1276, 430] on div "Requested" at bounding box center [1240, 426] width 158 height 18
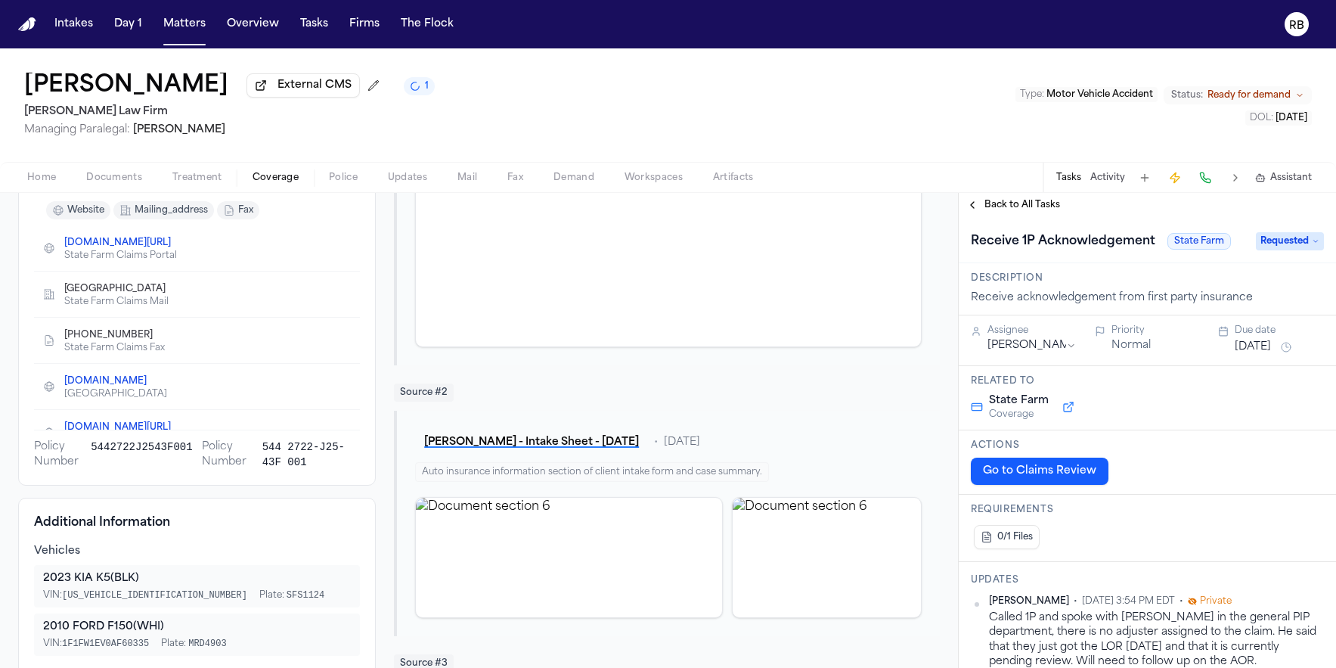
click at [941, 109] on div "Beverly Arana External CMS 1 Hecht Law Firm Managing Paralegal: Jessica Barrett…" at bounding box center [668, 104] width 1336 height 113
click at [738, 113] on div "Beverly Arana External CMS 2 Hecht Law Firm Managing Paralegal: Jessica Barrett…" at bounding box center [668, 104] width 1336 height 113
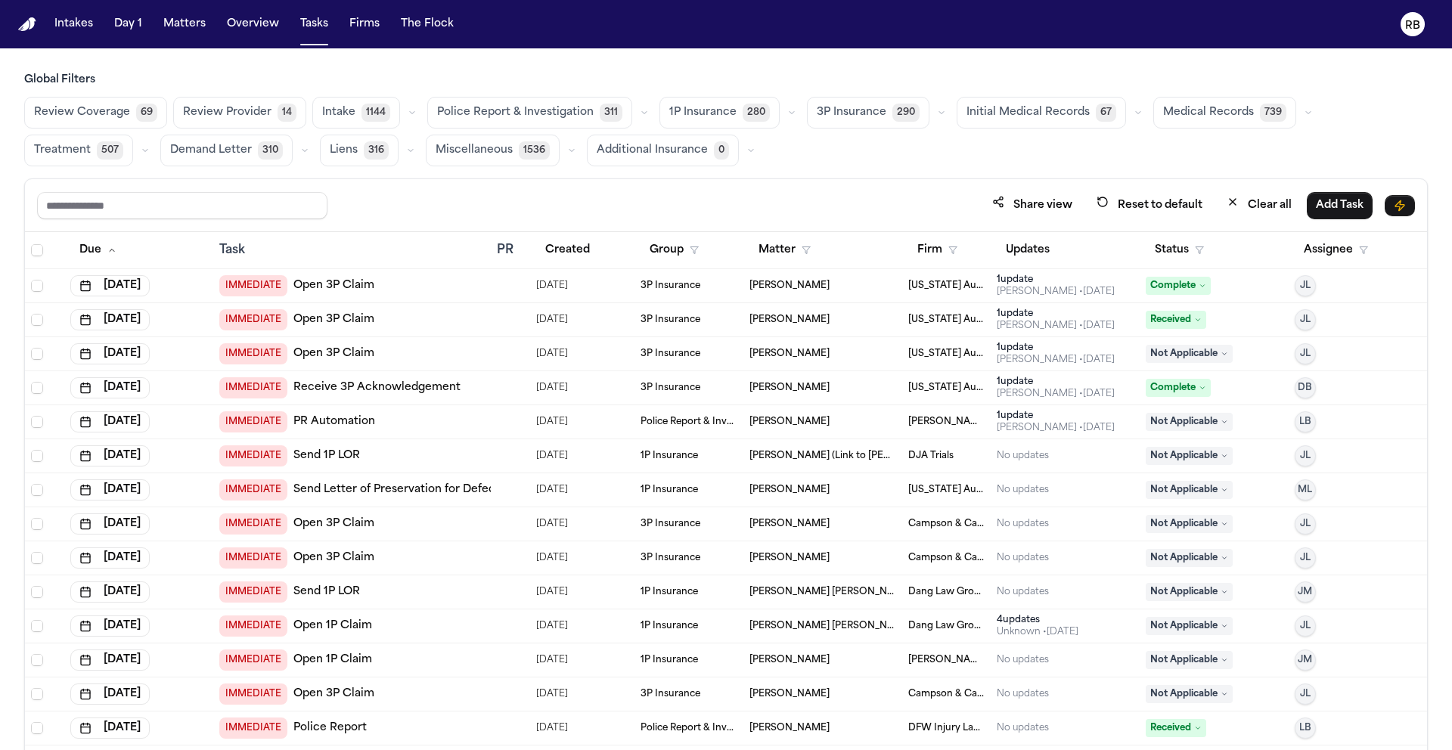
click at [1234, 108] on button "Medical Records 739" at bounding box center [1224, 113] width 143 height 32
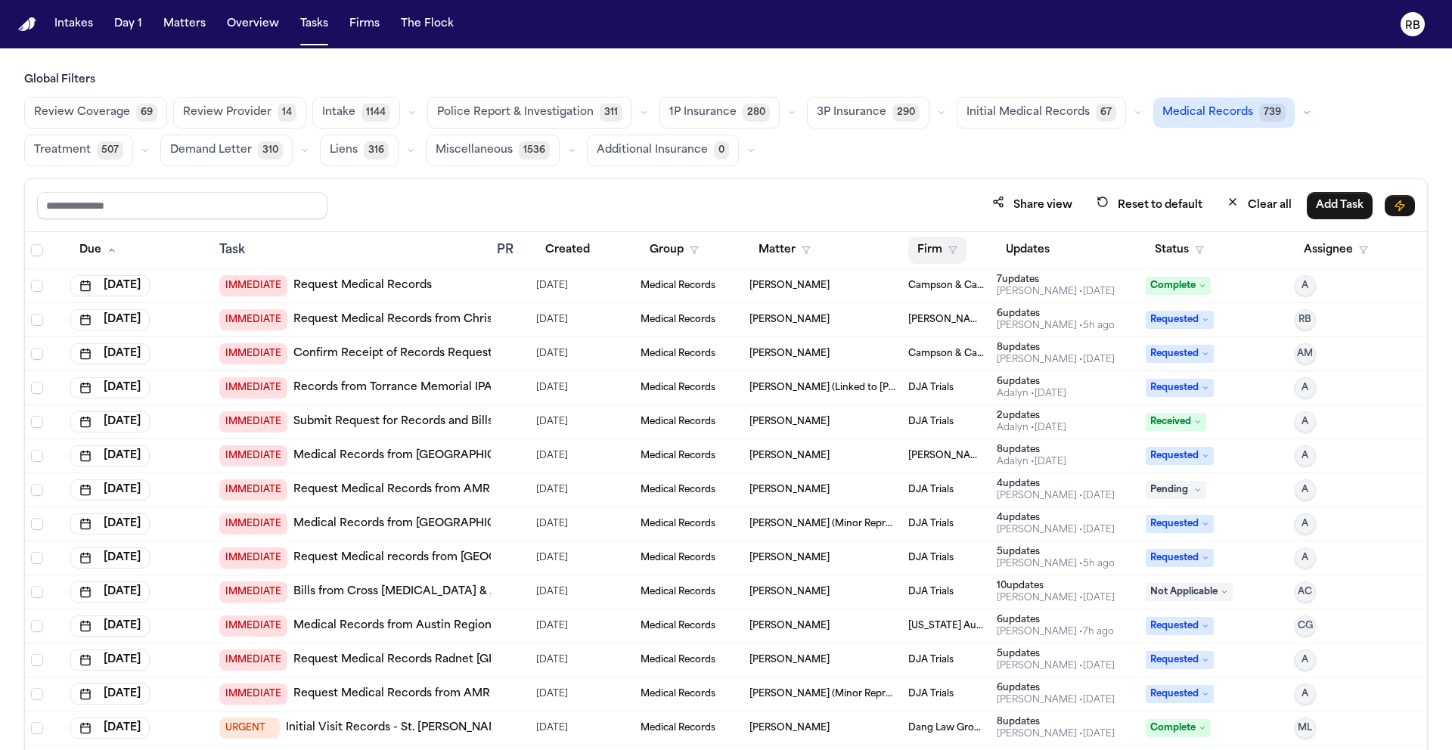
click at [932, 251] on button "Firm" at bounding box center [937, 250] width 58 height 27
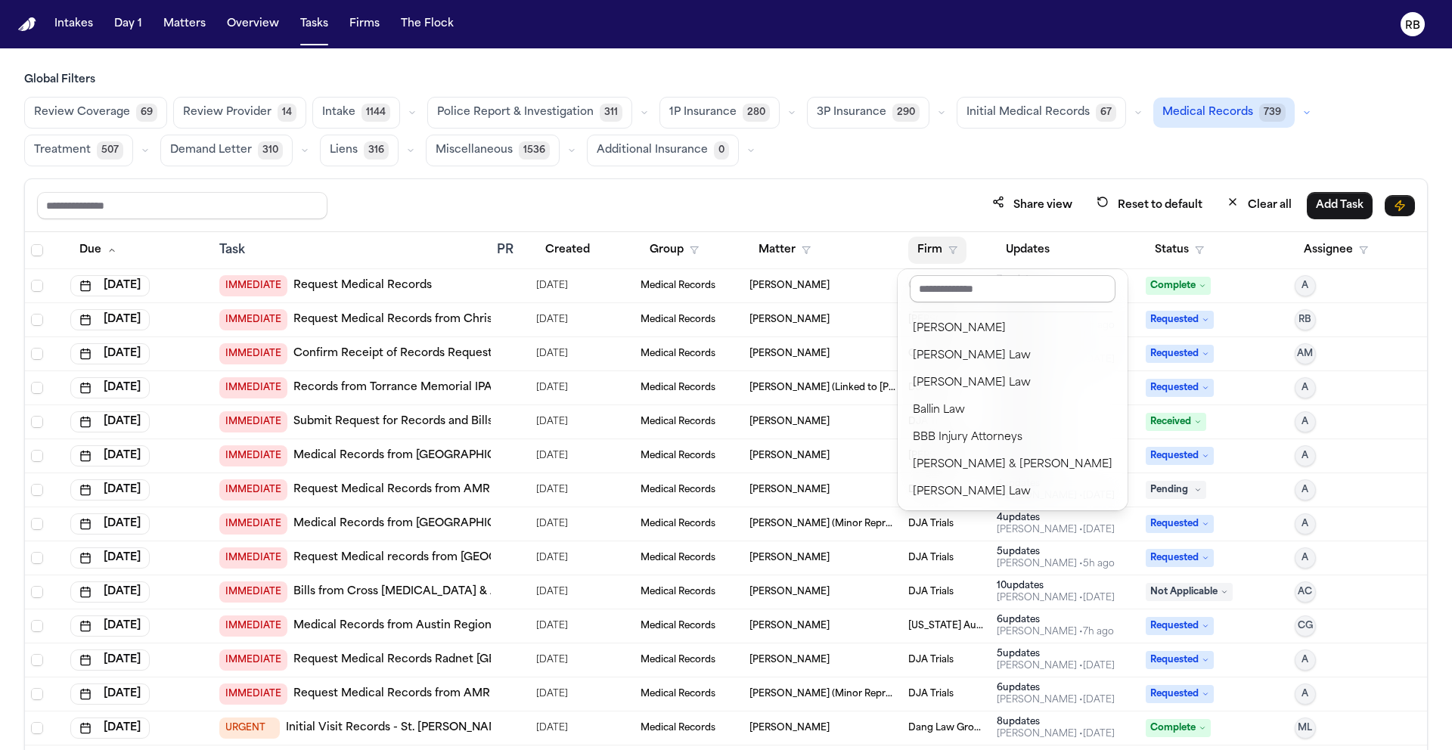
click at [973, 297] on input "text" at bounding box center [1013, 288] width 206 height 27
click at [991, 287] on input "text" at bounding box center [1013, 288] width 206 height 27
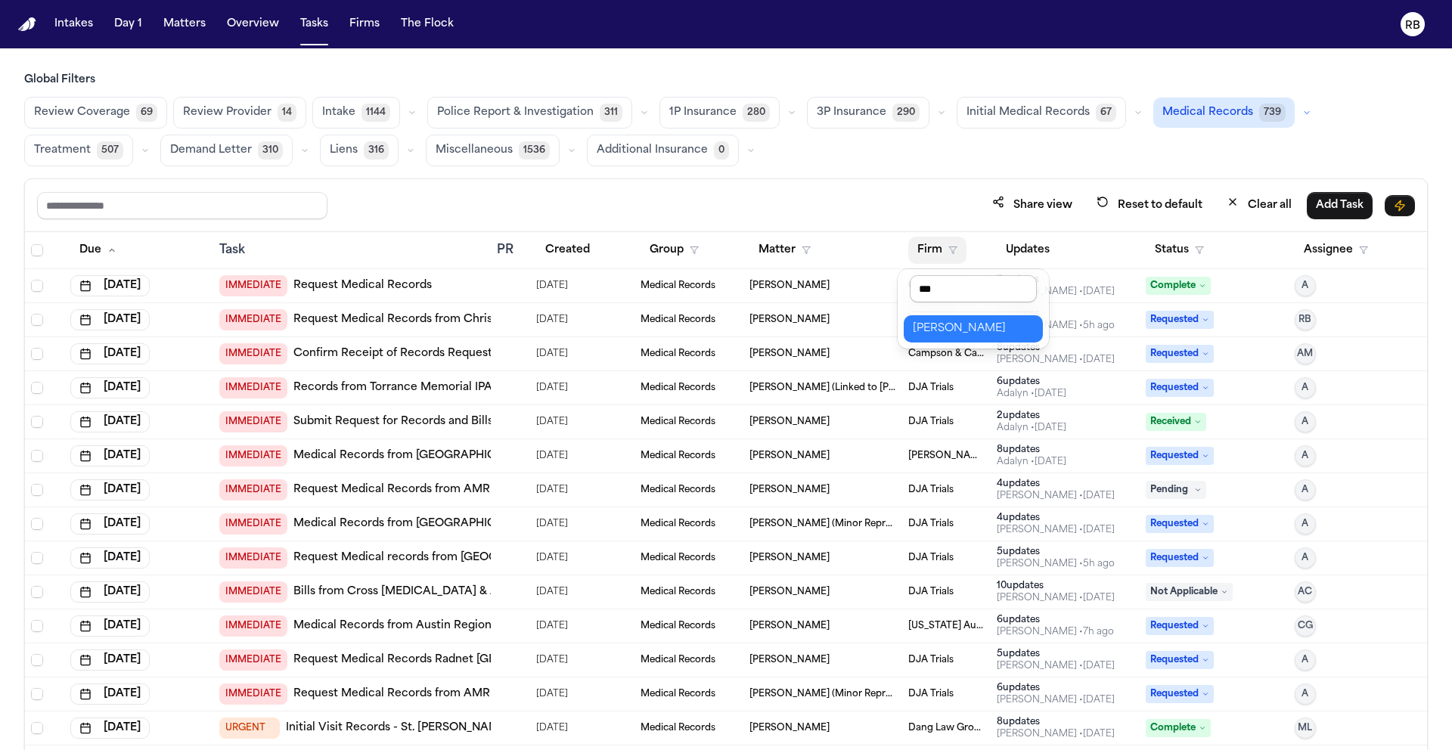
type input "****"
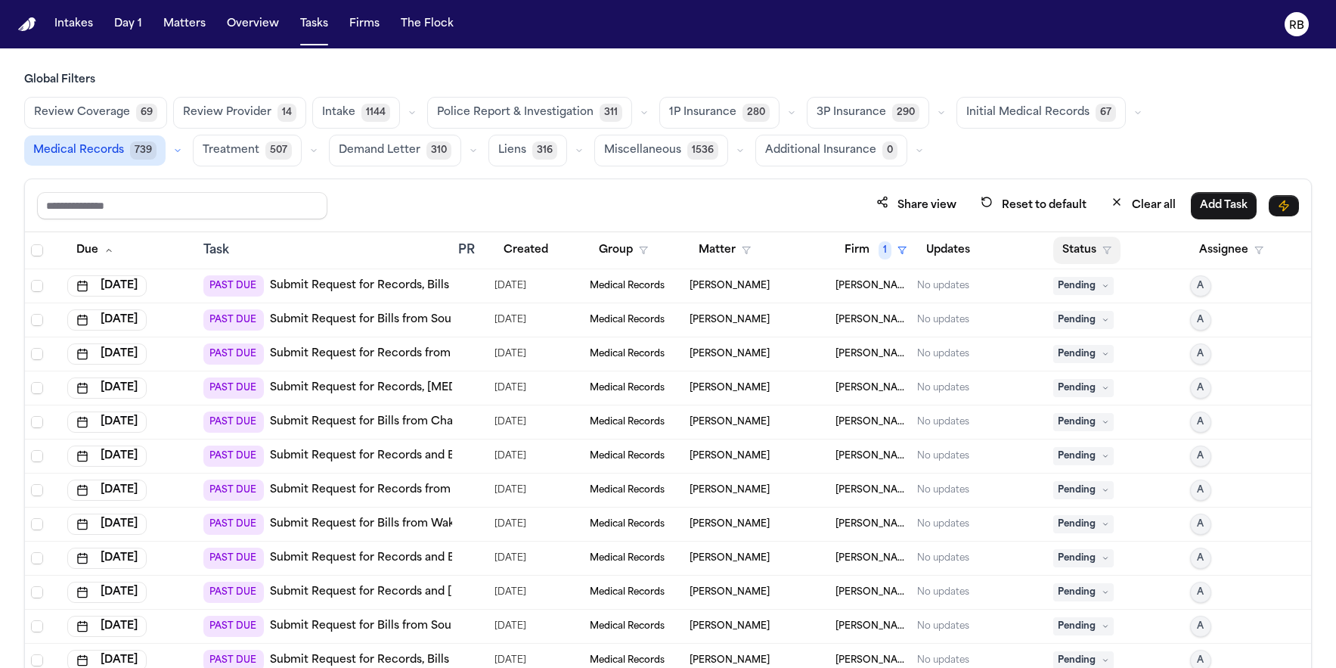
click at [1078, 246] on button "Status" at bounding box center [1086, 250] width 67 height 27
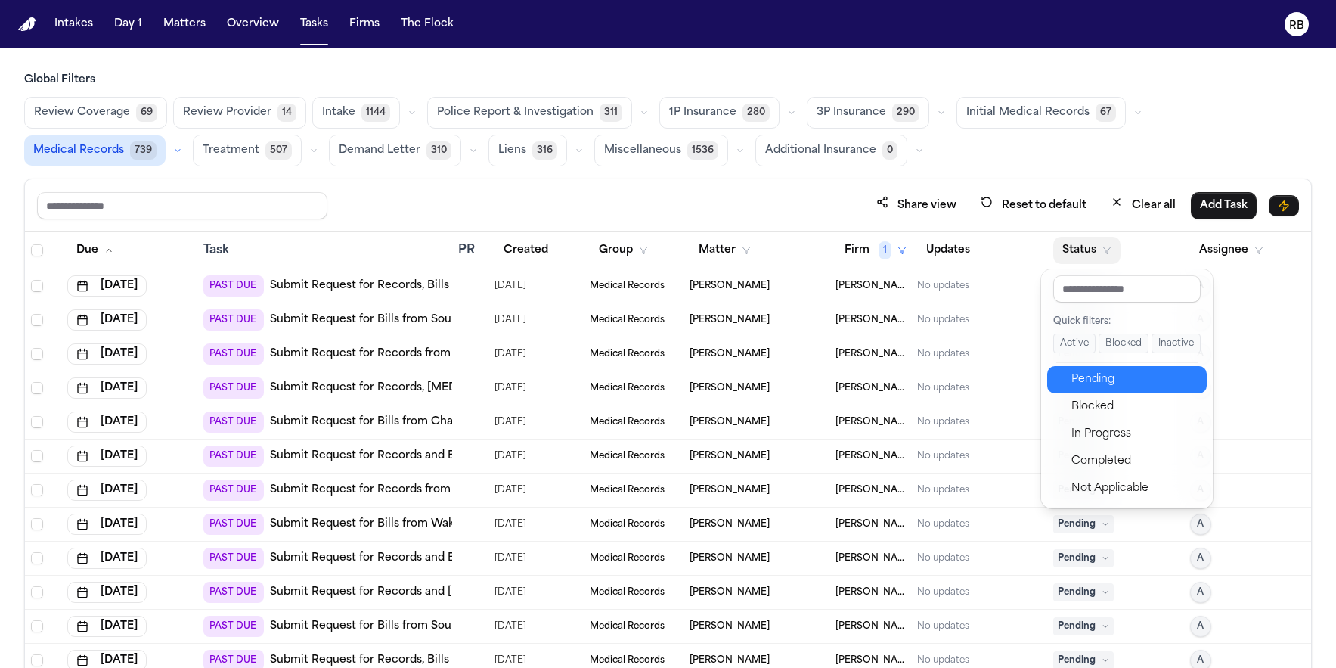
click at [1140, 371] on div "Pending" at bounding box center [1135, 380] width 126 height 18
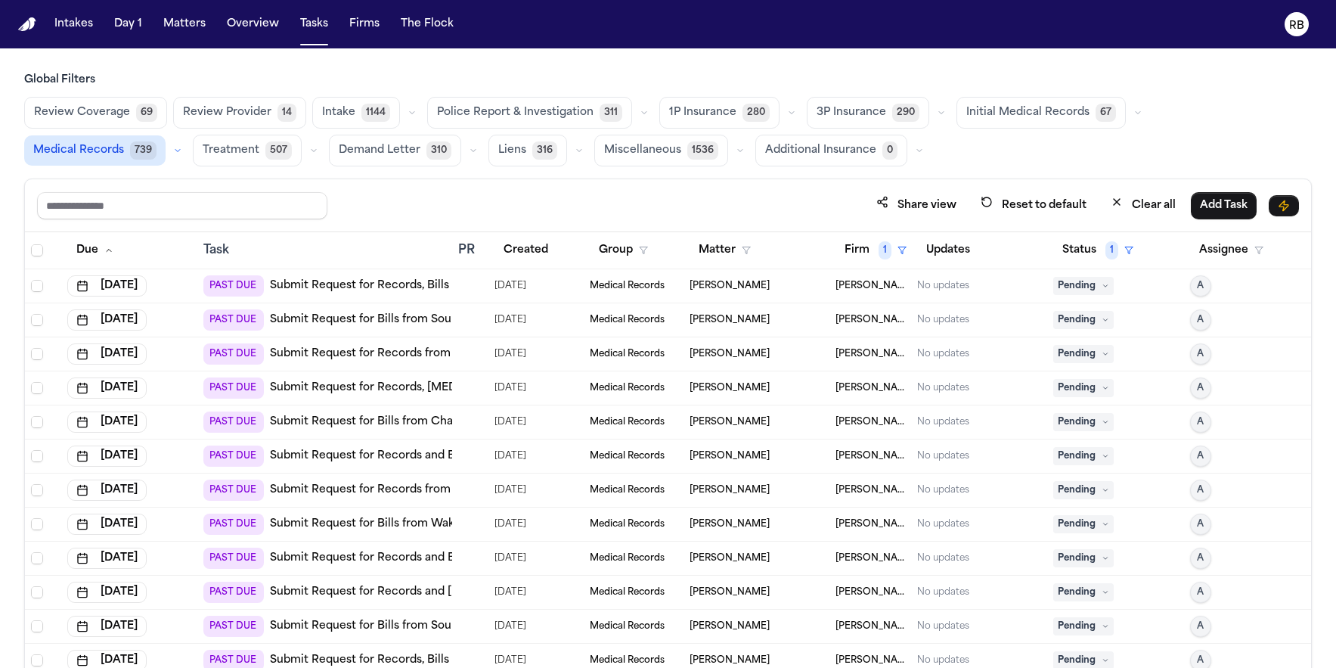
drag, startPoint x: 864, startPoint y: 172, endPoint x: 855, endPoint y: 200, distance: 29.9
click at [864, 172] on div "Global Filters Review Coverage 69 Review Provider 14 Intake 1144 Police Report …" at bounding box center [668, 404] width 1288 height 662
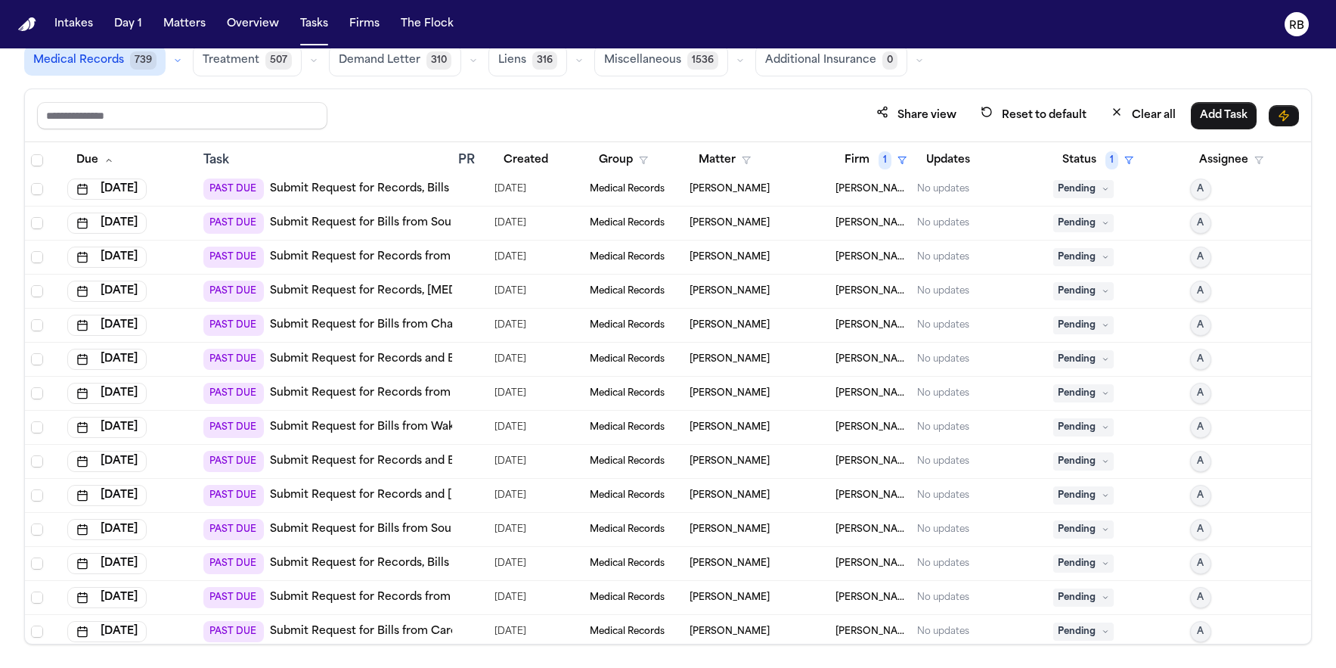
scroll to position [12, 0]
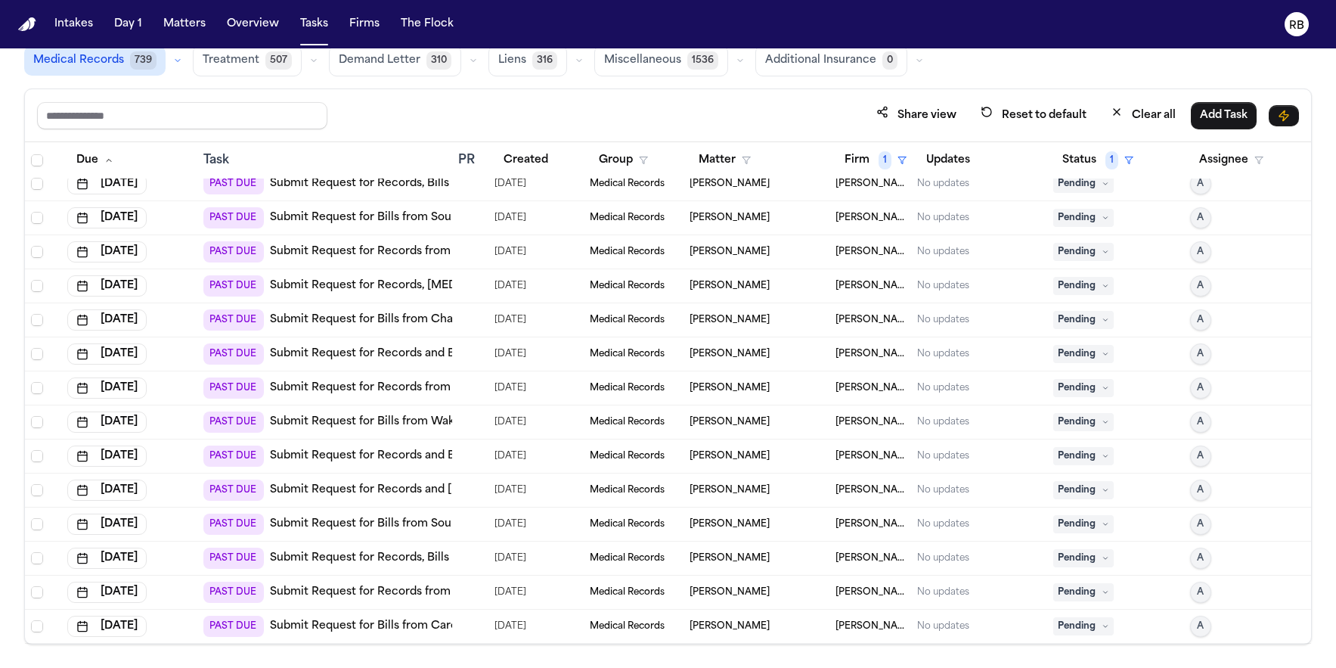
click at [694, 111] on div "Share view Reset to default Clear all Add Task" at bounding box center [668, 115] width 1262 height 28
click at [37, 156] on span "Select all" at bounding box center [37, 160] width 12 height 12
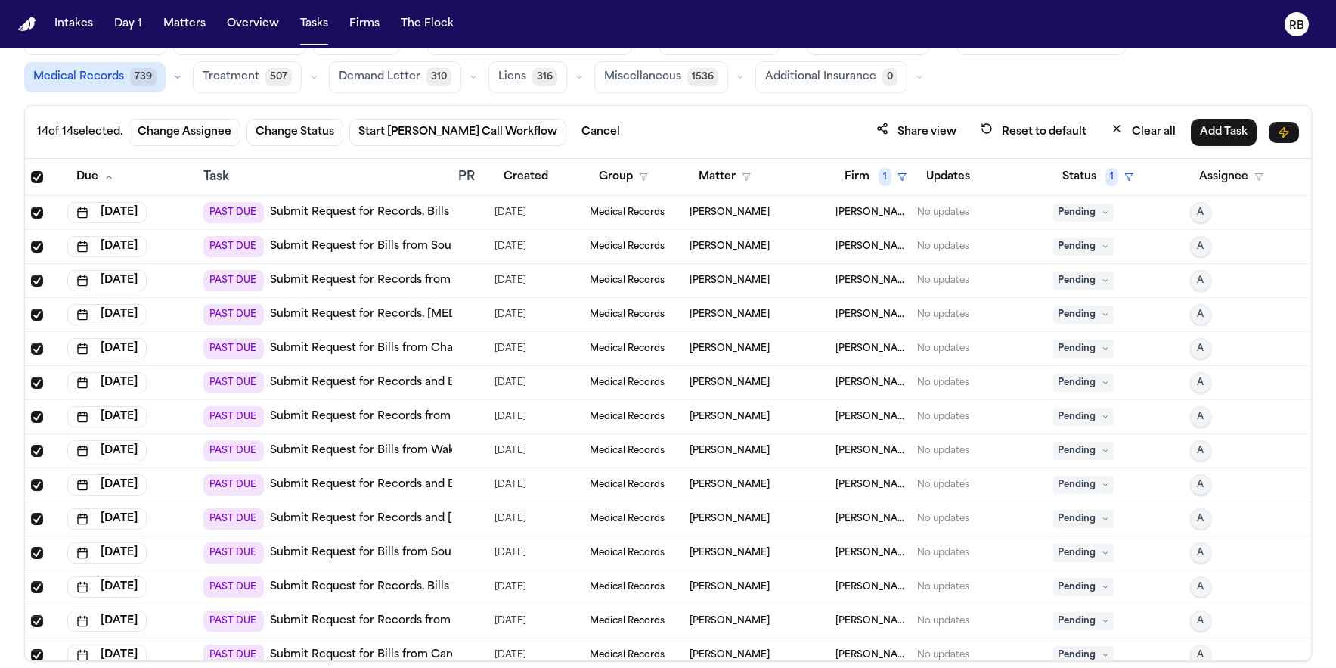
scroll to position [0, 0]
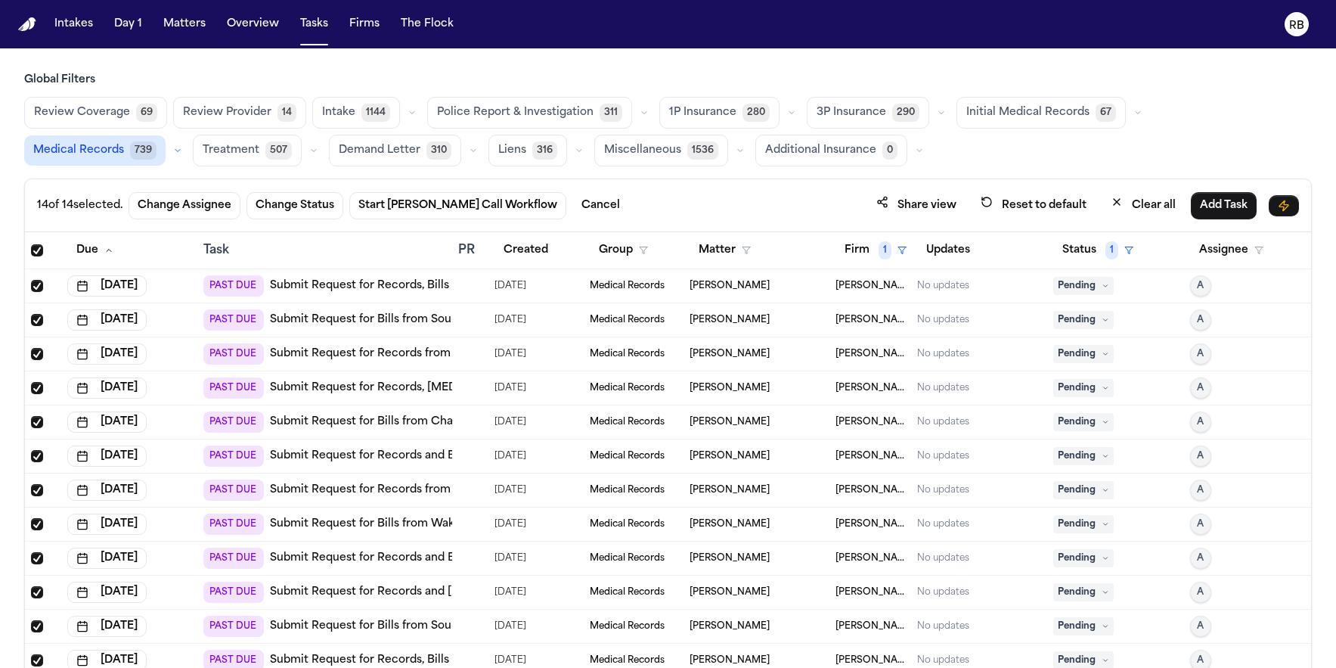
click at [1025, 111] on span "Initial Medical Records" at bounding box center [1027, 112] width 123 height 15
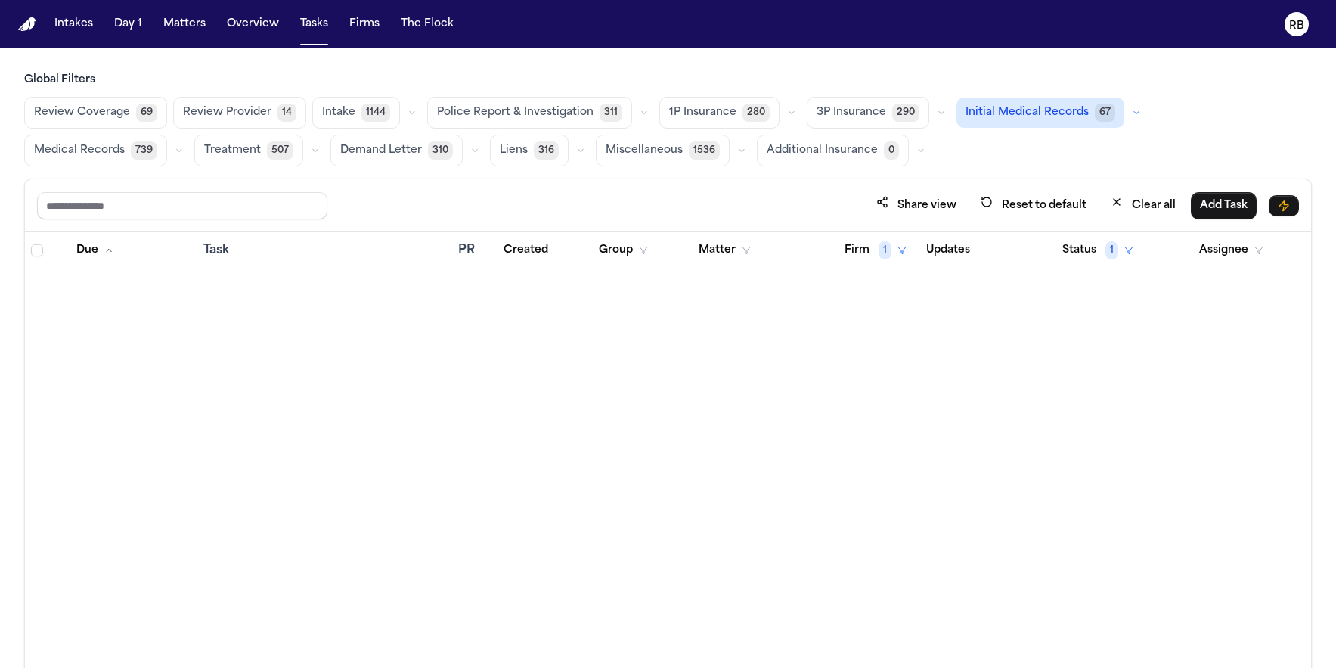
click at [167, 135] on button "Medical Records 739" at bounding box center [95, 151] width 143 height 32
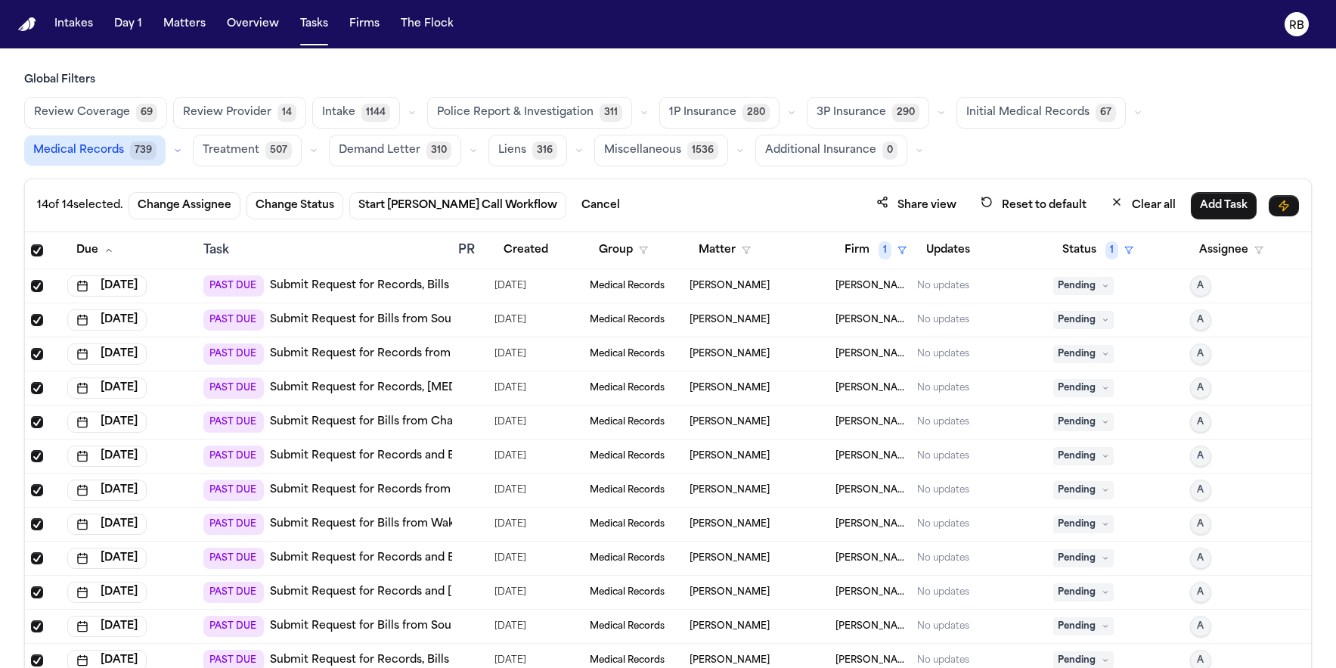
click at [851, 151] on div "Review Coverage 69 Review Provider 14 Intake 1144 Police Report & Investigation…" at bounding box center [668, 132] width 1288 height 70
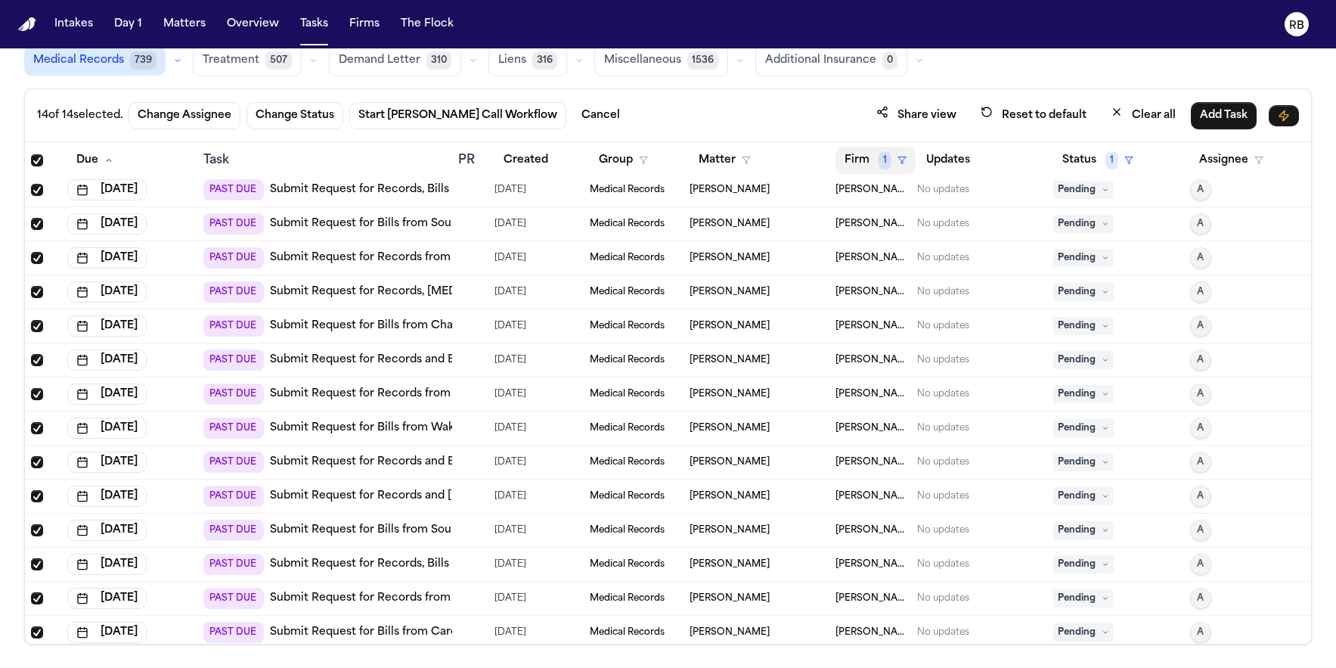
scroll to position [12, 0]
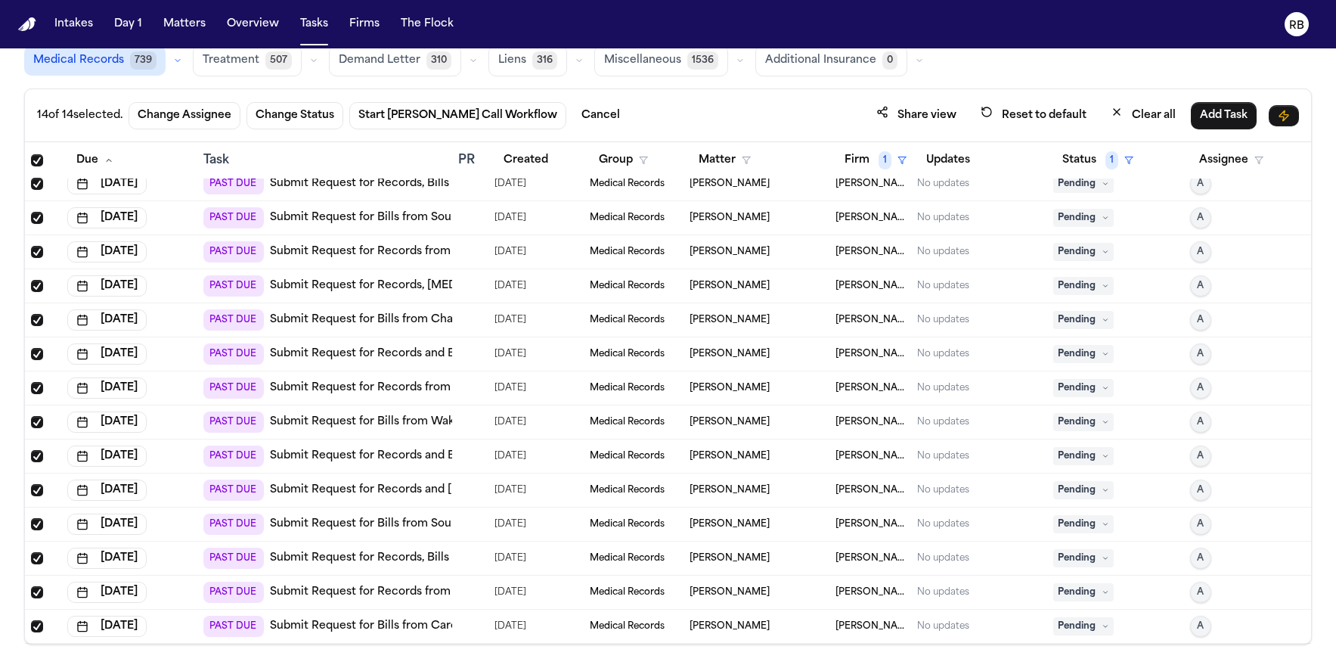
click at [760, 107] on div "14 of 14 selected. Change Assignee Change Status Start Bland Call Workflow Canc…" at bounding box center [668, 115] width 1262 height 28
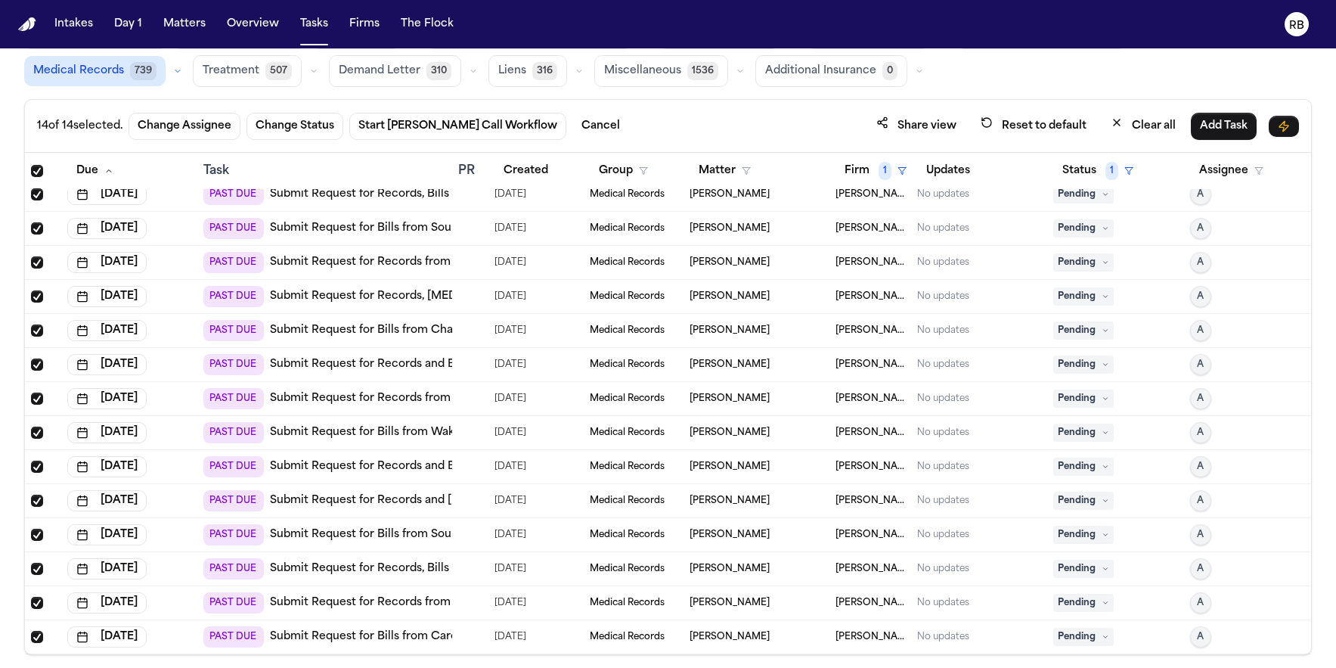
scroll to position [90, 0]
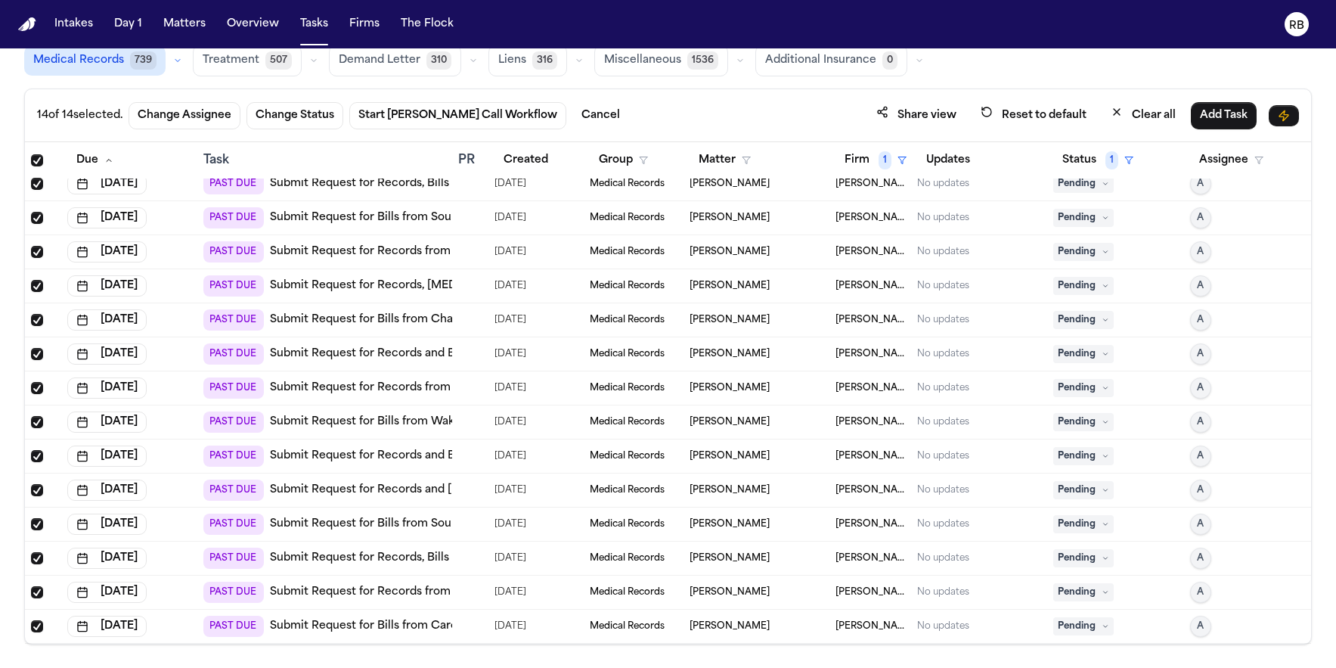
click at [805, 99] on div "14 of 14 selected. Change Assignee Change Status Start Bland Call Workflow Canc…" at bounding box center [668, 115] width 1286 height 53
click at [799, 99] on div "14 of 14 selected. Change Assignee Change Status Start Bland Call Workflow Canc…" at bounding box center [668, 115] width 1286 height 53
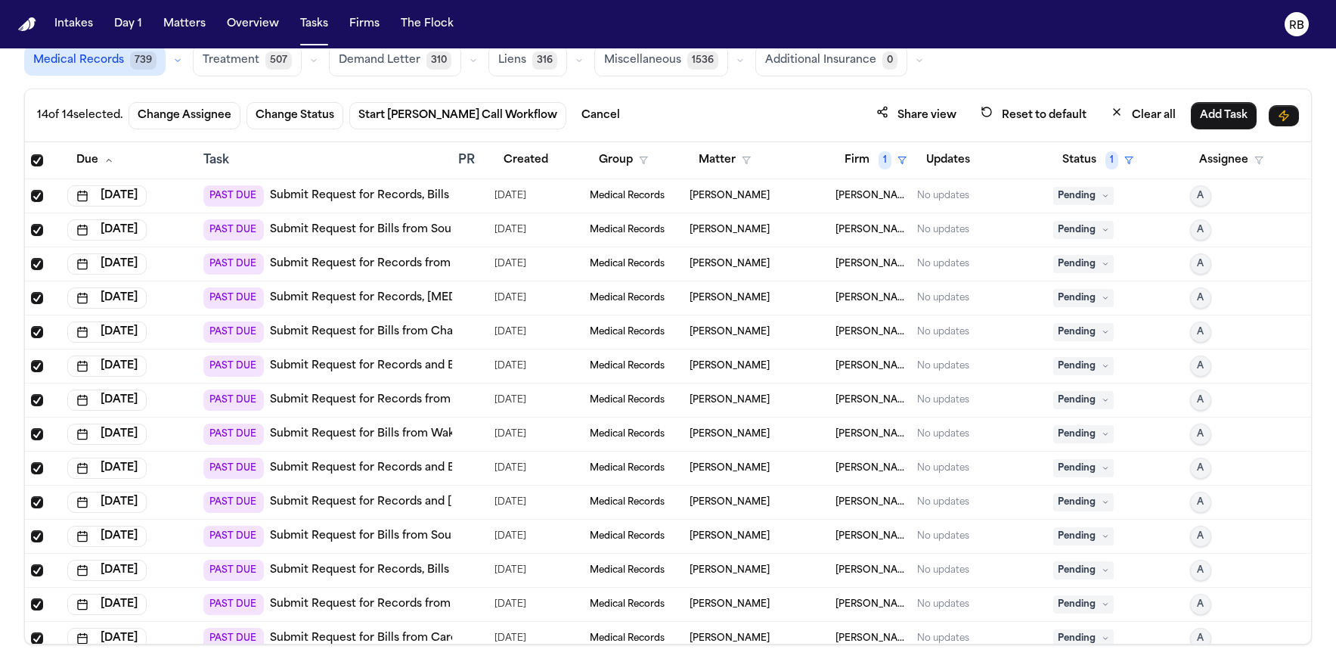
click at [806, 92] on div "14 of 14 selected. Change Assignee Change Status Start Bland Call Workflow Canc…" at bounding box center [668, 115] width 1286 height 53
click at [802, 95] on div "14 of 14 selected. Change Assignee Change Status Start Bland Call Workflow Canc…" at bounding box center [668, 115] width 1286 height 53
click at [889, 64] on div "Review Coverage 69 Review Provider 14 Intake 1144 Police Report & Investigation…" at bounding box center [668, 42] width 1288 height 70
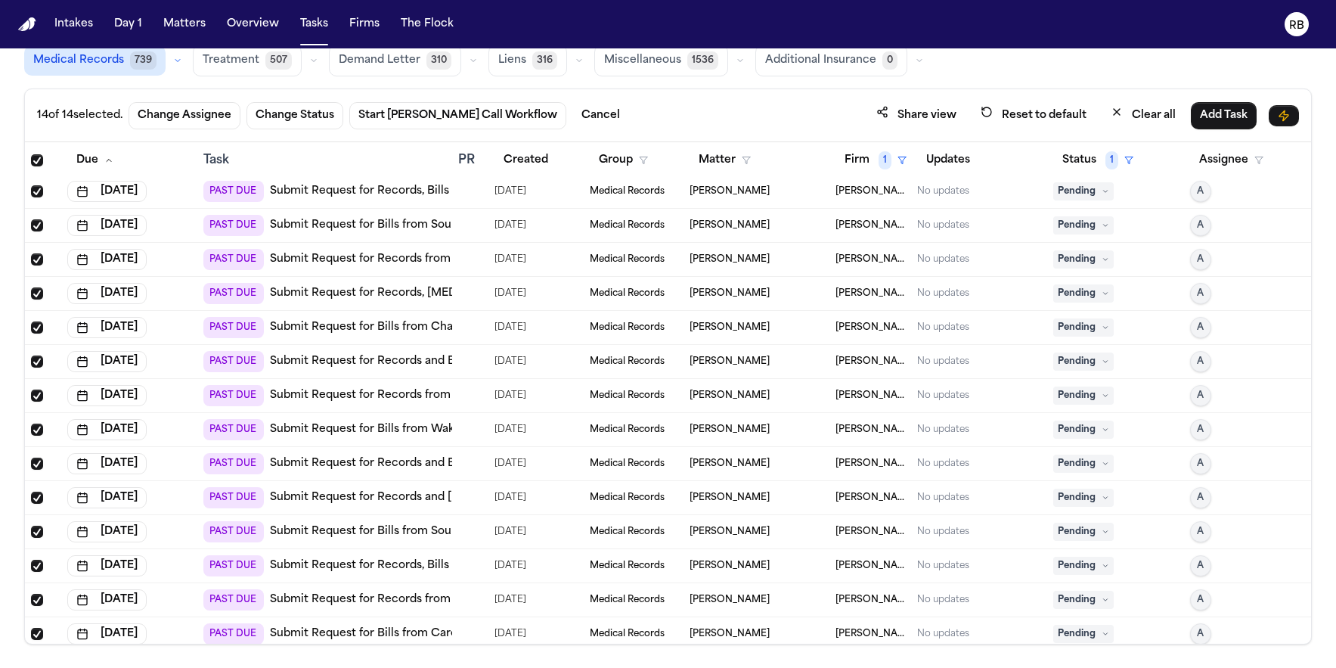
scroll to position [0, 0]
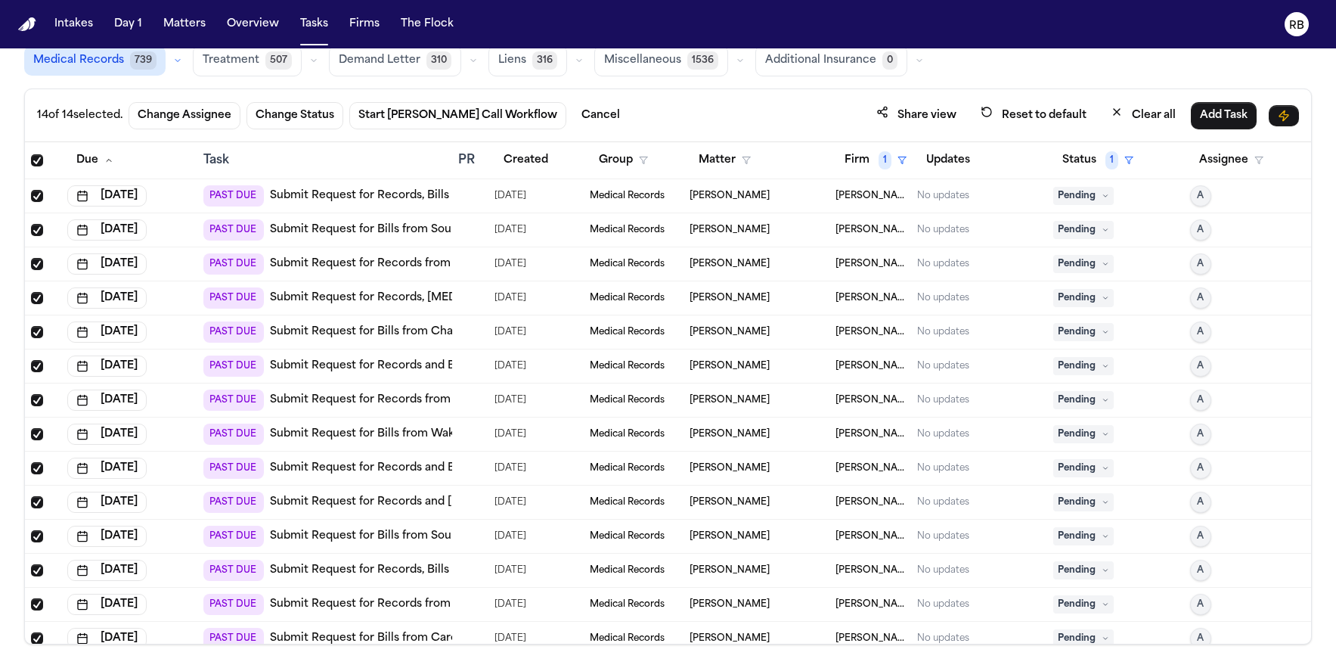
click at [795, 99] on div "14 of 14 selected. Change Assignee Change Status Start Bland Call Workflow Canc…" at bounding box center [668, 115] width 1286 height 53
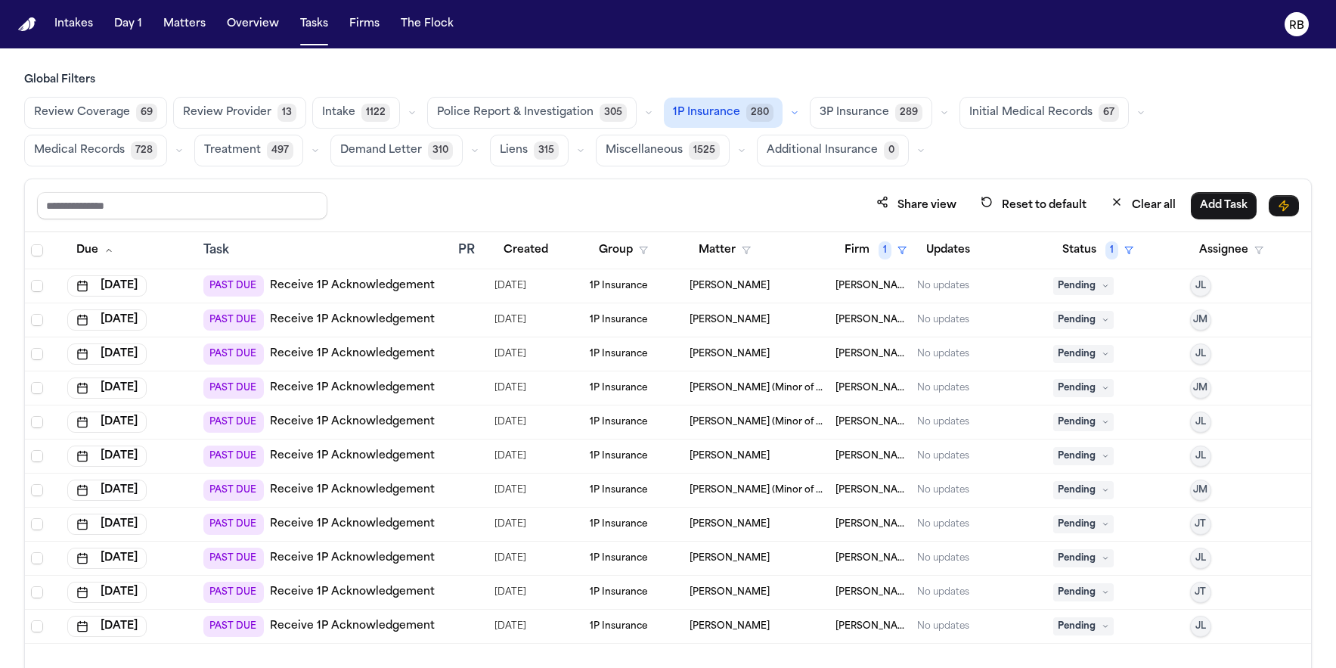
click at [578, 172] on div "Global Filters Review Coverage 69 Review Provider 13 Intake 1122 Police Report …" at bounding box center [668, 404] width 1288 height 662
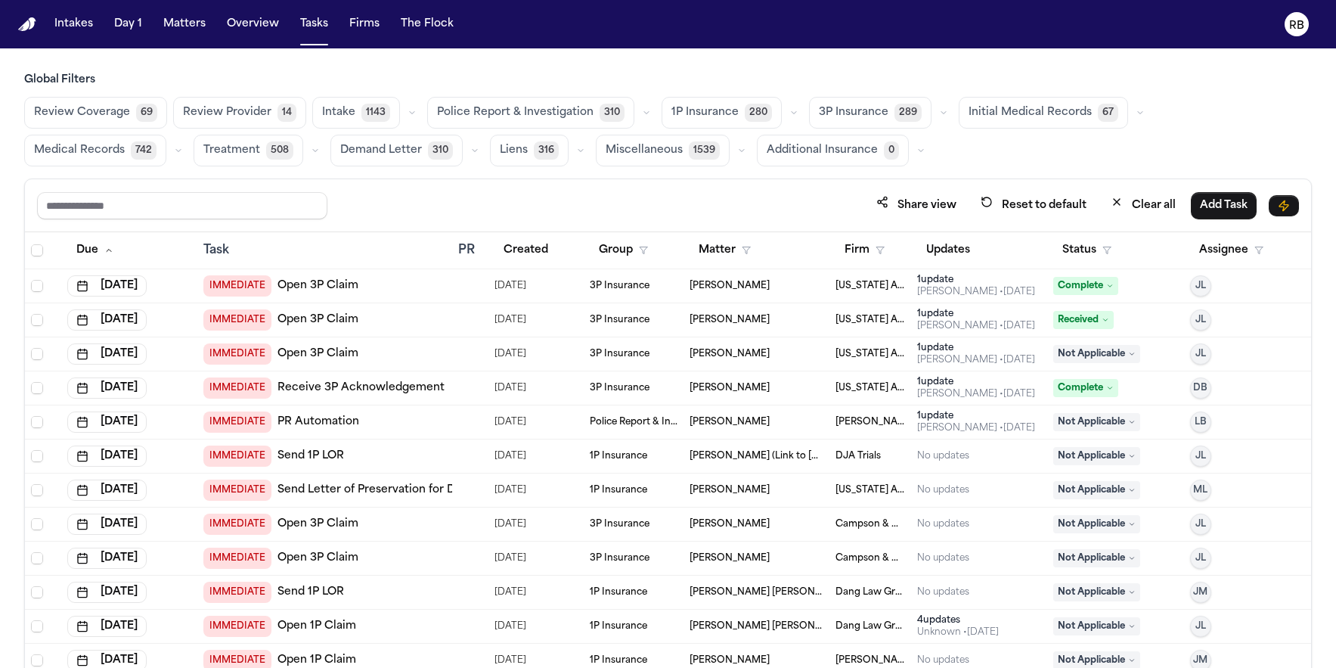
click at [604, 207] on div "Share view Reset to default Clear all Add Task" at bounding box center [668, 205] width 1262 height 28
click at [715, 107] on span "1P Insurance" at bounding box center [705, 112] width 67 height 15
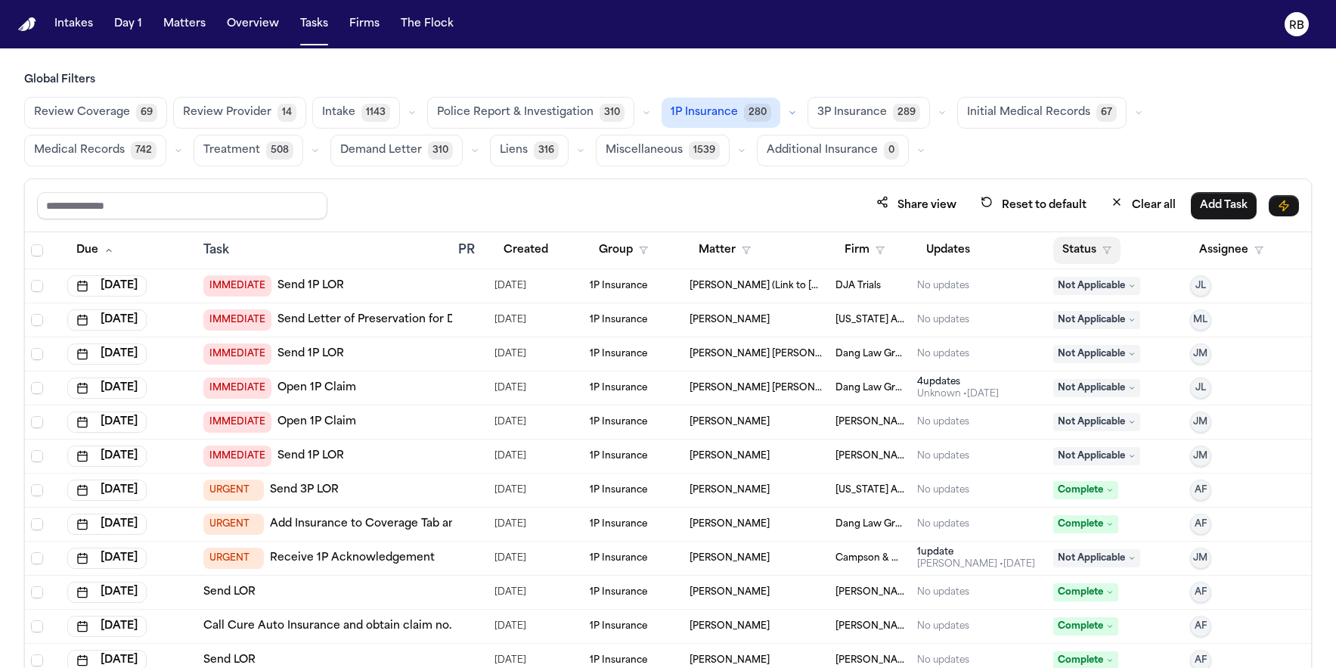
click at [1063, 244] on button "Status" at bounding box center [1086, 250] width 67 height 27
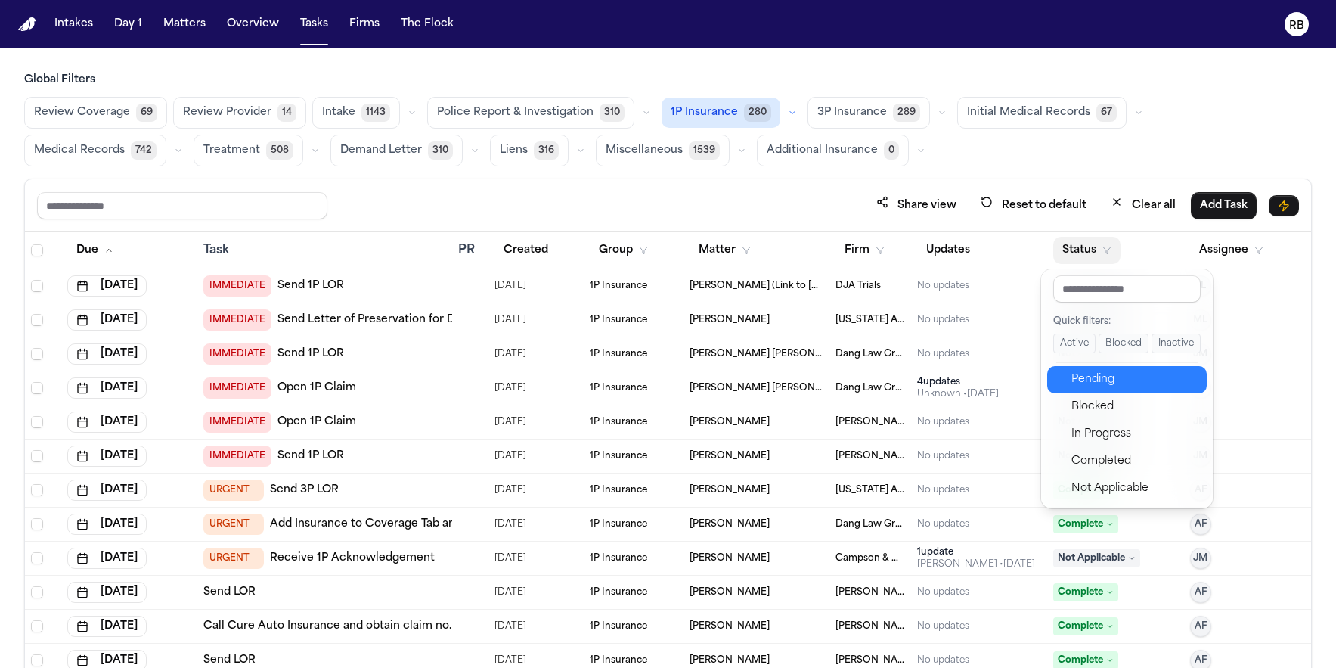
click at [1104, 385] on div "Pending" at bounding box center [1135, 380] width 126 height 18
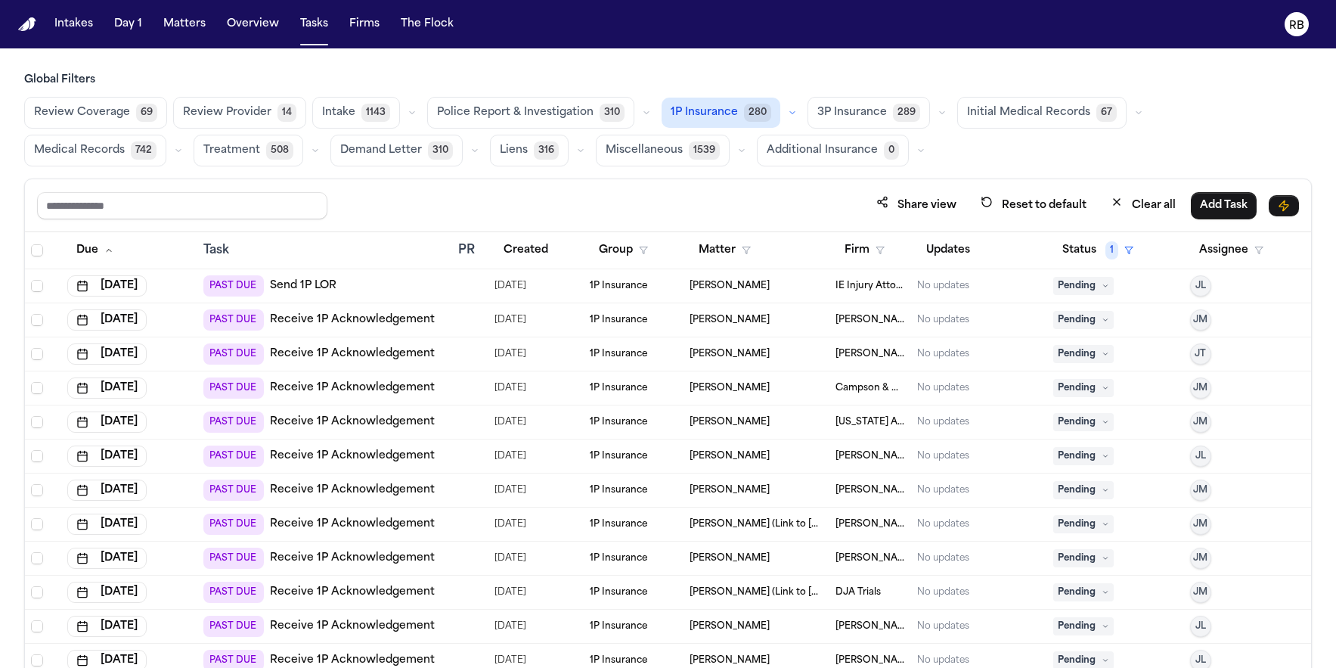
click at [856, 157] on div "Review Coverage 69 Review Provider 14 Intake 1143 Police Report & Investigation…" at bounding box center [668, 132] width 1288 height 70
click at [851, 238] on button "Firm" at bounding box center [865, 250] width 58 height 27
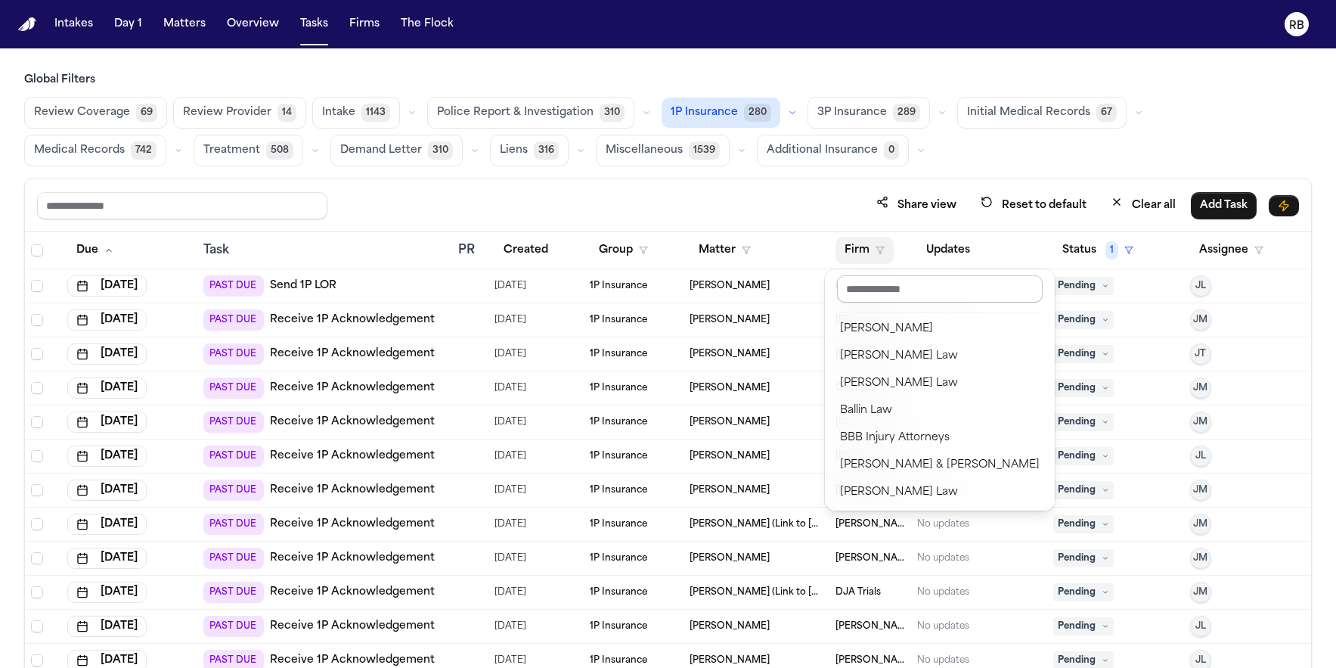
click at [867, 300] on input "text" at bounding box center [940, 288] width 206 height 27
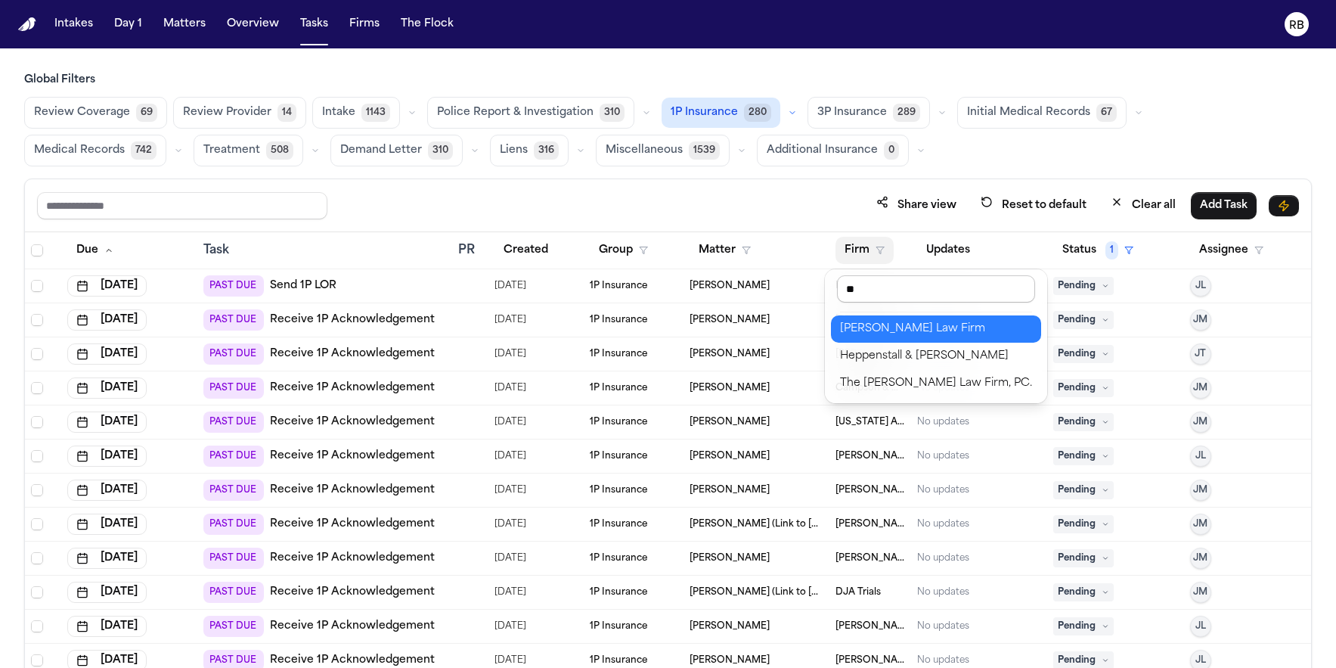
type input "***"
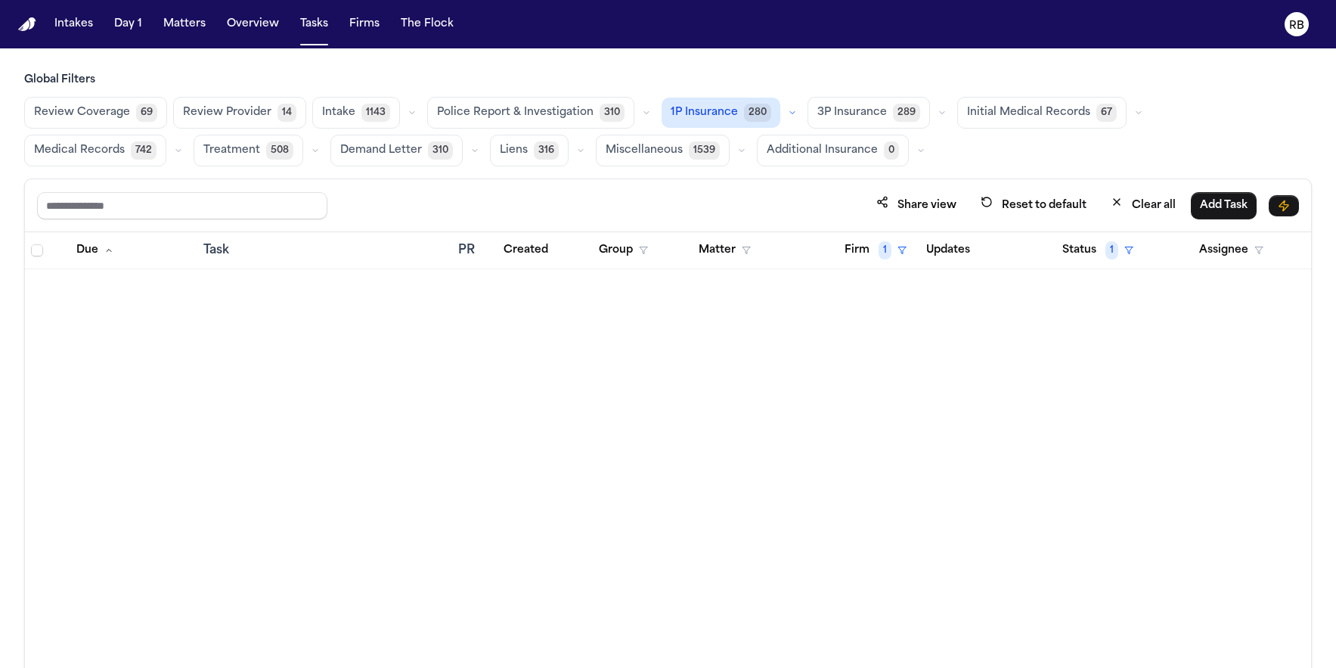
click at [831, 113] on span "3P Insurance" at bounding box center [853, 112] width 70 height 15
click at [814, 144] on div "Review Coverage 69 Review Provider 14 Intake 1143 Police Report & Investigation…" at bounding box center [668, 132] width 1288 height 70
click at [1087, 250] on button "Status 1" at bounding box center [1097, 250] width 89 height 27
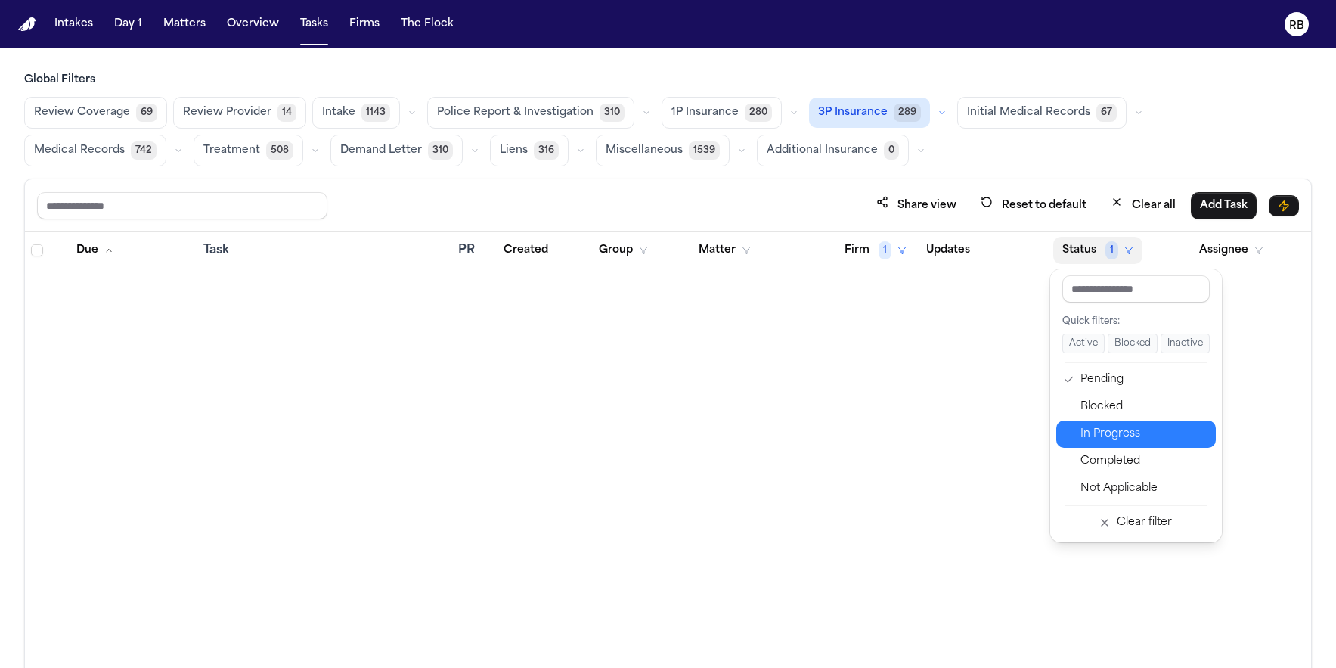
click at [1138, 430] on div "In Progress" at bounding box center [1144, 434] width 126 height 18
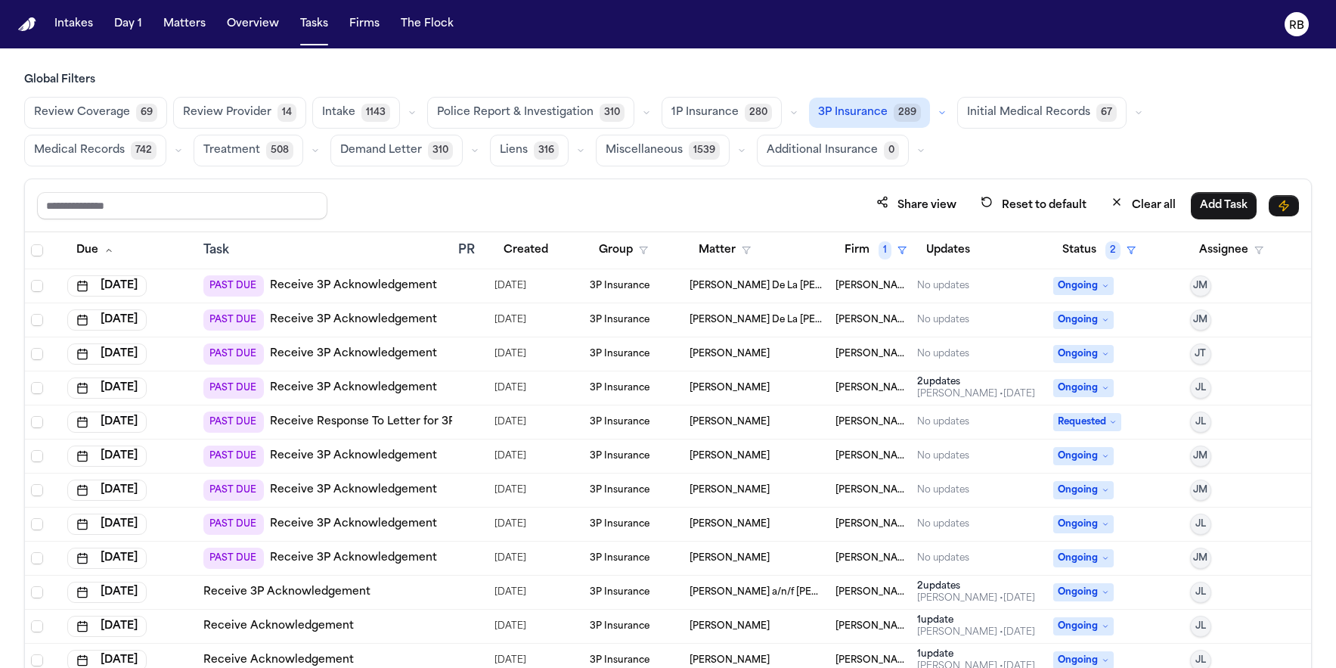
click at [709, 119] on span "1P Insurance" at bounding box center [705, 112] width 67 height 15
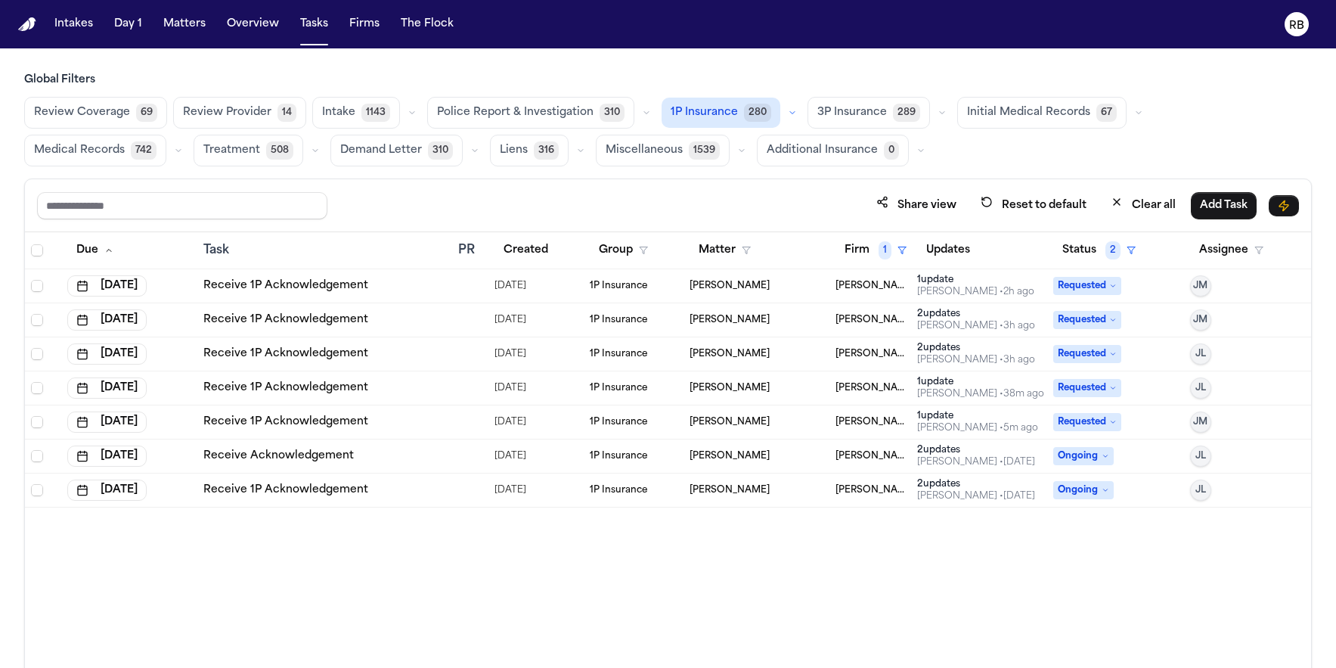
click at [763, 184] on div "Share view Reset to default Clear all Add Task" at bounding box center [668, 205] width 1286 height 53
click at [838, 110] on span "3P Insurance" at bounding box center [853, 112] width 70 height 15
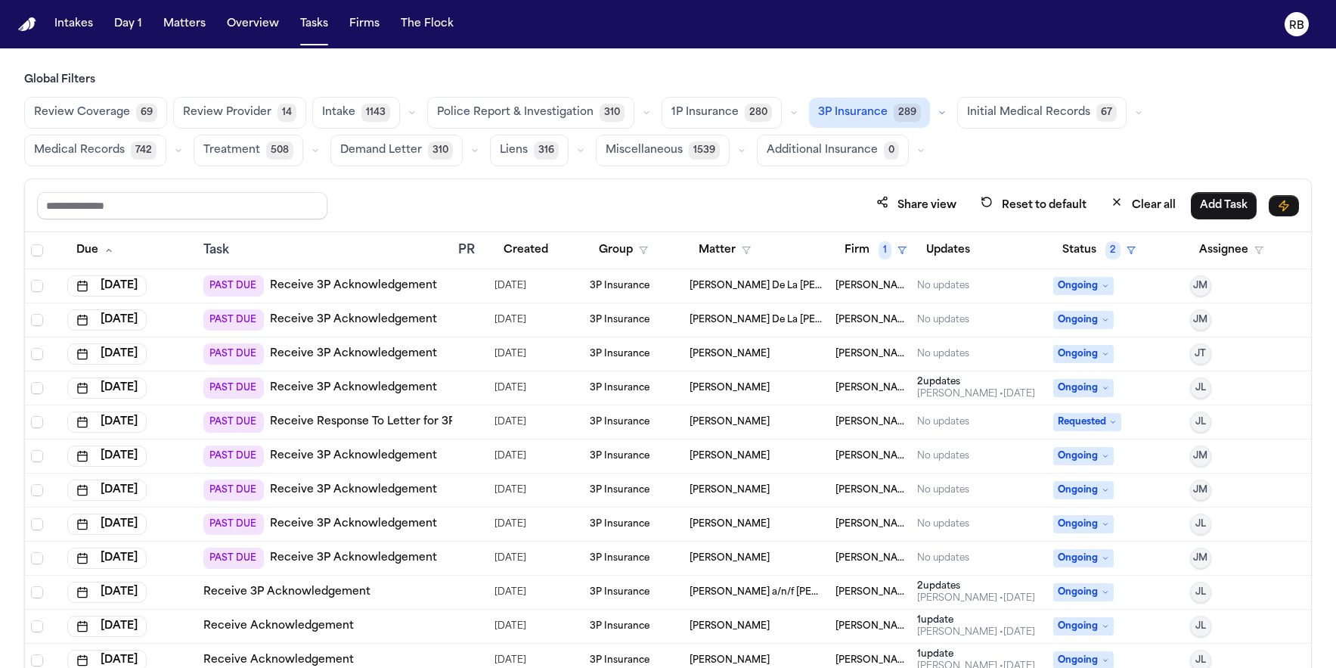
click at [628, 195] on div "Share view Reset to default Clear all Add Task" at bounding box center [668, 205] width 1262 height 28
click at [630, 193] on div "Share view Reset to default Clear all Add Task" at bounding box center [668, 205] width 1262 height 28
click at [463, 280] on div at bounding box center [464, 286] width 12 height 12
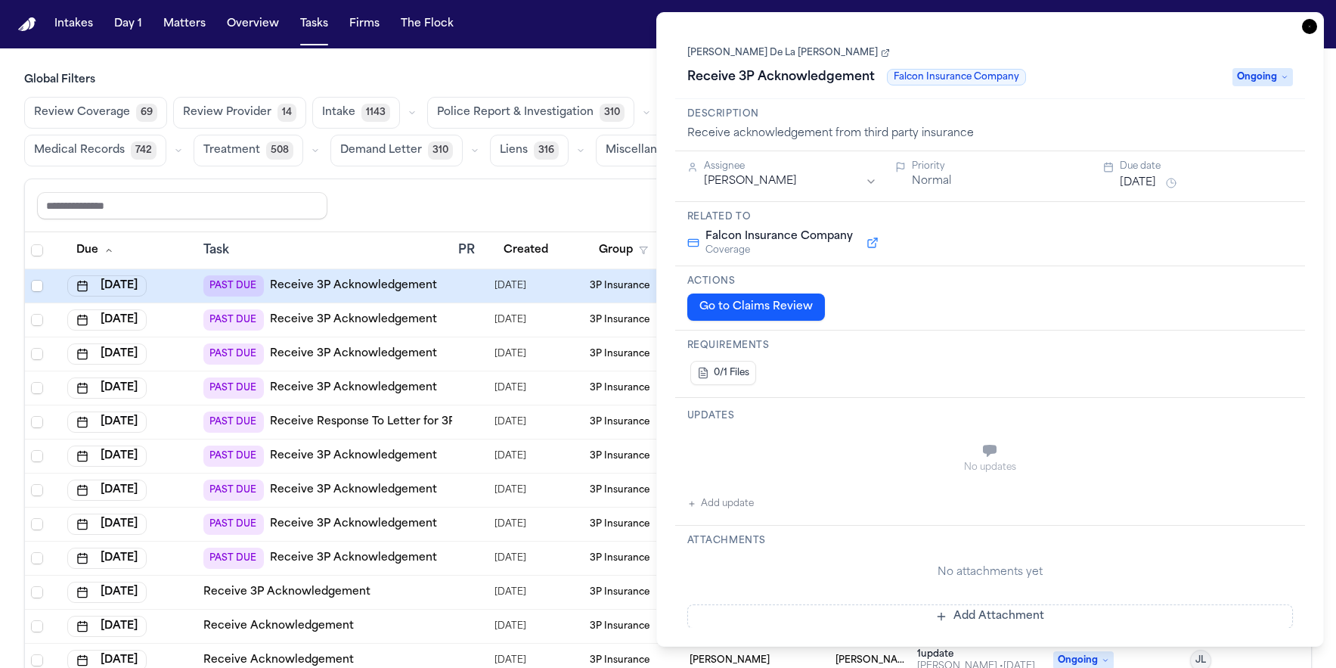
click at [687, 62] on div "Tara De La Cruz Receive 3P Acknowledgement Falcon Insurance Company Ongoing" at bounding box center [990, 66] width 607 height 46
click at [692, 57] on link "Tara De La Cruz" at bounding box center [788, 53] width 203 height 12
click at [1163, 73] on div "Receive 3P Acknowledgement Falcon Insurance Company" at bounding box center [955, 77] width 537 height 24
click at [1156, 178] on button "Jul 16, 2025" at bounding box center [1138, 182] width 36 height 15
click at [1165, 123] on div "Description Receive acknowledgement from third party insurance" at bounding box center [990, 125] width 631 height 52
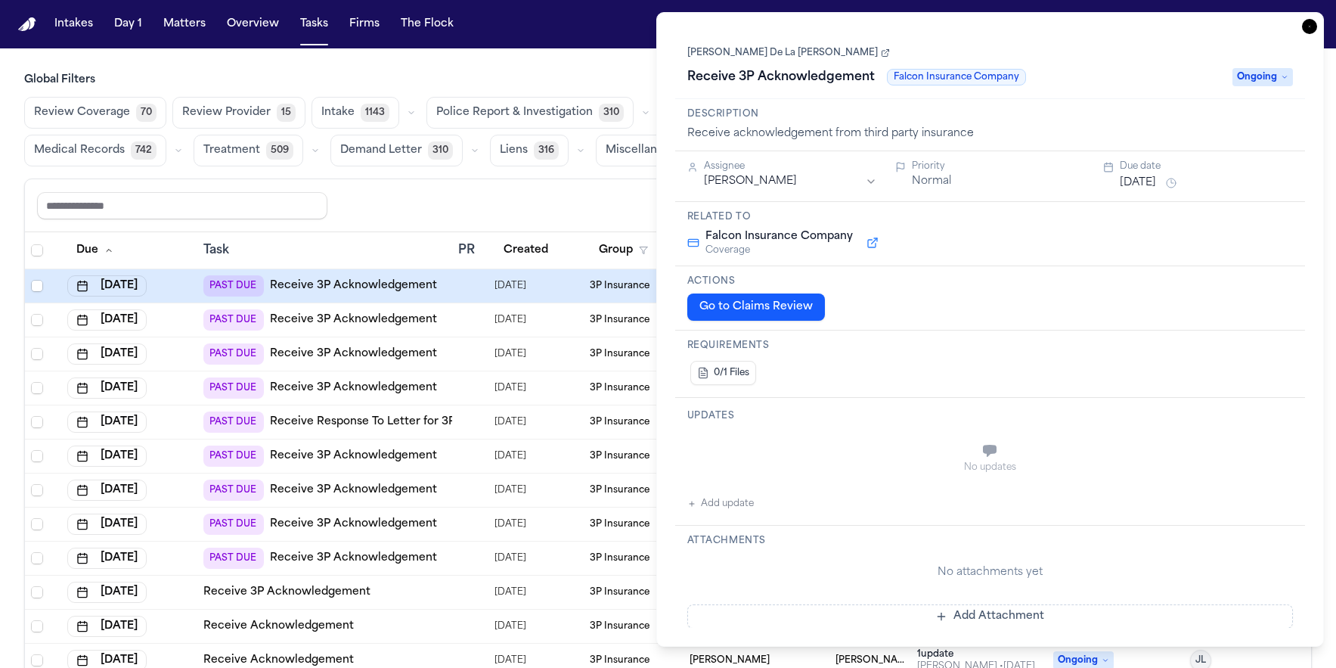
drag, startPoint x: 905, startPoint y: 384, endPoint x: 924, endPoint y: 365, distance: 26.7
click at [906, 383] on div "0/1 Files" at bounding box center [990, 373] width 607 height 30
click at [1266, 76] on span "Ongoing" at bounding box center [1263, 77] width 61 height 18
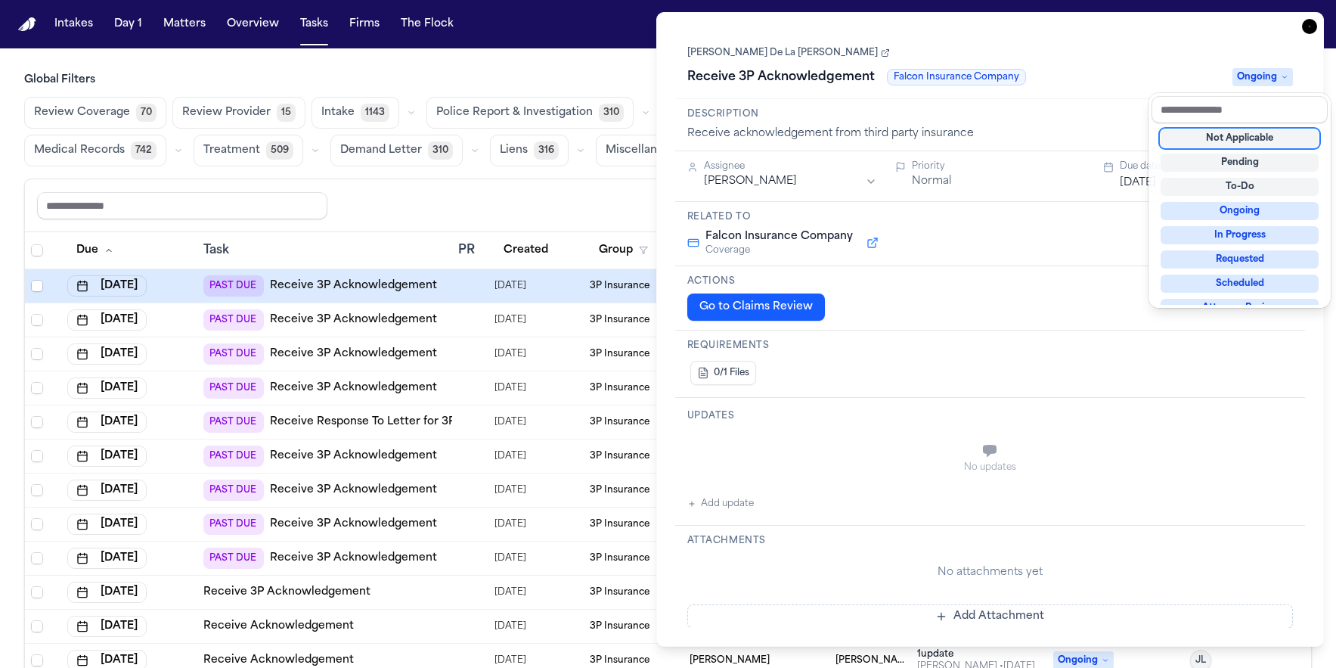
click at [1181, 64] on div "Tara De La Cruz Receive 3P Acknowledgement Falcon Insurance Company Ongoing" at bounding box center [990, 66] width 607 height 46
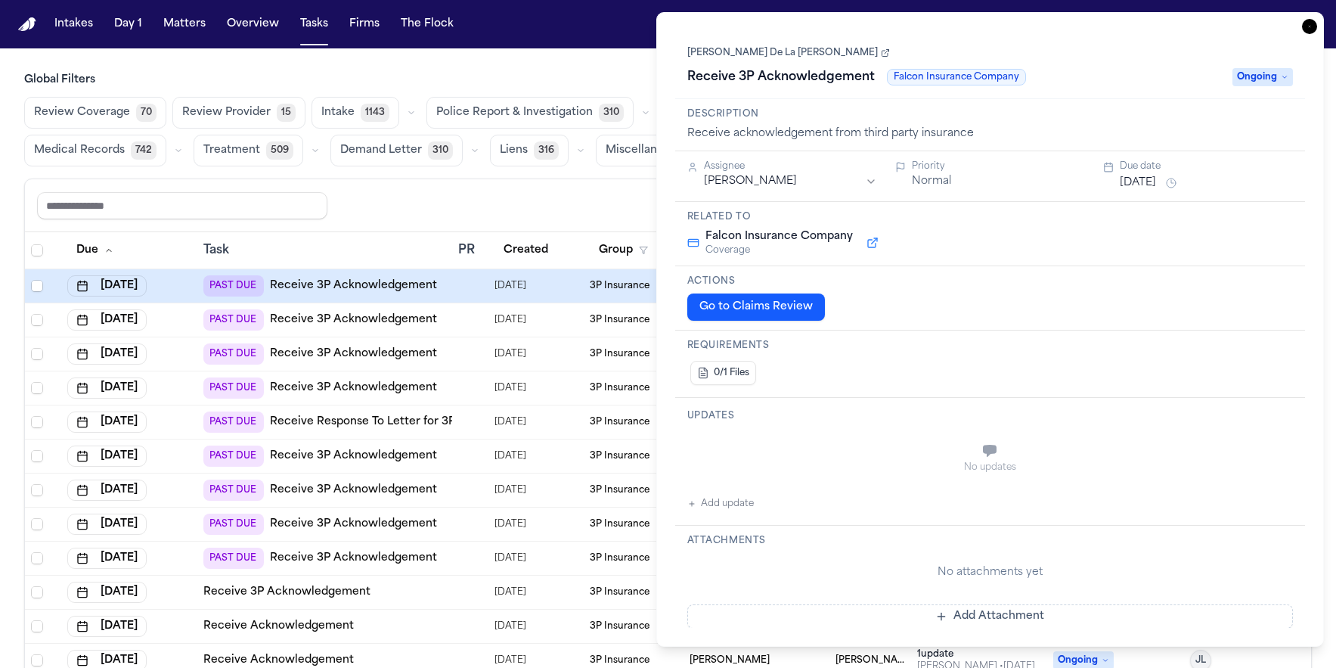
click at [1314, 22] on icon "button" at bounding box center [1309, 26] width 15 height 15
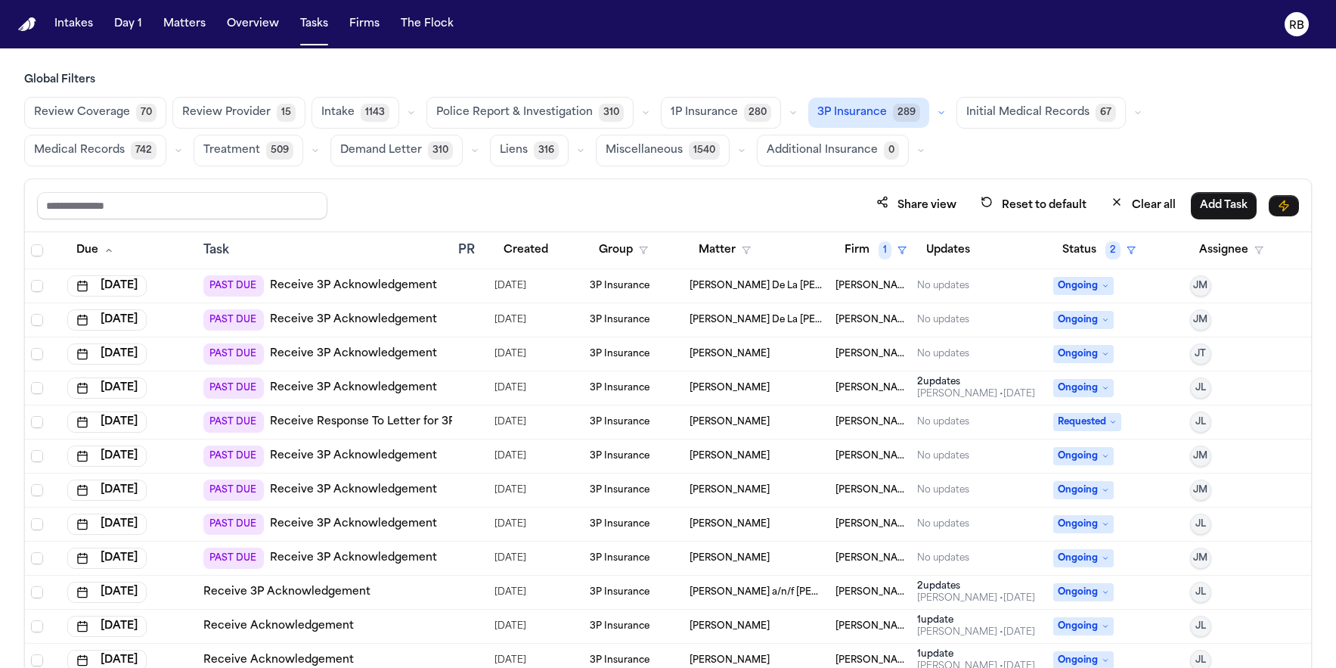
click at [829, 175] on div "Global Filters Review Coverage 70 Review Provider 15 Intake 1143 Police Report …" at bounding box center [668, 404] width 1288 height 662
click at [557, 191] on div "Share view Reset to default Clear all Add Task" at bounding box center [668, 205] width 1262 height 28
click at [459, 284] on div at bounding box center [464, 286] width 12 height 12
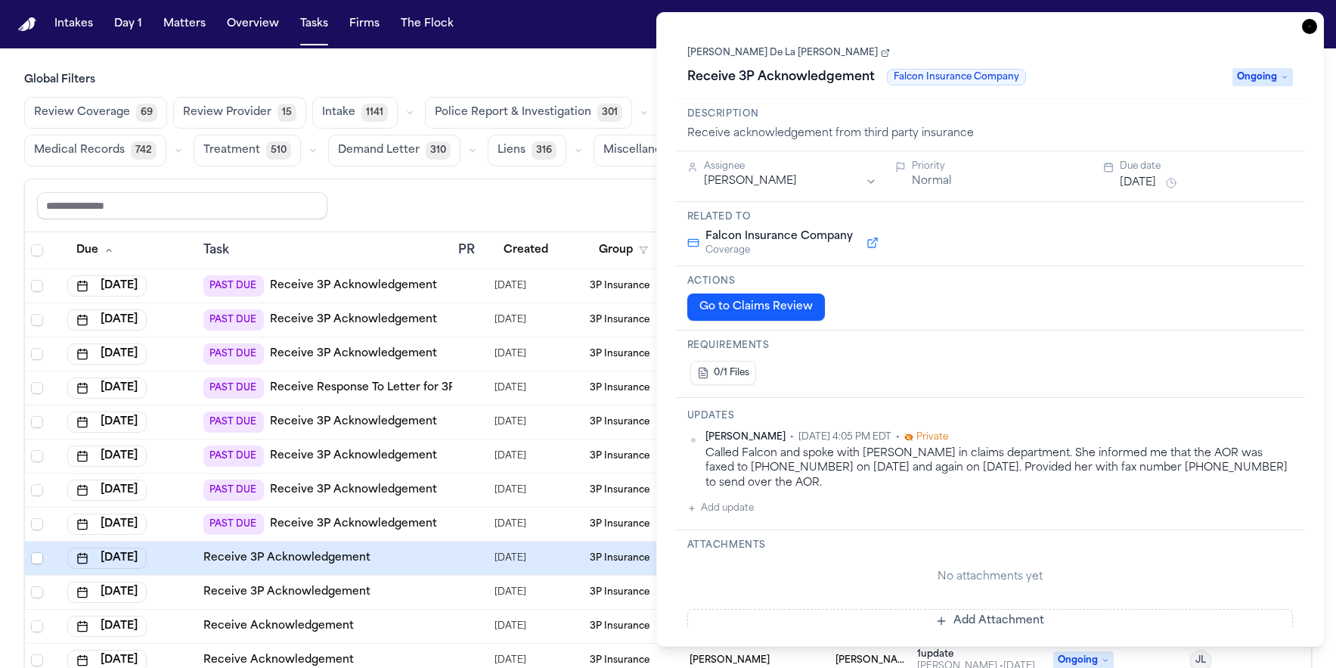
click at [1311, 26] on icon "button" at bounding box center [1309, 26] width 15 height 15
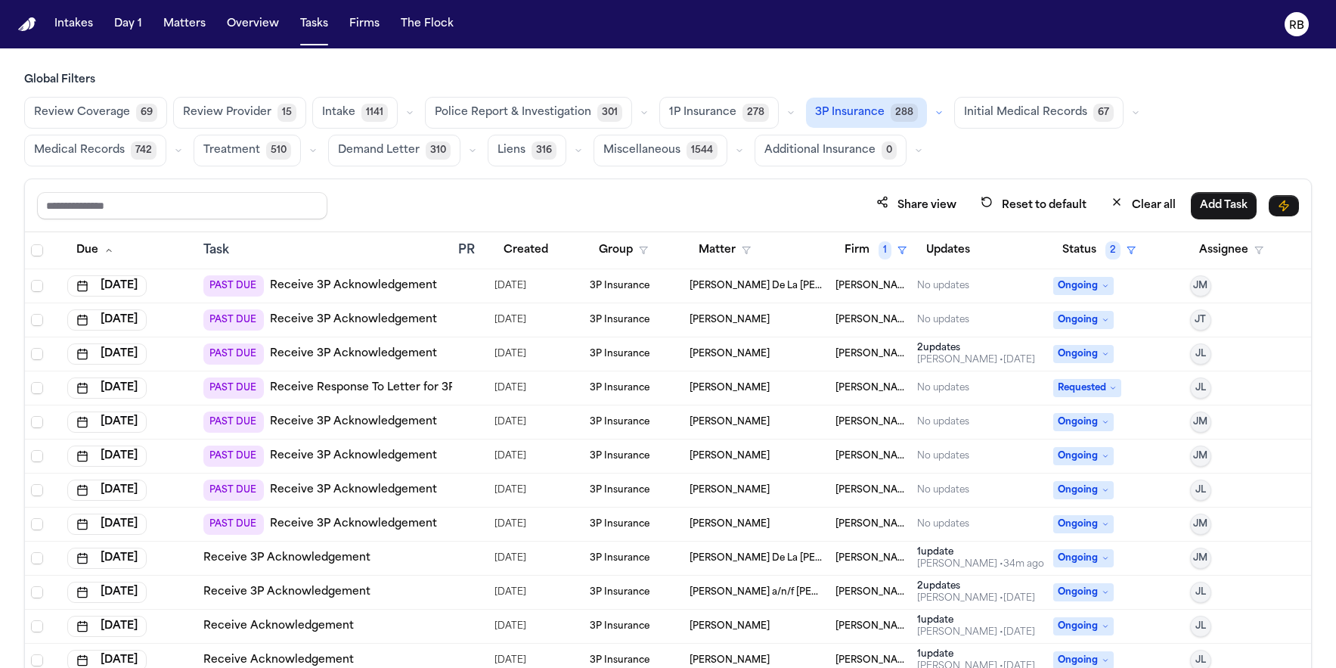
click at [457, 188] on div "Share view Reset to default Clear all Add Task" at bounding box center [668, 205] width 1286 height 53
click at [641, 211] on div "Share view Reset to default Clear all Add Task" at bounding box center [668, 205] width 1262 height 28
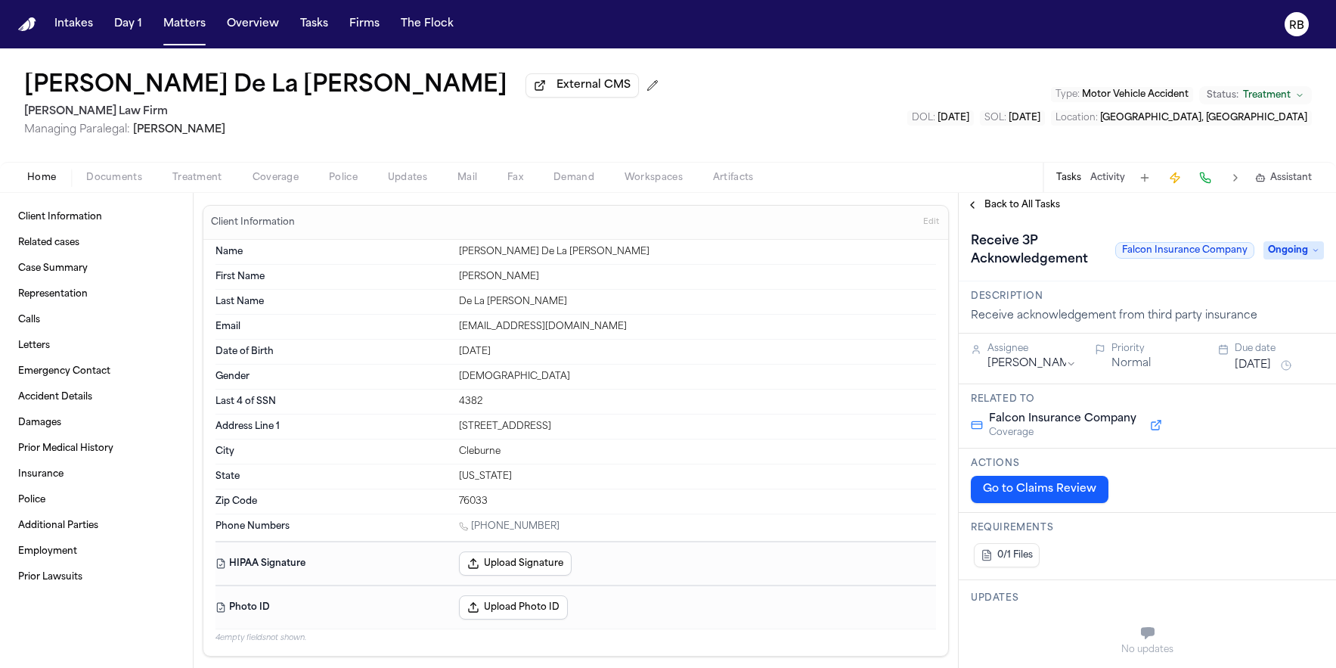
click at [550, 104] on div "Tara De La Cruz External CMS Hecht Law Firm Managing Paralegal: Jessica Barrett…" at bounding box center [668, 104] width 1336 height 113
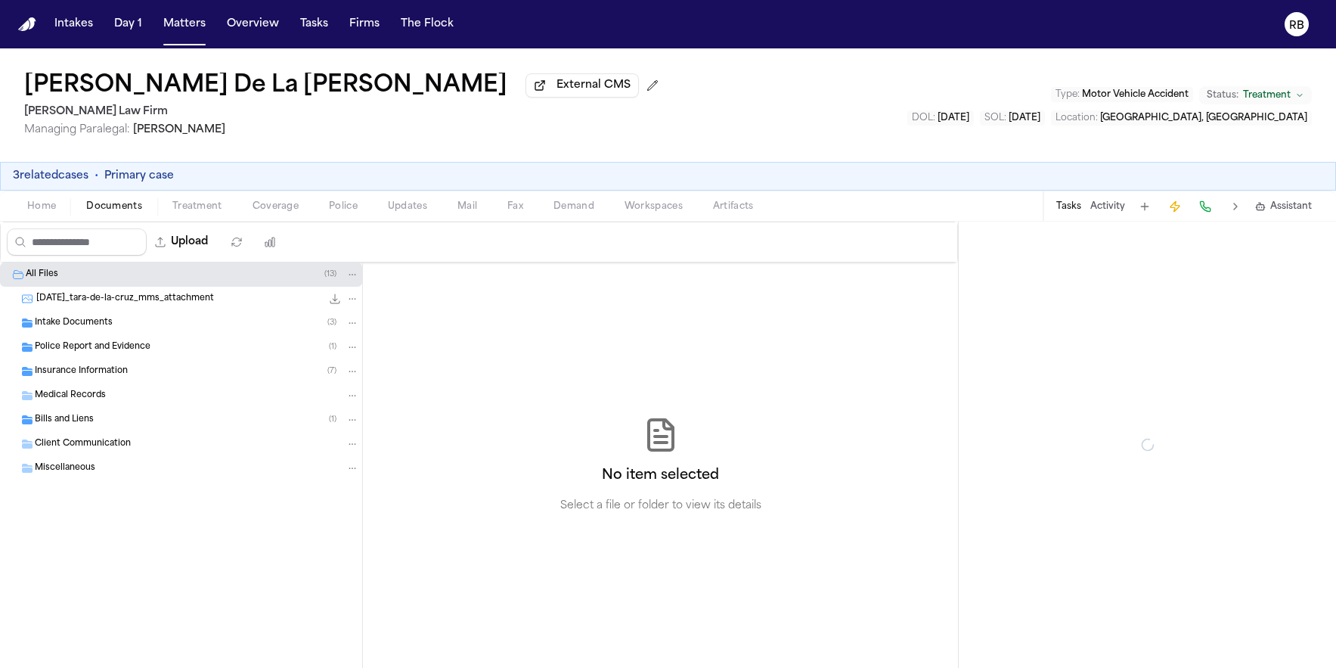
click at [120, 208] on span "Documents" at bounding box center [114, 206] width 56 height 12
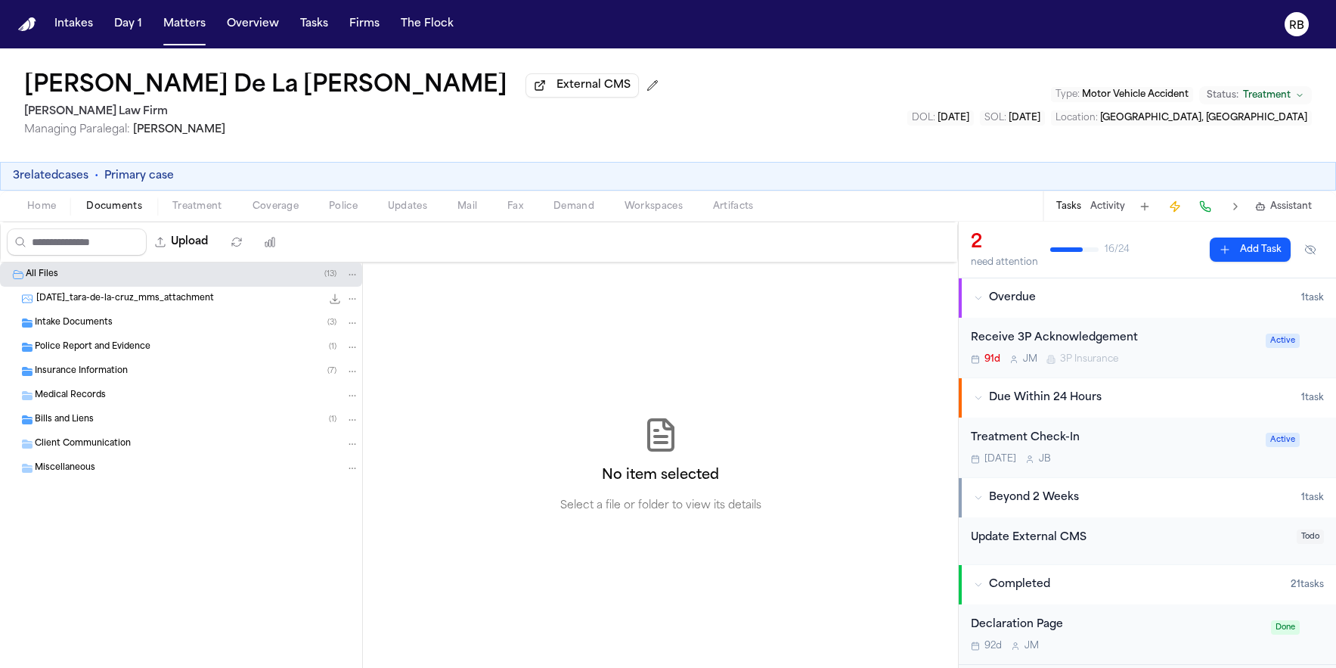
click at [141, 375] on div "Insurance Information ( 7 )" at bounding box center [197, 372] width 324 height 14
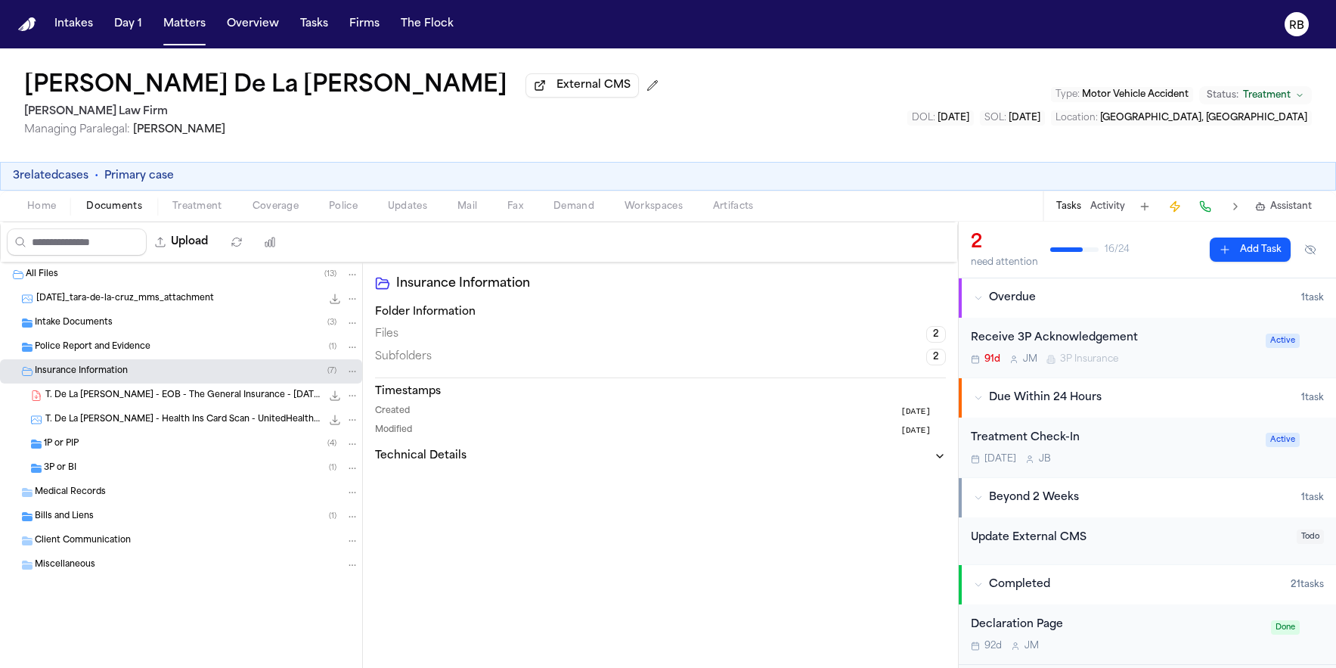
click at [204, 402] on span "T. De La Cruz - EOB - The General Insurance - 7.8.25" at bounding box center [183, 395] width 276 height 13
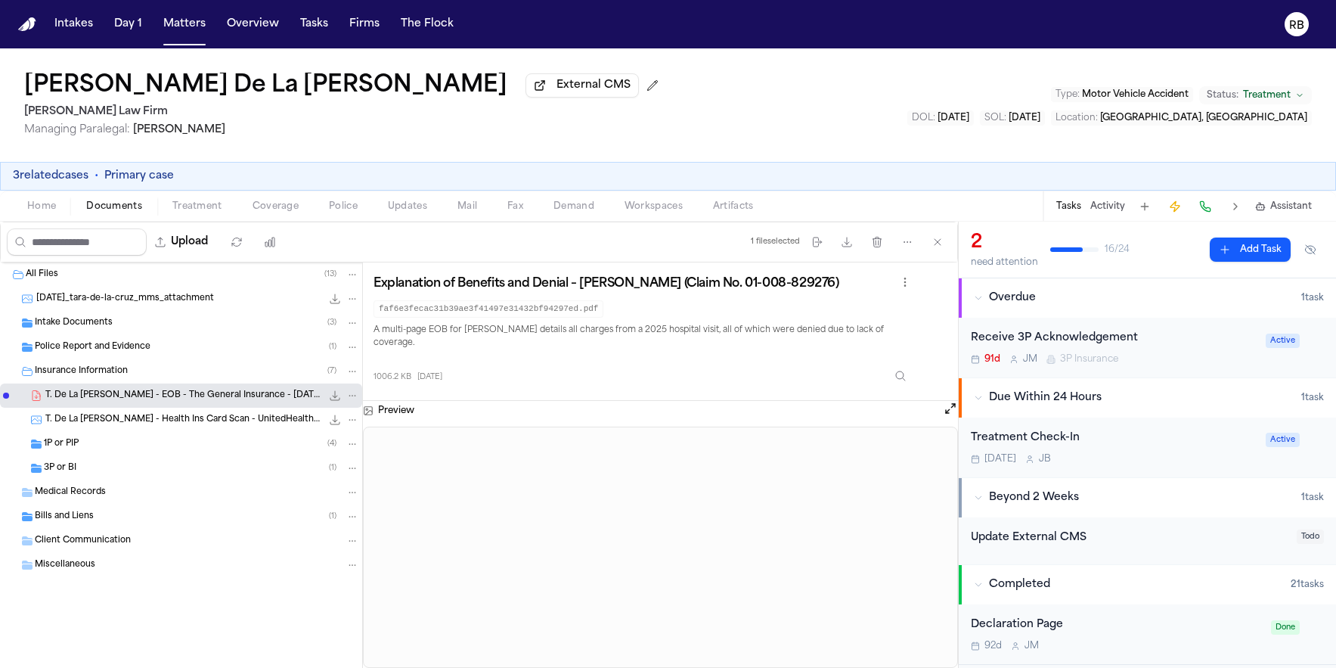
click at [1159, 352] on div "Receive 3P Acknowledgement 91d J M 3P Insurance" at bounding box center [1114, 348] width 286 height 36
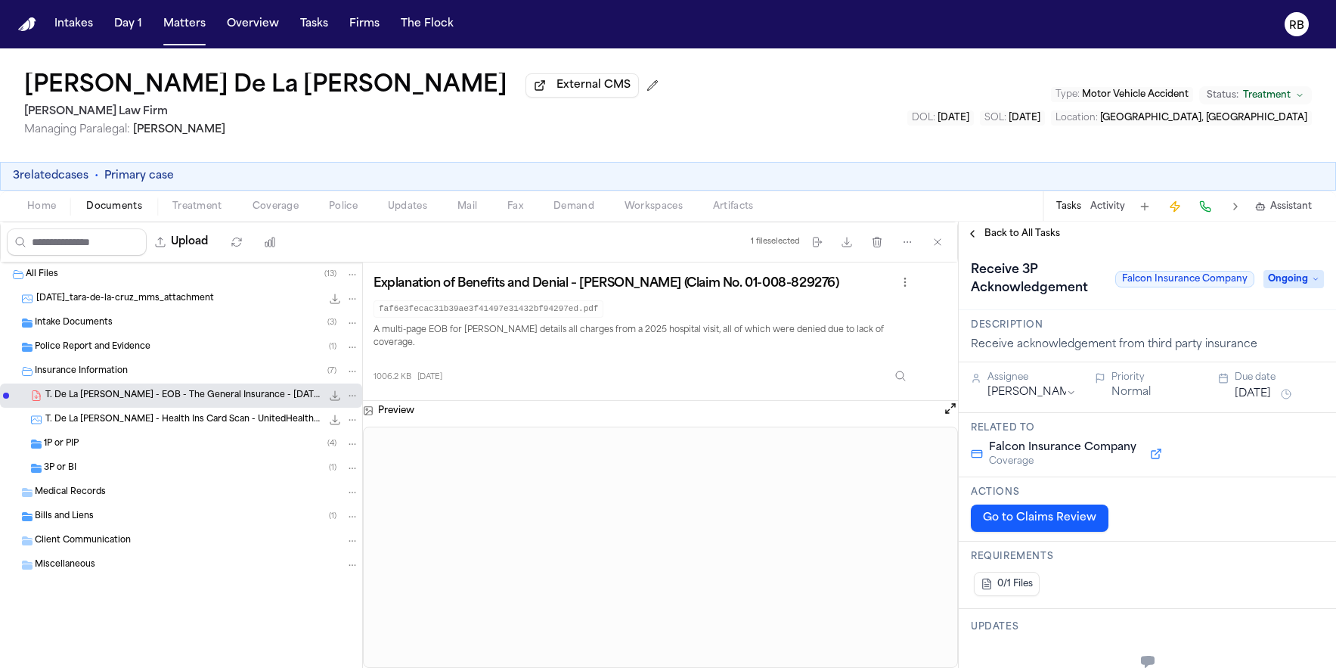
click at [74, 468] on span "3P or BI" at bounding box center [60, 468] width 33 height 13
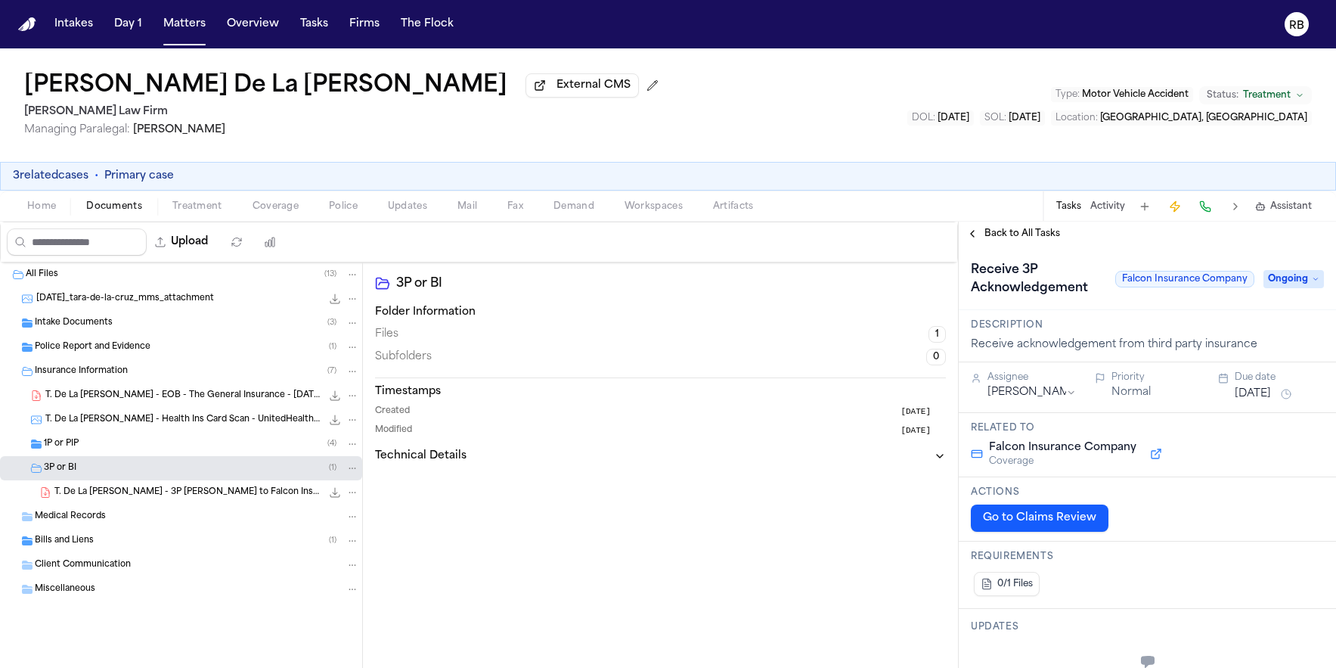
click at [206, 498] on span "T. De La Cruz - 3P LOR to Falcon Insurance Company - 8.5.25" at bounding box center [187, 492] width 267 height 13
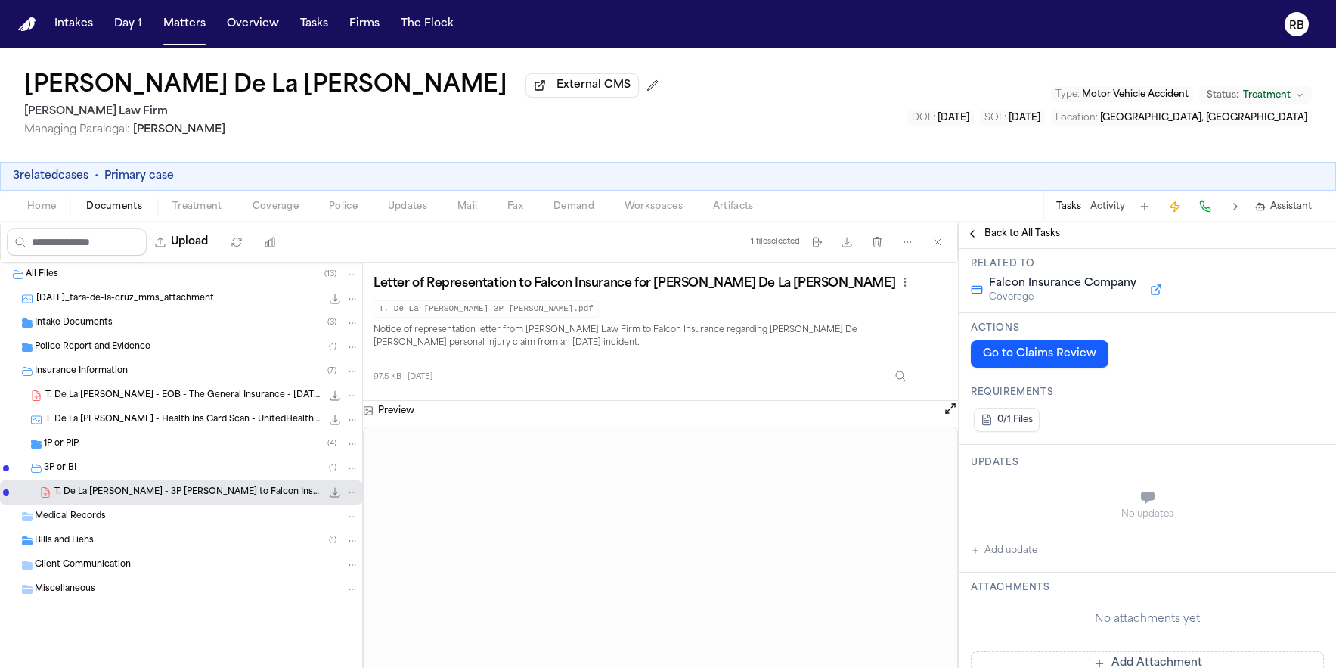
scroll to position [165, 0]
drag, startPoint x: 1025, startPoint y: 543, endPoint x: 1026, endPoint y: 551, distance: 7.6
click at [1025, 544] on button "Add update" at bounding box center [1004, 550] width 67 height 18
click at [1027, 551] on div "Updates Private Cancel Add" at bounding box center [1147, 503] width 377 height 119
click at [1074, 494] on textarea "Add your update" at bounding box center [1156, 498] width 323 height 30
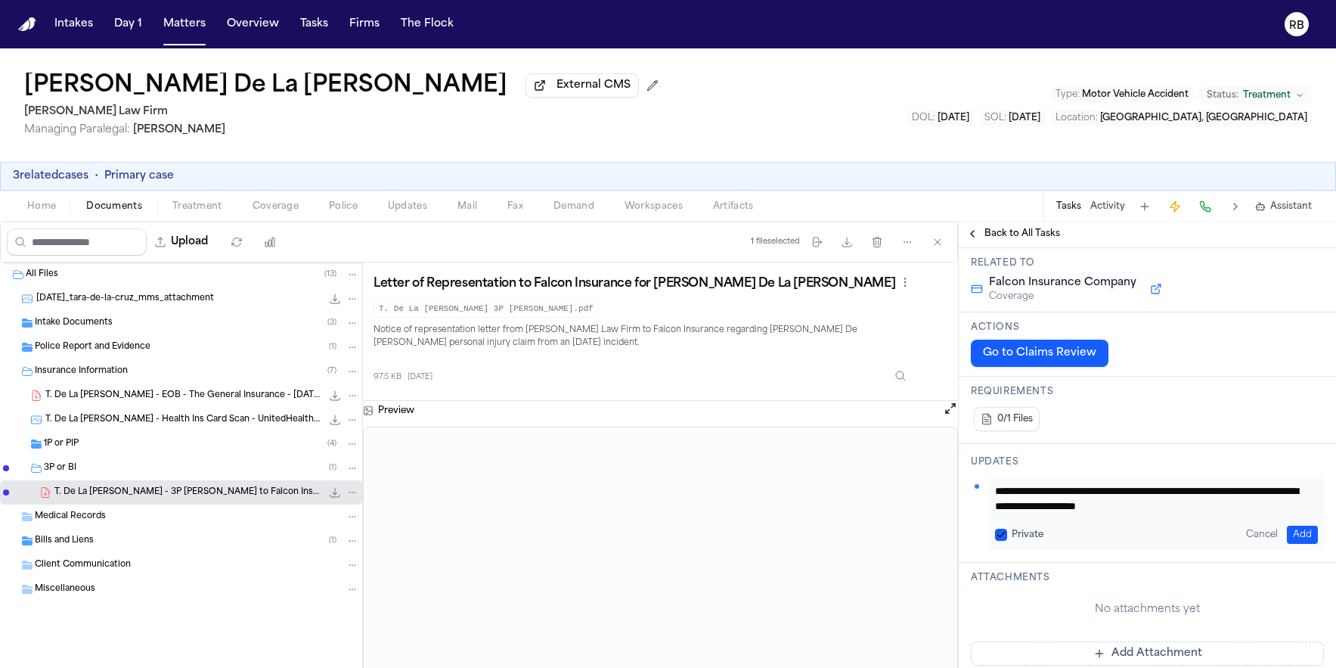
scroll to position [16, 0]
type textarea "**********"
click at [1290, 533] on button "Add" at bounding box center [1302, 535] width 31 height 18
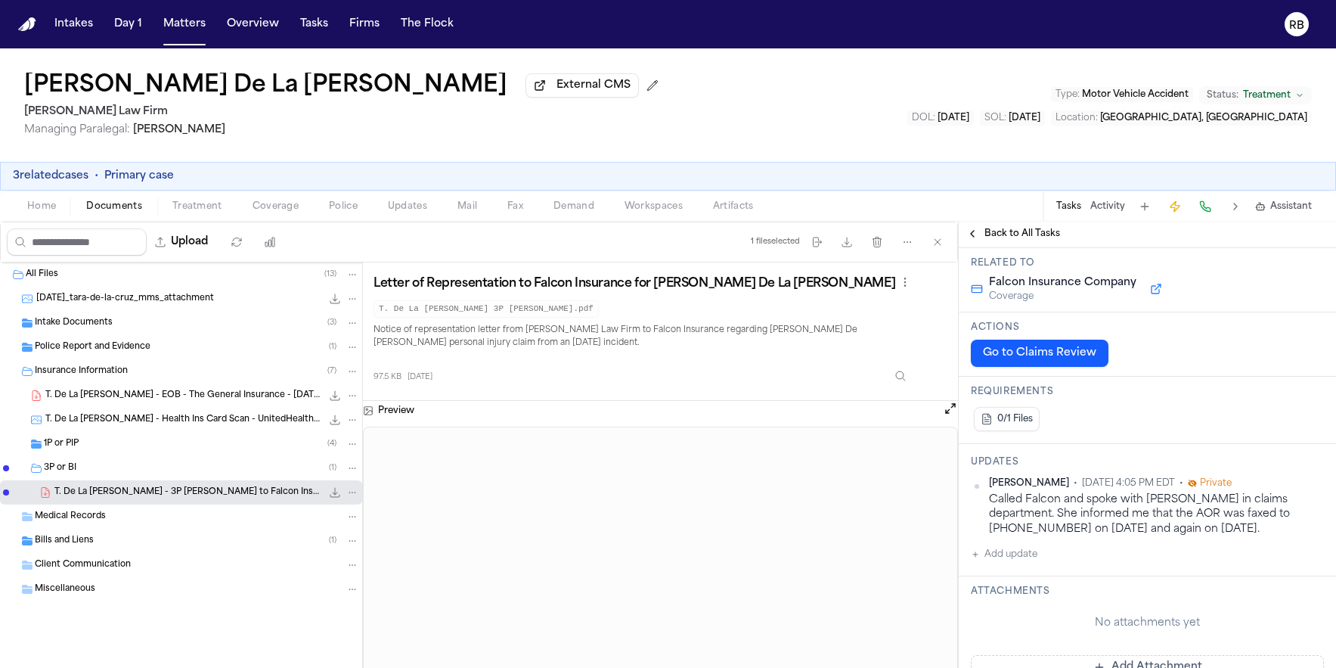
drag, startPoint x: 1211, startPoint y: 528, endPoint x: 988, endPoint y: 507, distance: 223.3
click at [989, 507] on div "Called Falcon and spoke with Amelia in claims department. She informed me that …" at bounding box center [1156, 514] width 335 height 44
click at [1205, 520] on div "Called Falcon and spoke with Amelia in claims department. She informed me that …" at bounding box center [1156, 514] width 335 height 44
click at [1310, 486] on html "Intakes Day 1 Matters Overview Tasks Firms The Flock RB Tara De La Cruz Externa…" at bounding box center [668, 334] width 1336 height 668
click at [1286, 508] on div "Edit" at bounding box center [1264, 509] width 89 height 21
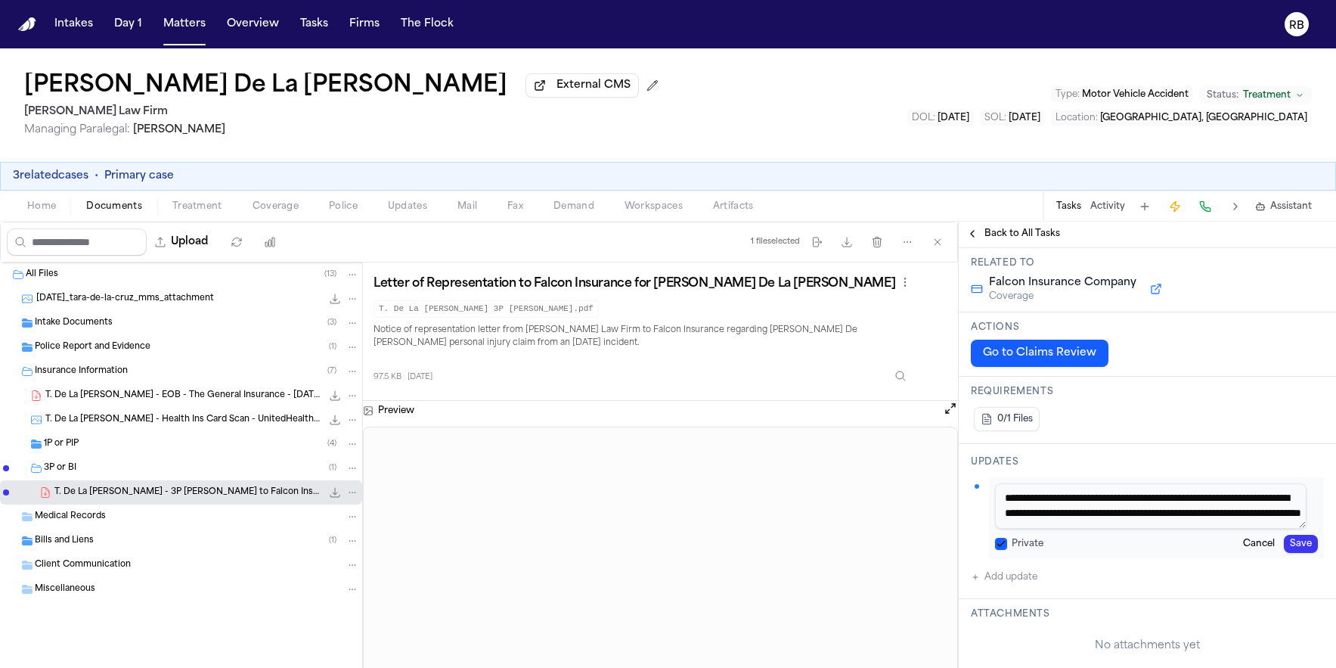
scroll to position [29, 0]
click at [1210, 516] on textarea "**********" at bounding box center [1151, 505] width 312 height 45
click at [1255, 510] on textarea "**********" at bounding box center [1151, 505] width 312 height 45
click at [1107, 528] on textarea "**********" at bounding box center [1151, 505] width 312 height 45
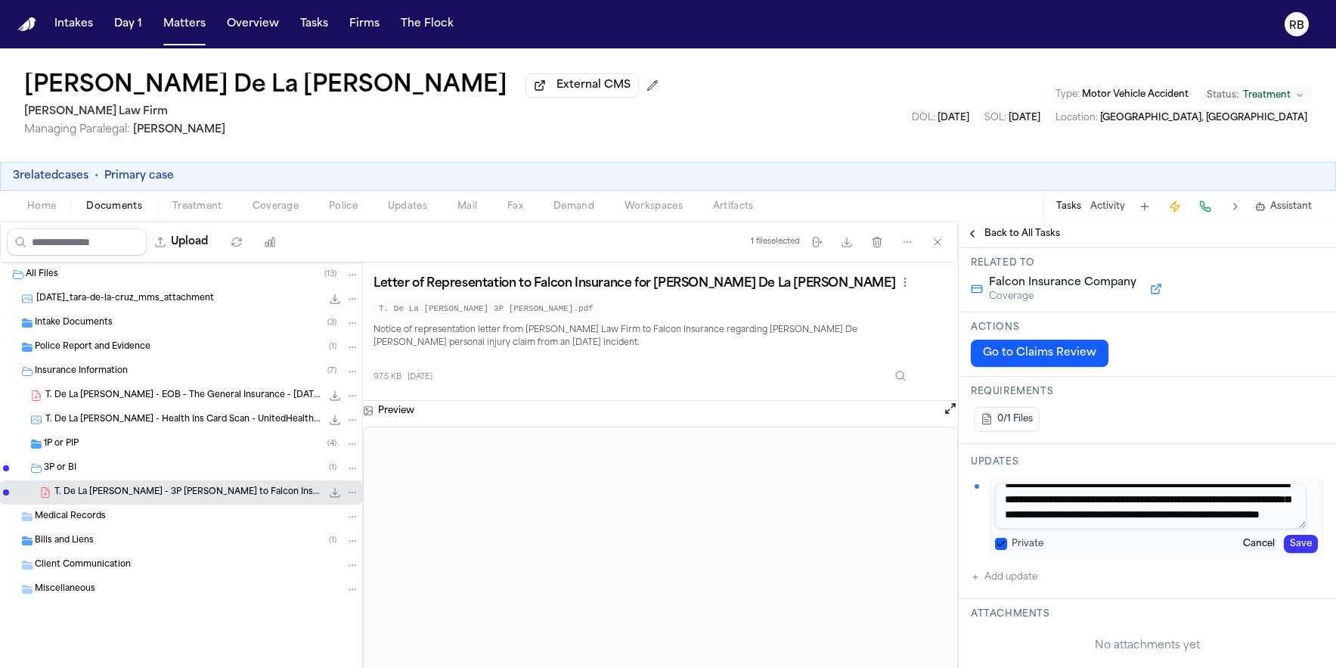
type textarea "**********"
click at [1295, 548] on button "Save" at bounding box center [1301, 544] width 34 height 18
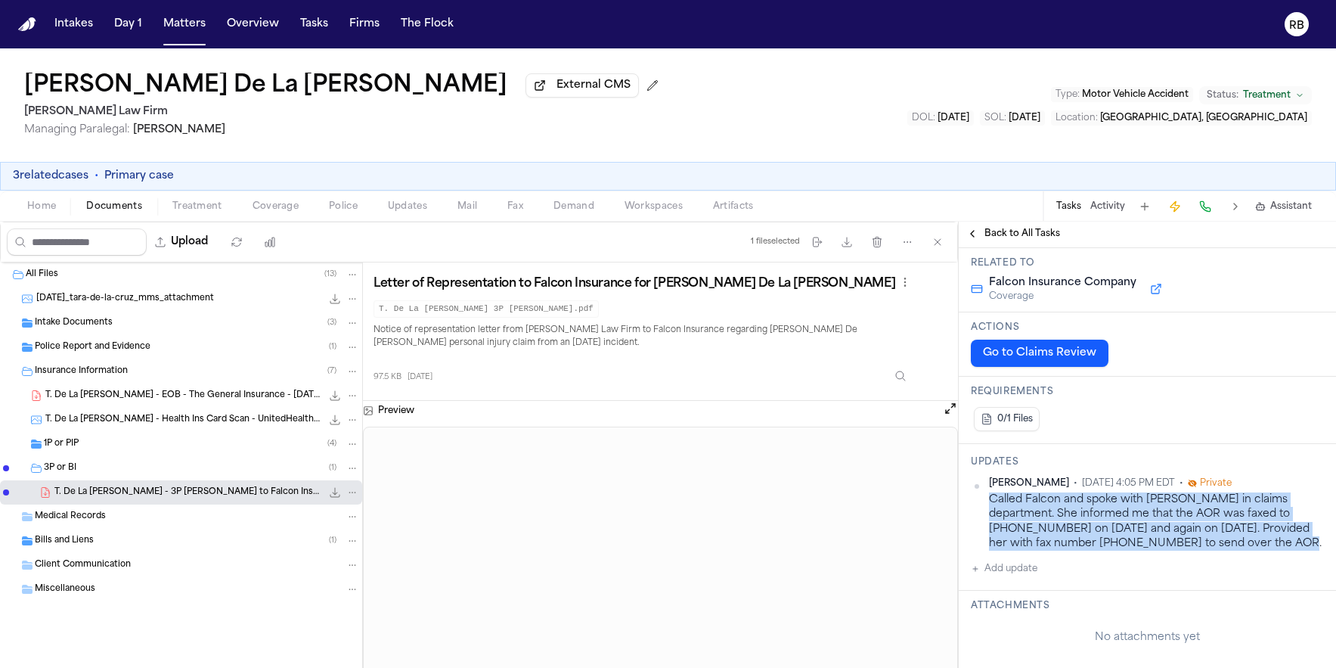
drag, startPoint x: 1253, startPoint y: 541, endPoint x: 1035, endPoint y: 503, distance: 221.9
click at [994, 504] on div "Called Falcon and spoke with Amelia in claims department. She informed me that …" at bounding box center [1156, 521] width 335 height 58
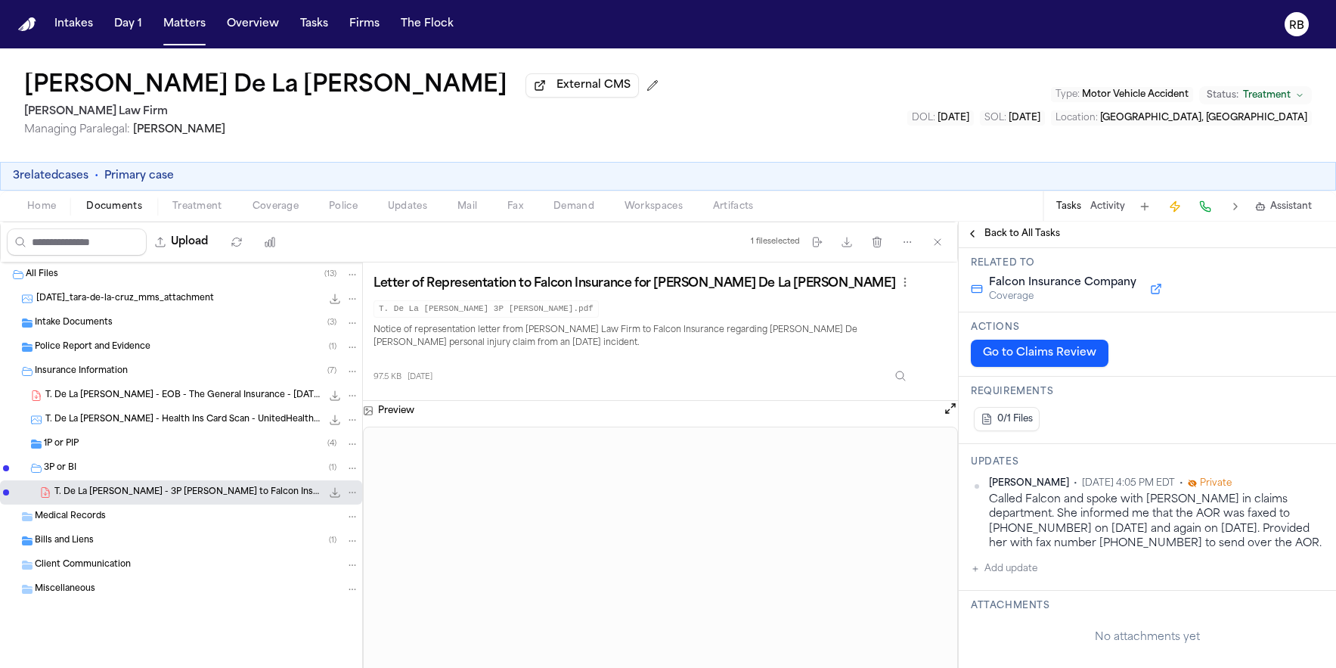
click at [1204, 535] on div "Called Falcon and spoke with Amelia in claims department. She informed me that …" at bounding box center [1156, 521] width 335 height 58
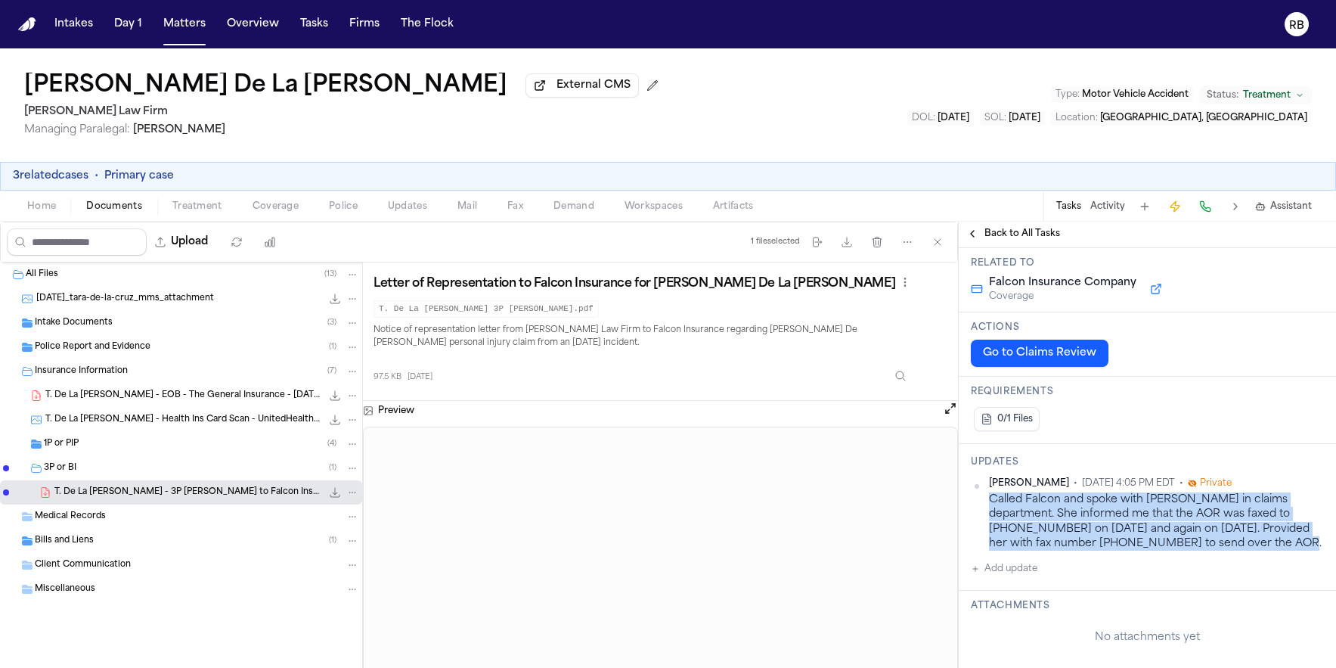
drag, startPoint x: 1243, startPoint y: 547, endPoint x: 1028, endPoint y: 508, distance: 219.0
click at [991, 507] on div "Called Falcon and spoke with Amelia in claims department. She informed me that …" at bounding box center [1156, 521] width 335 height 58
copy div "Called Falcon and spoke with Amelia in claims department. She informed me that …"
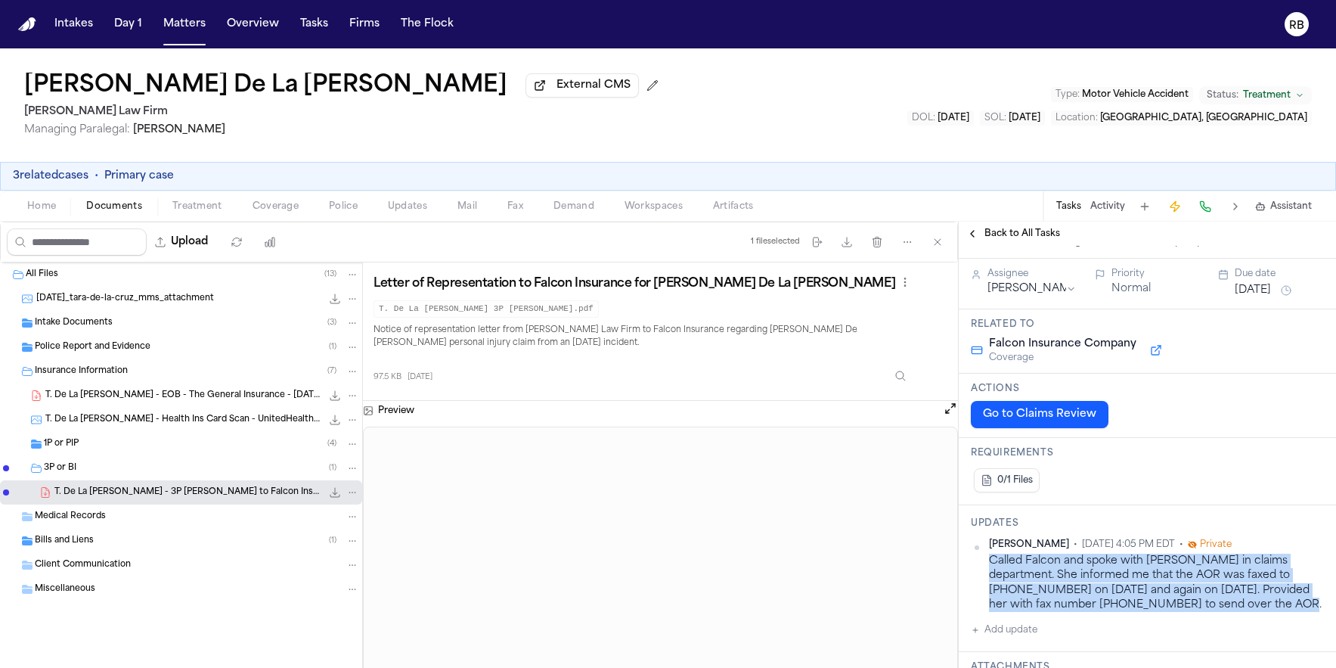
scroll to position [0, 0]
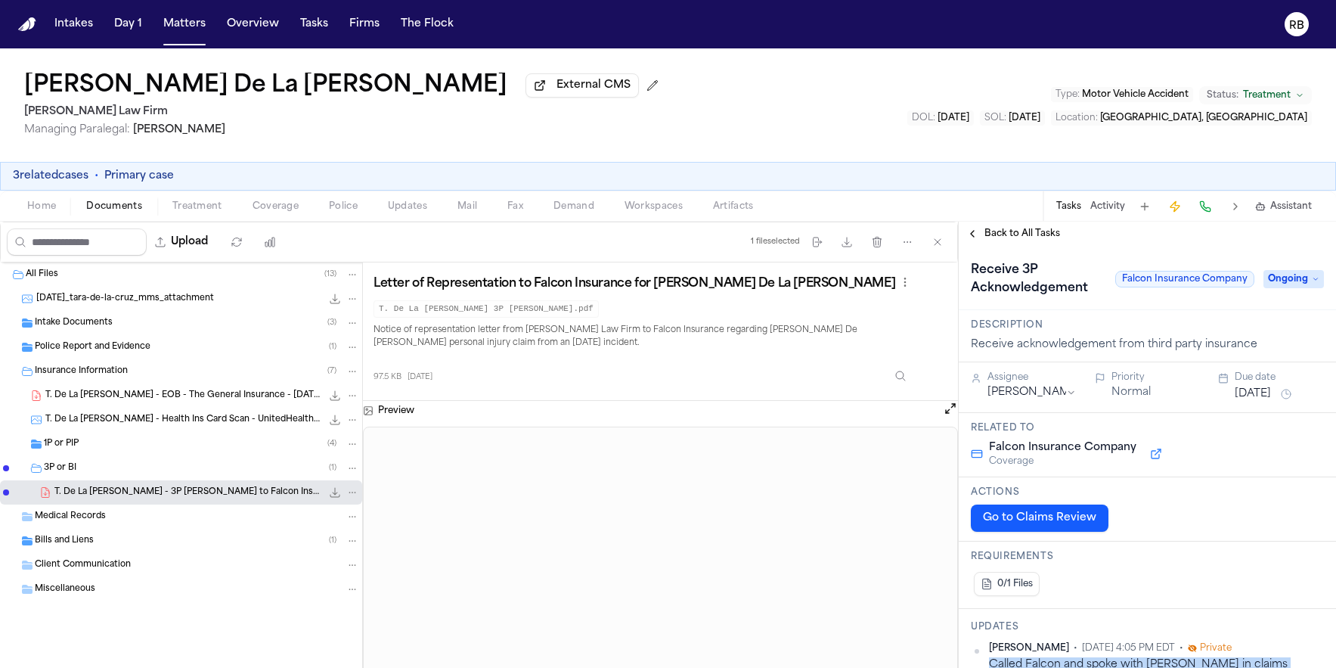
click at [1270, 398] on button "Jul 16, 2025" at bounding box center [1253, 393] width 36 height 15
click at [1274, 540] on button "16" at bounding box center [1266, 547] width 24 height 24
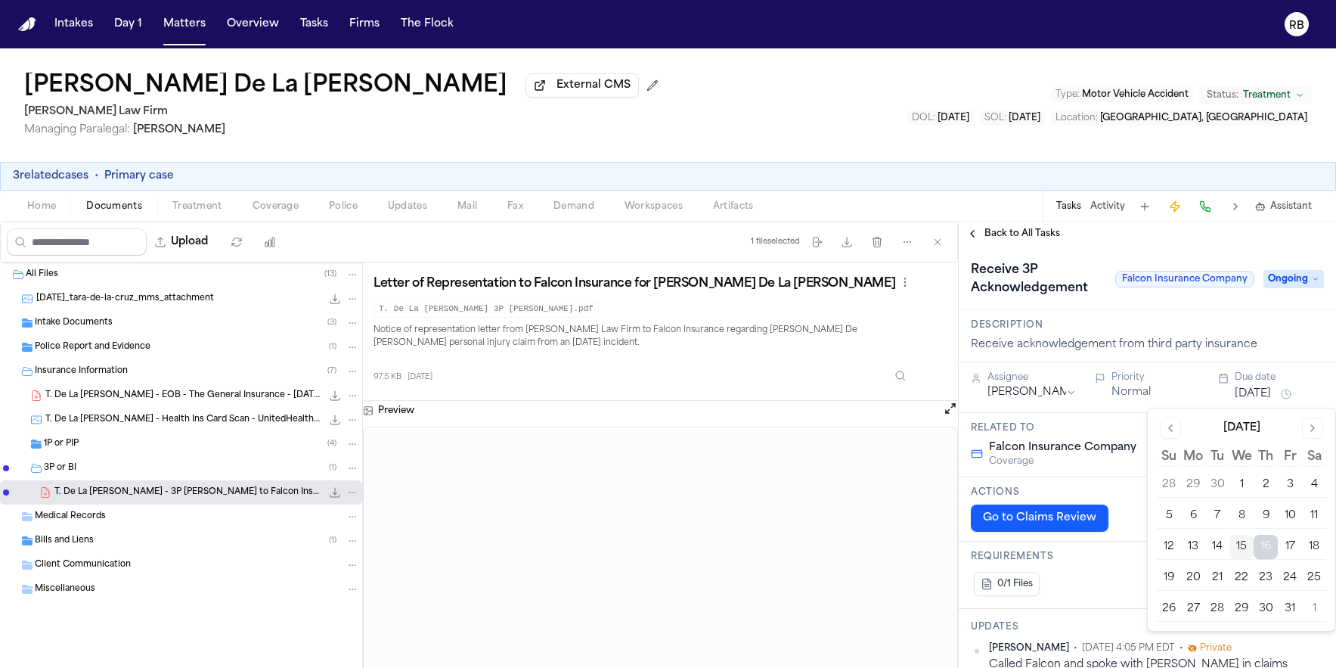
click at [960, 110] on div "Tara De La Cruz External CMS Hecht Law Firm Managing Paralegal: Jessica Barrett…" at bounding box center [668, 104] width 1336 height 113
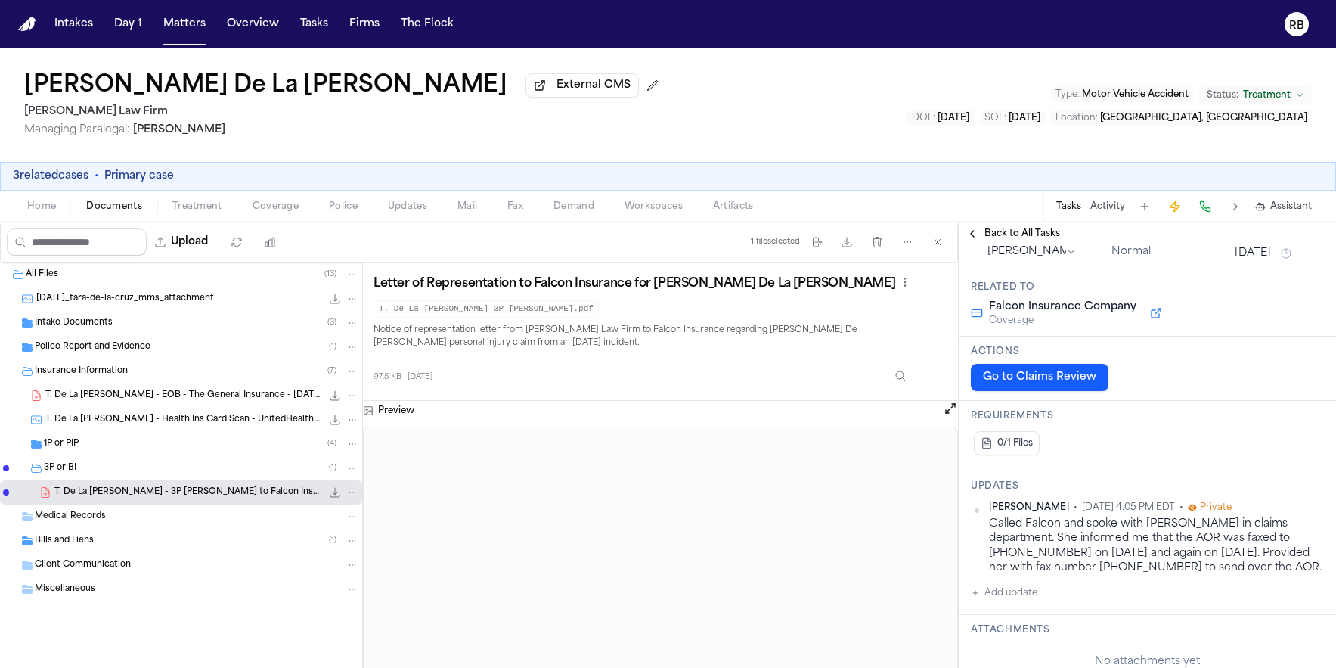
scroll to position [141, 0]
click at [842, 143] on div "Tara De La Cruz External CMS Hecht Law Firm Managing Paralegal: Jessica Barrett…" at bounding box center [668, 104] width 1336 height 113
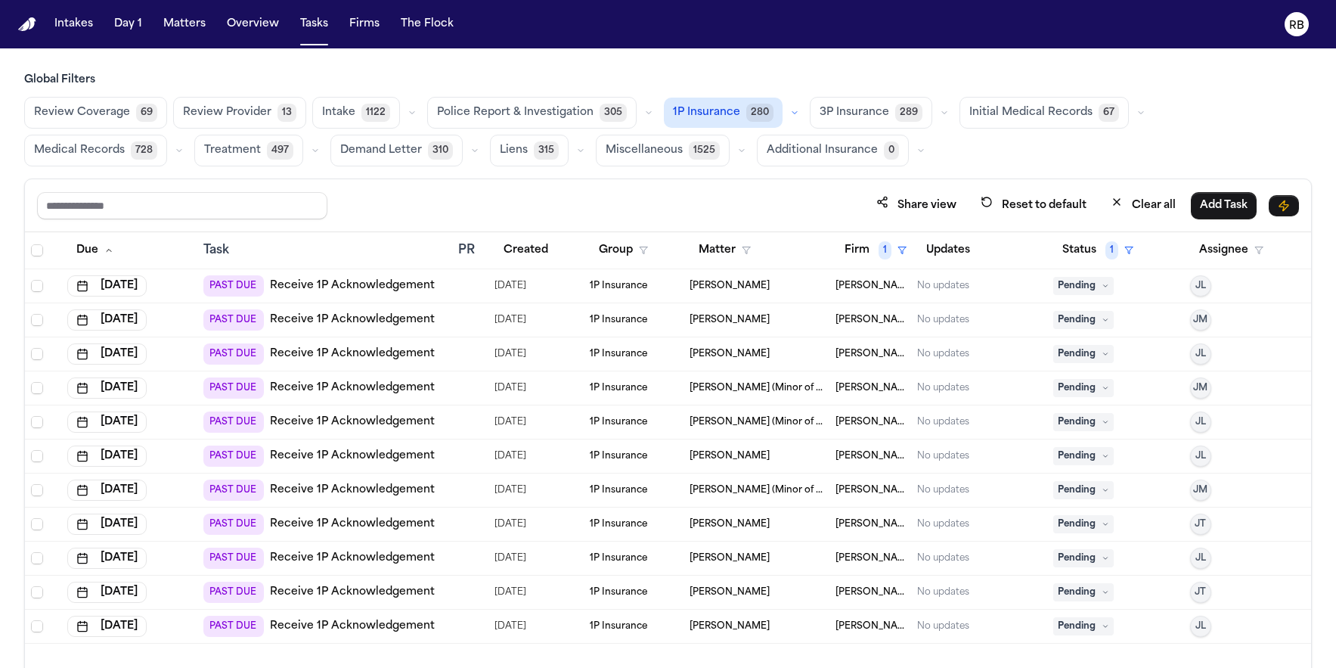
click at [646, 201] on div "Share view Reset to default Clear all Add Task" at bounding box center [668, 205] width 1262 height 28
